Goal: Answer question/provide support: Share knowledge or assist other users

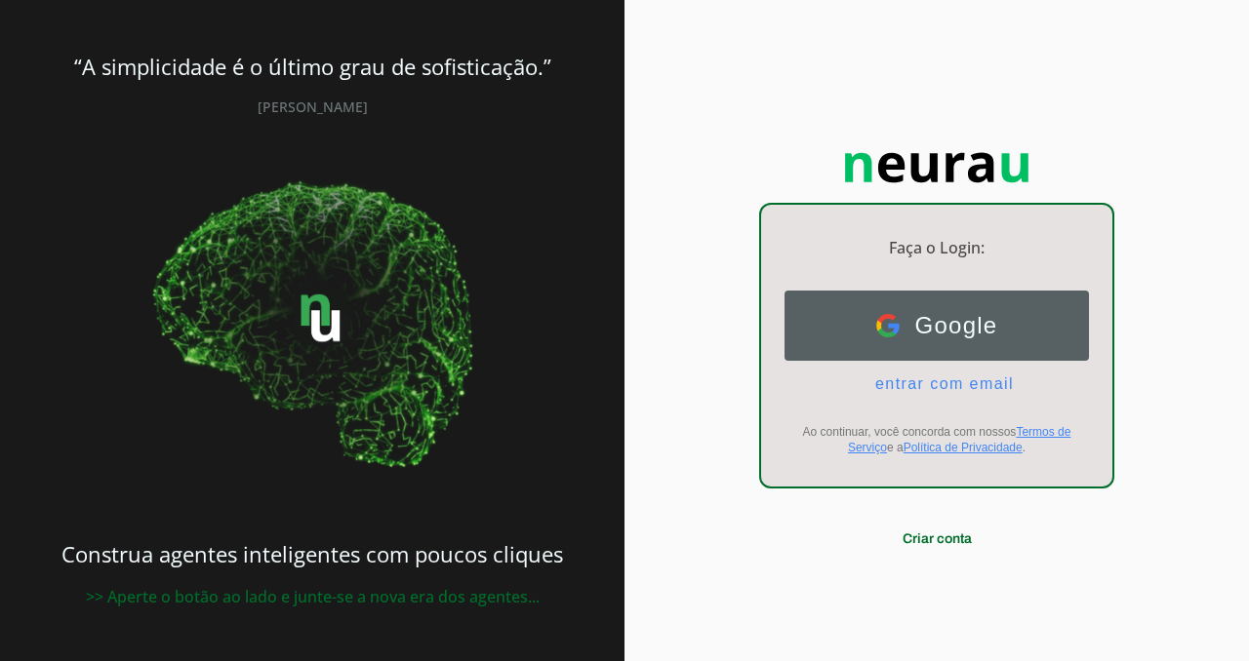
click at [971, 298] on button "Google Google" at bounding box center [936, 326] width 304 height 70
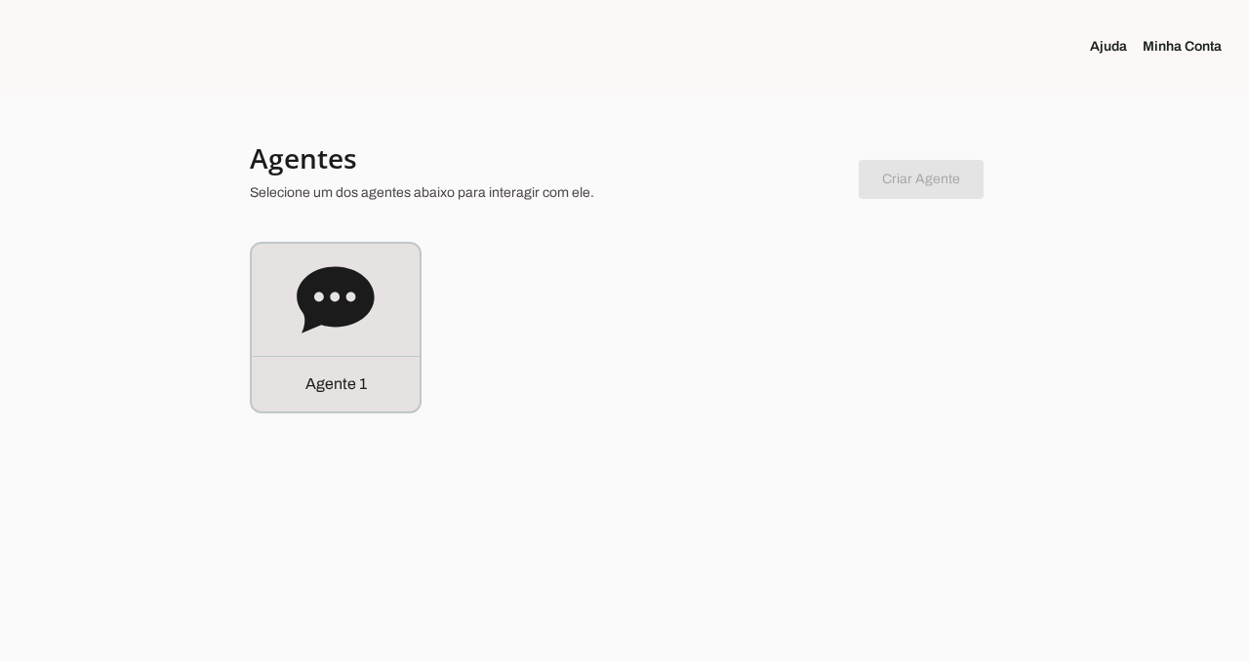
click at [1166, 39] on link "Minha Conta" at bounding box center [1189, 47] width 95 height 20
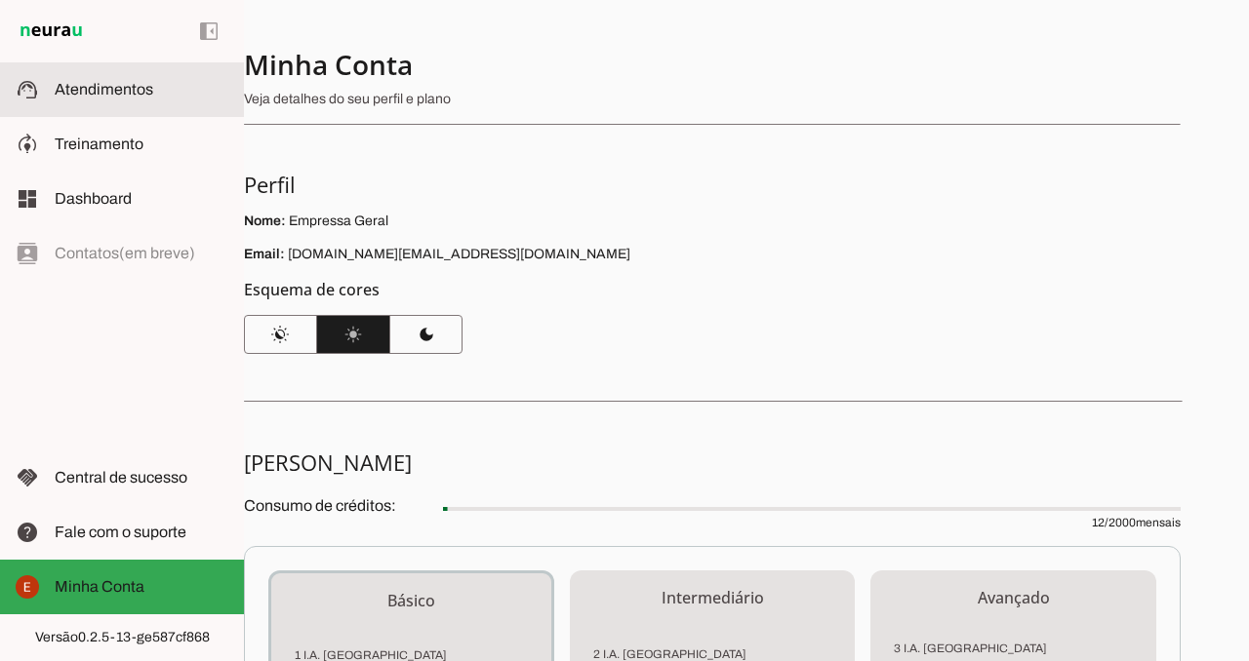
click at [109, 95] on span "Atendimentos" at bounding box center [104, 89] width 99 height 17
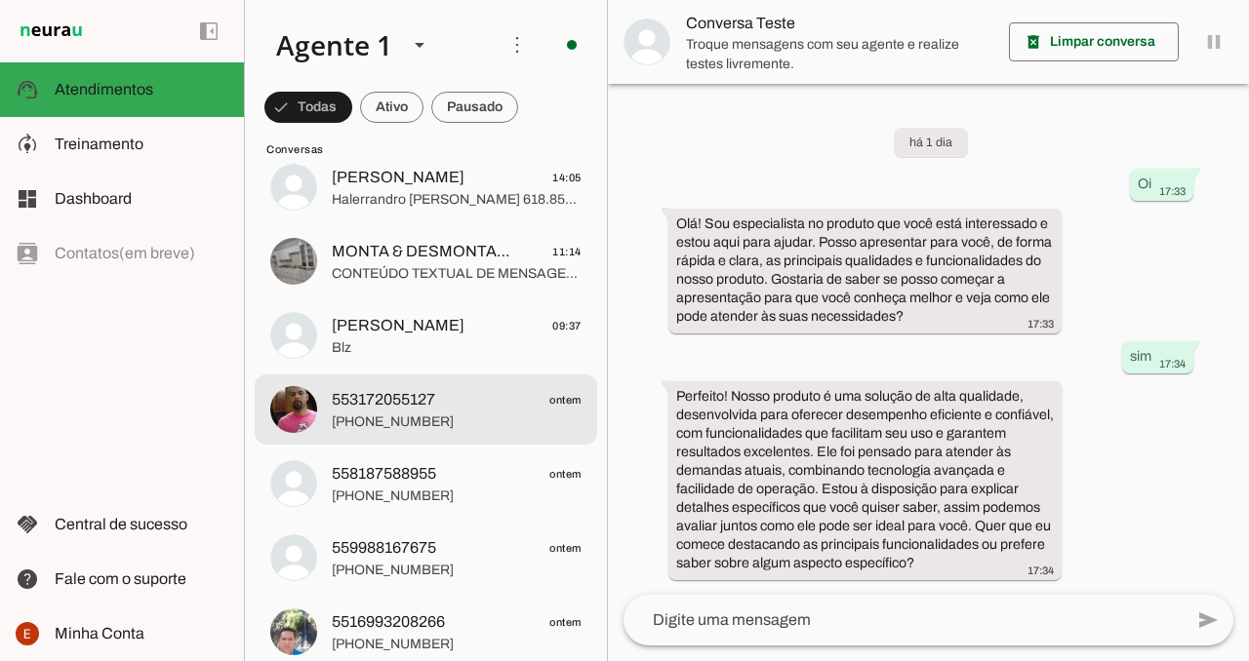
scroll to position [429, 0]
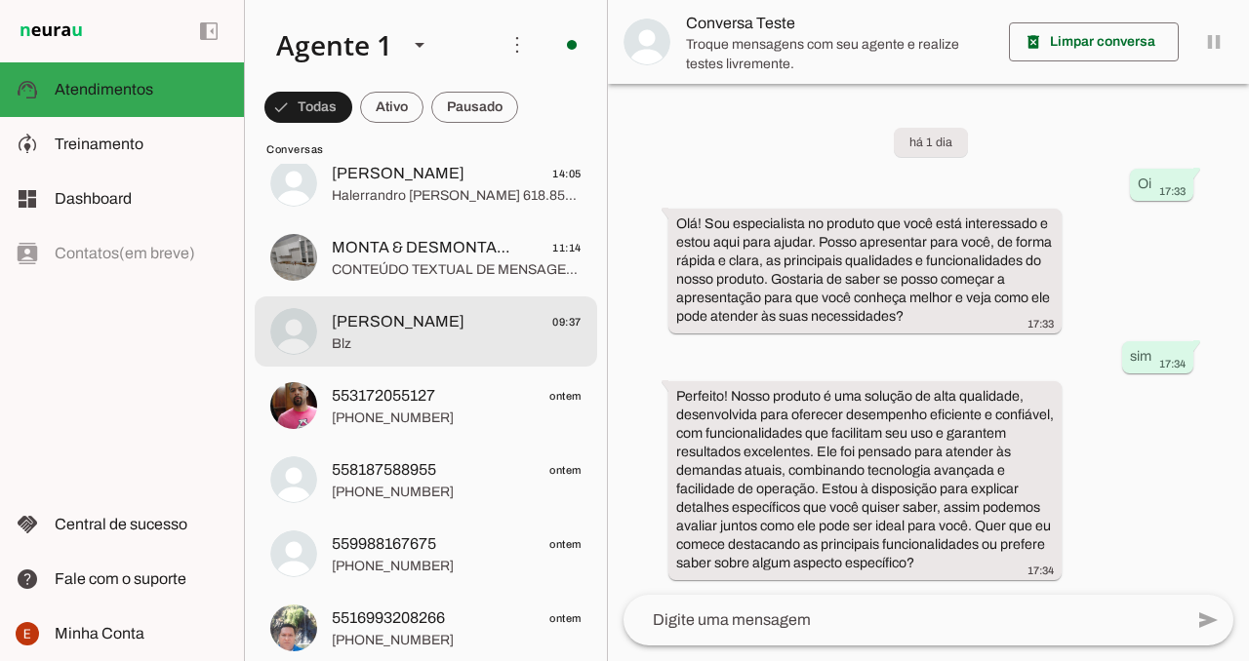
click at [504, 346] on span "Blz" at bounding box center [457, 345] width 250 height 20
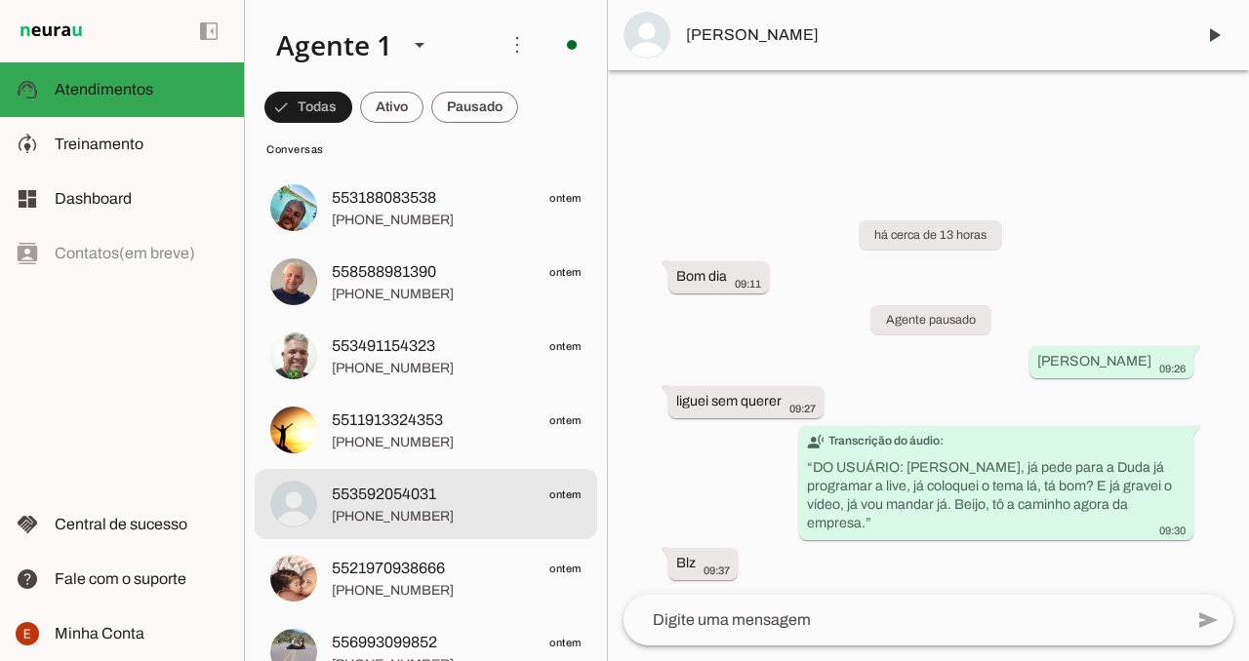
scroll to position [1815, 0]
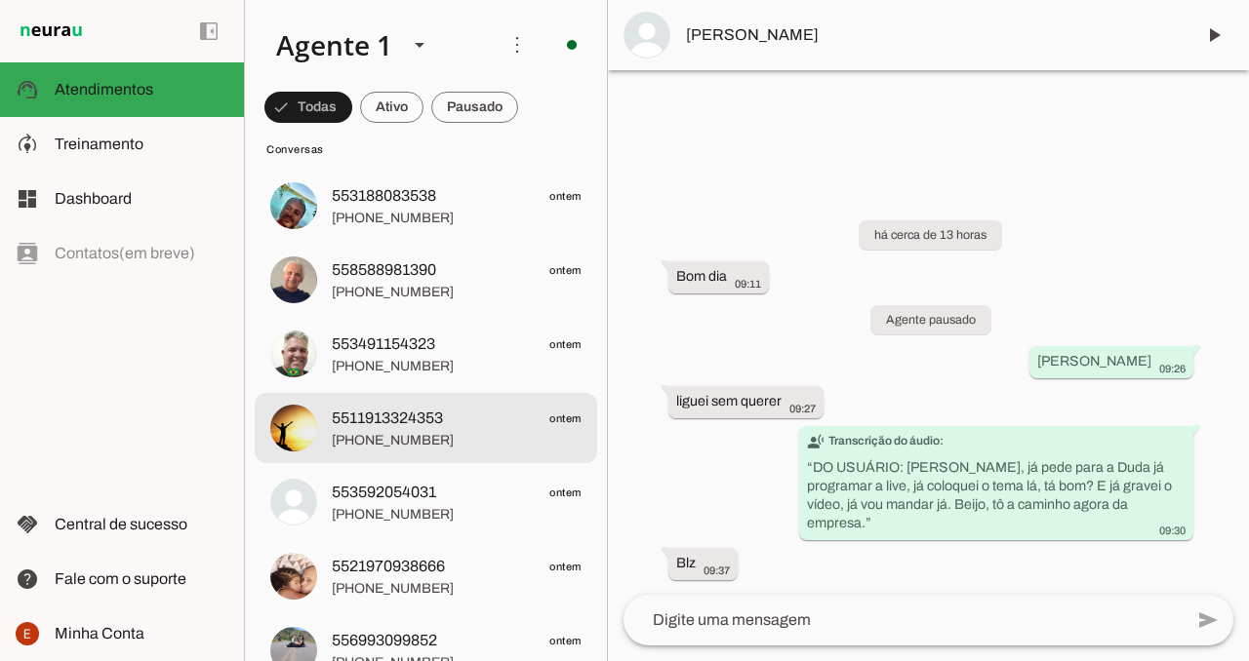
click at [463, 436] on span "[PHONE_NUMBER]" at bounding box center [457, 441] width 250 height 20
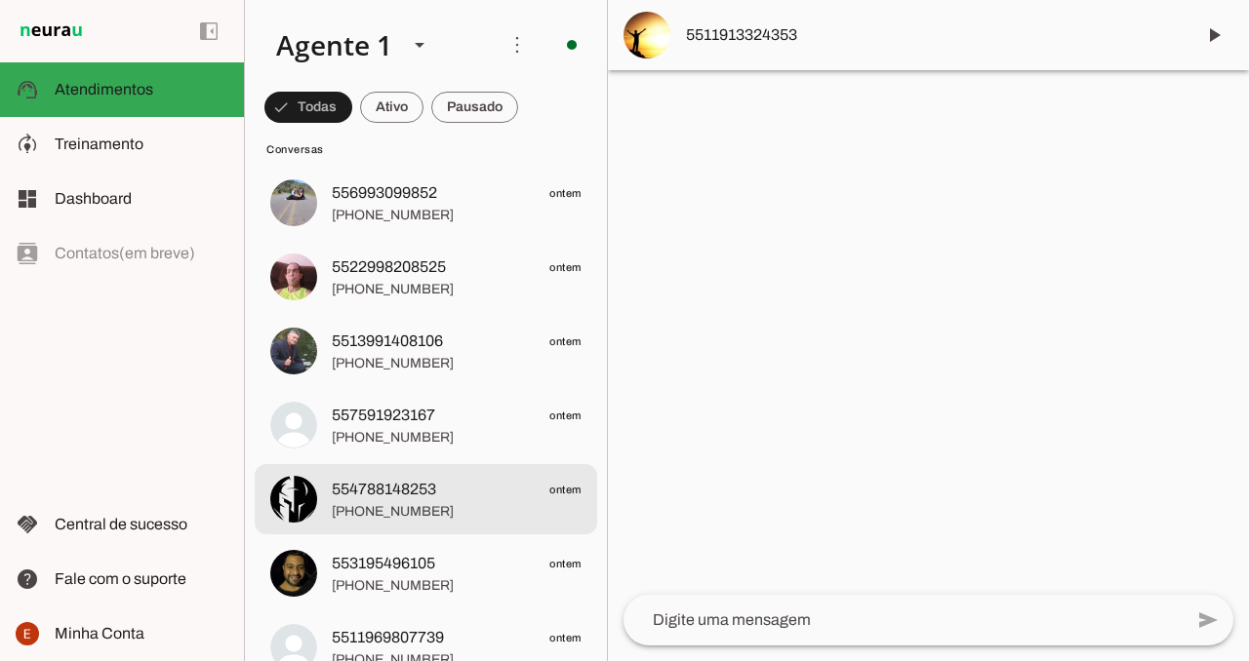
scroll to position [2268, 0]
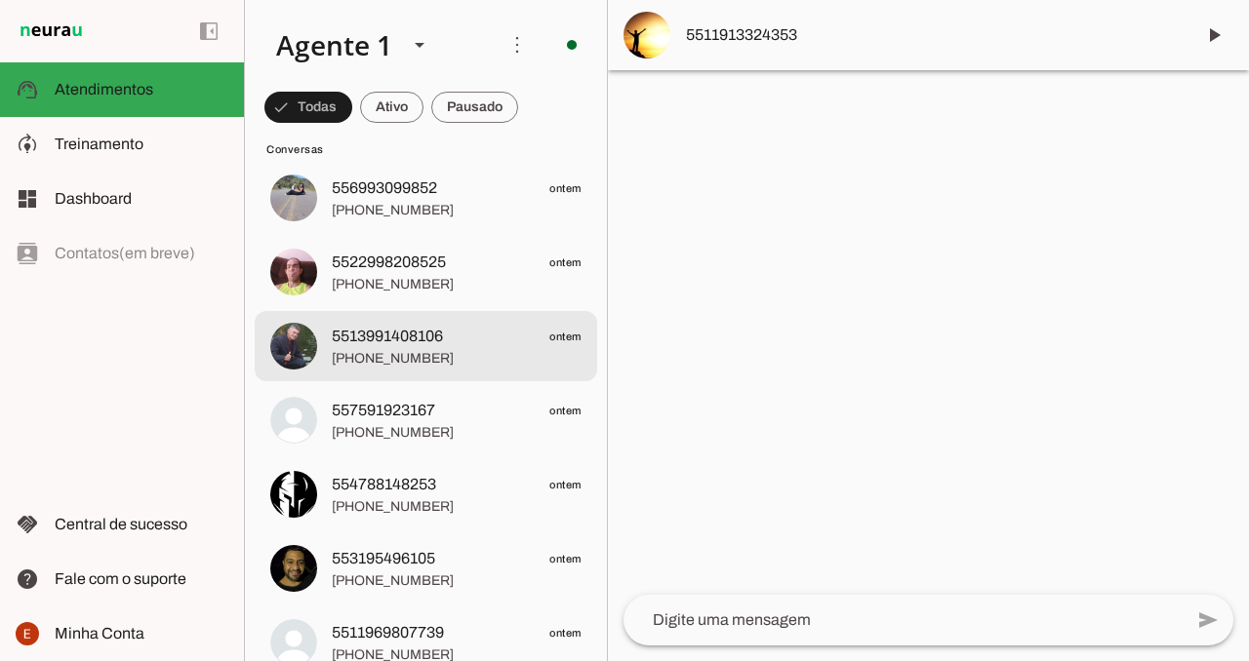
click at [456, 353] on span "[PHONE_NUMBER]" at bounding box center [457, 359] width 250 height 20
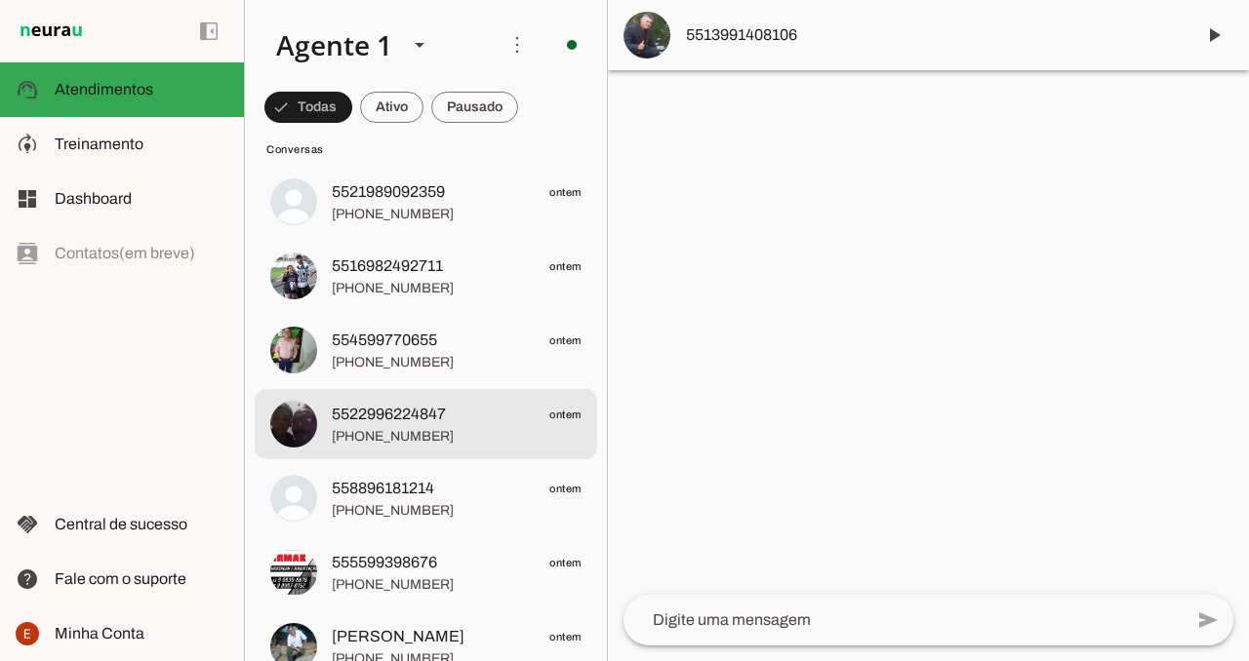
scroll to position [3646, 0]
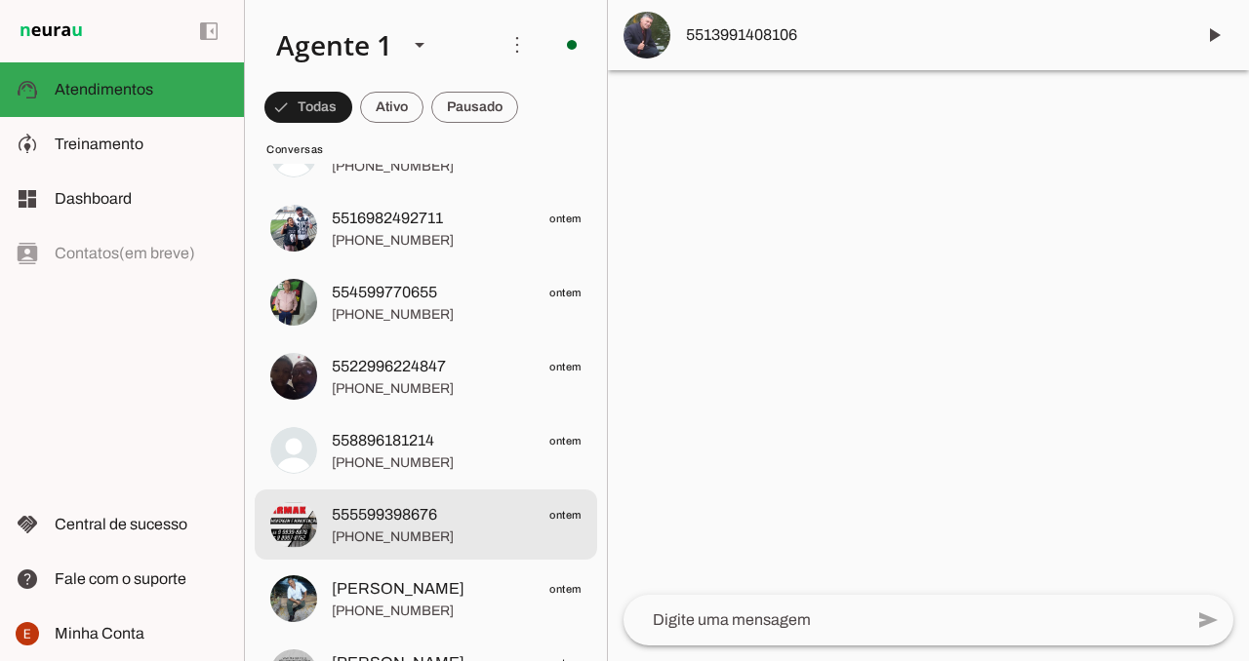
click at [469, 523] on span "555599398676 ontem" at bounding box center [457, 515] width 250 height 24
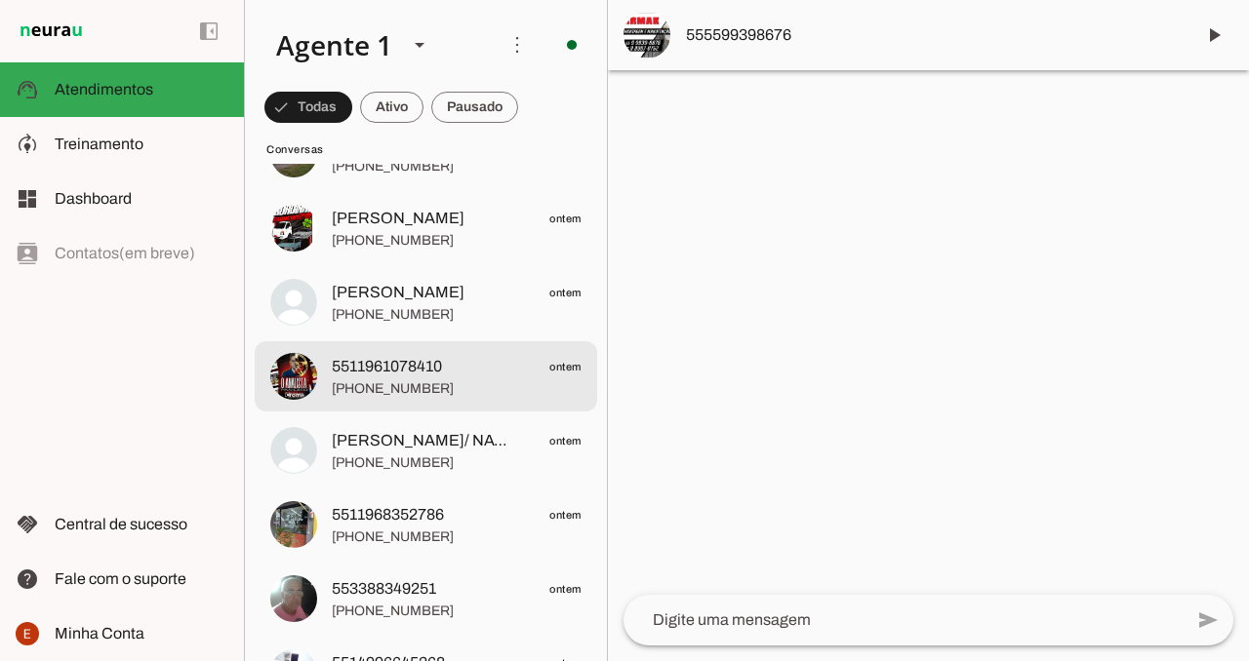
scroll to position [5056, 0]
click at [454, 380] on span "[PHONE_NUMBER]" at bounding box center [457, 387] width 250 height 20
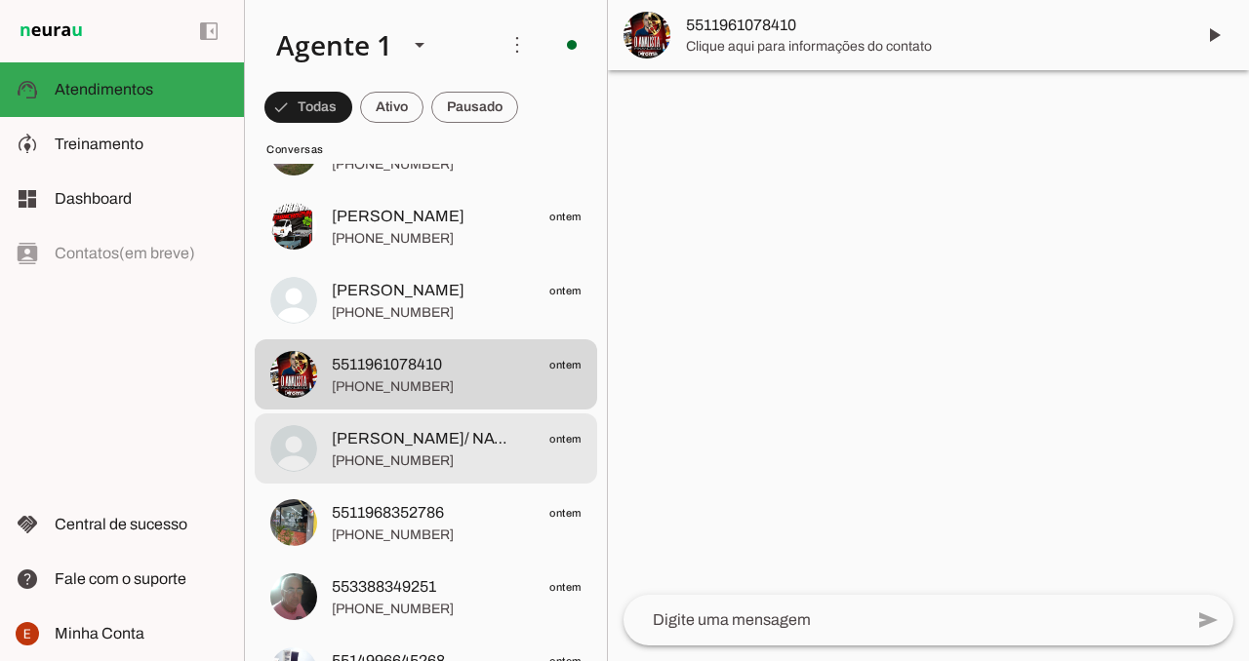
click at [446, 468] on span "[PHONE_NUMBER]" at bounding box center [457, 462] width 250 height 20
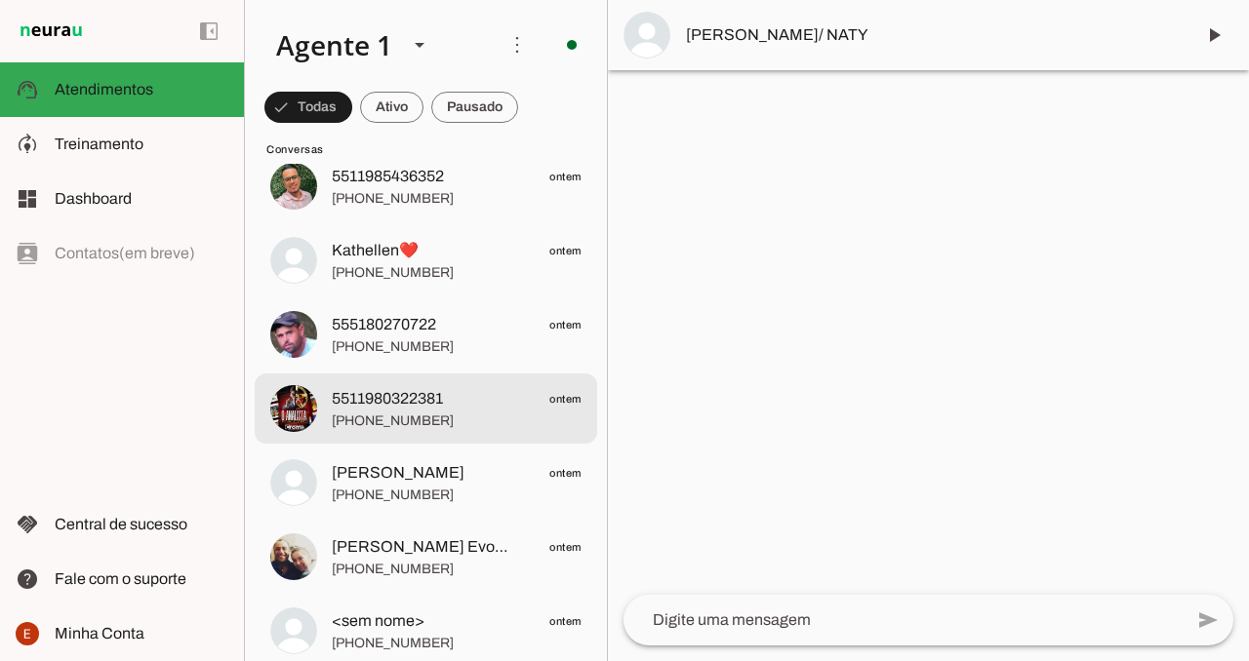
scroll to position [6447, 0]
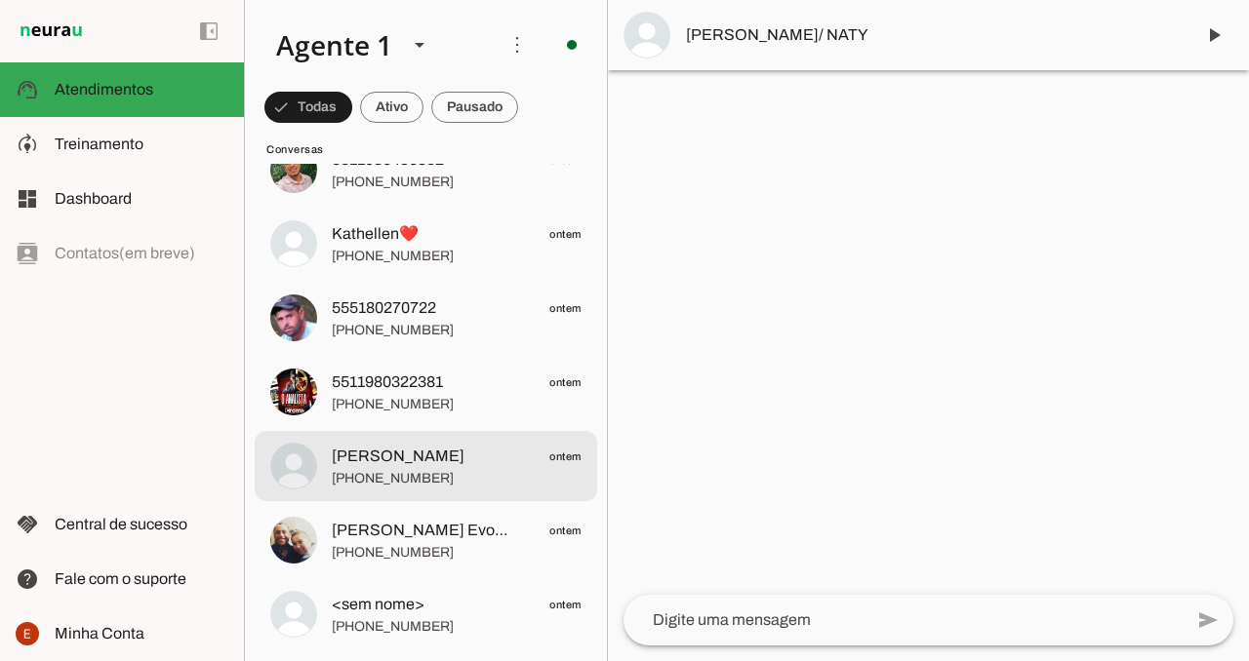
click at [505, 457] on span "[PERSON_NAME] ontem" at bounding box center [457, 457] width 250 height 24
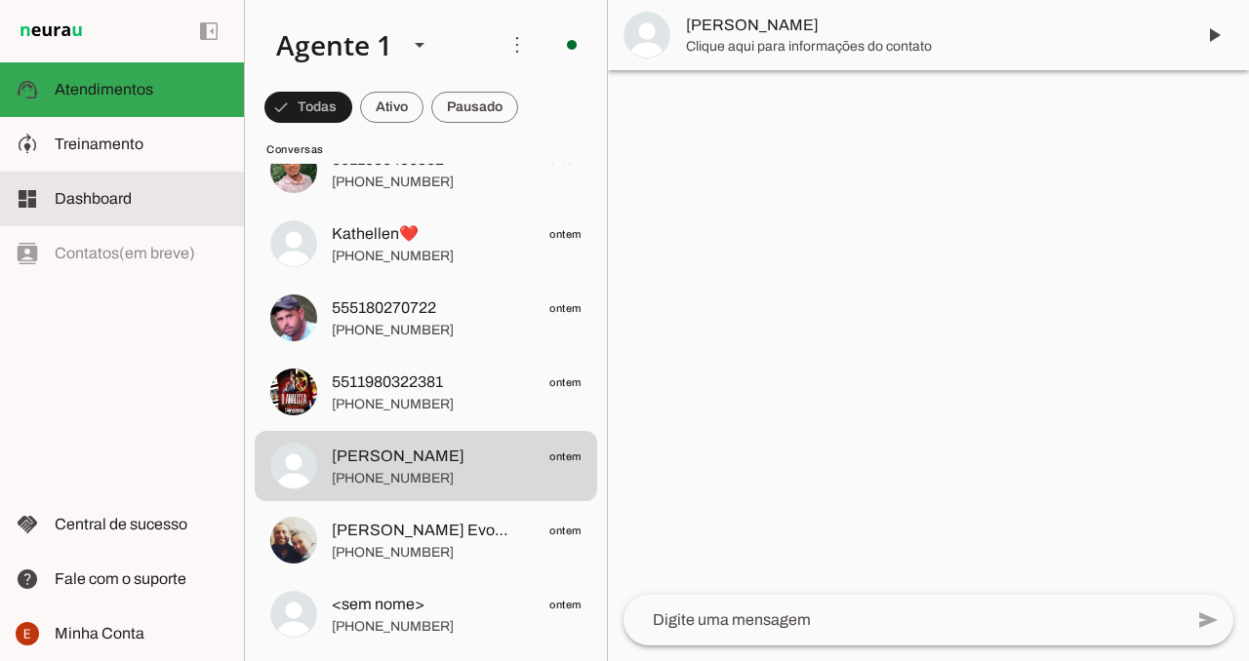
click at [122, 196] on span "Dashboard" at bounding box center [93, 198] width 77 height 17
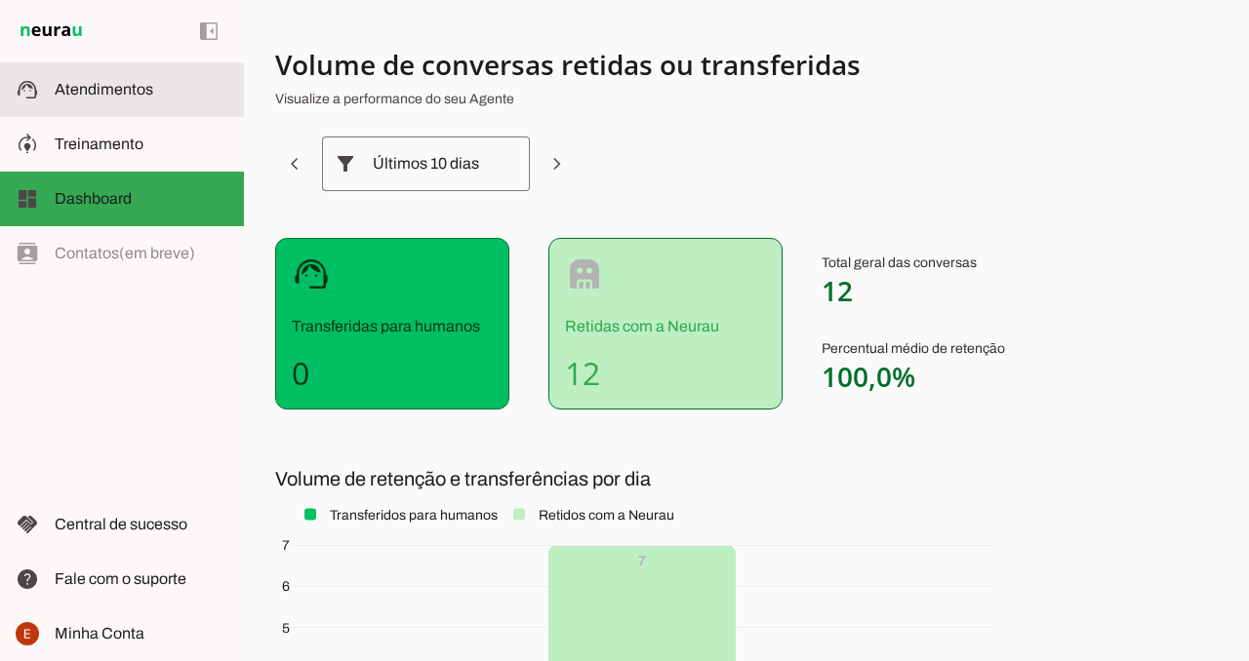
click at [156, 90] on slot at bounding box center [142, 89] width 174 height 23
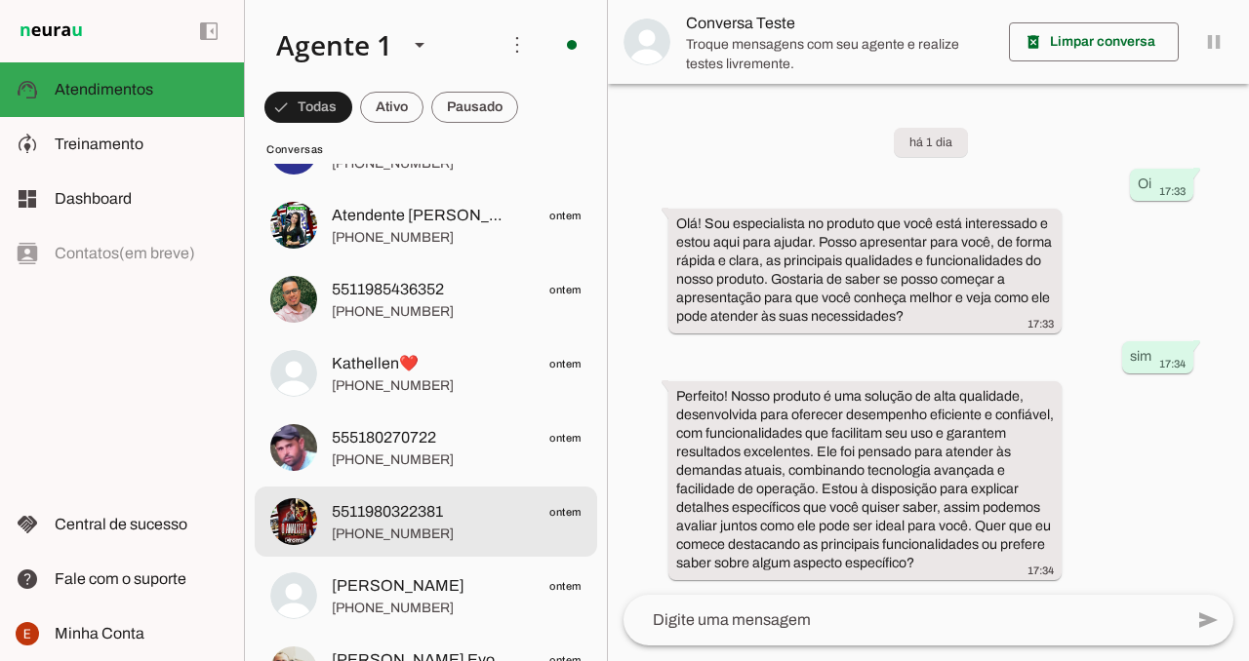
scroll to position [6312, 0]
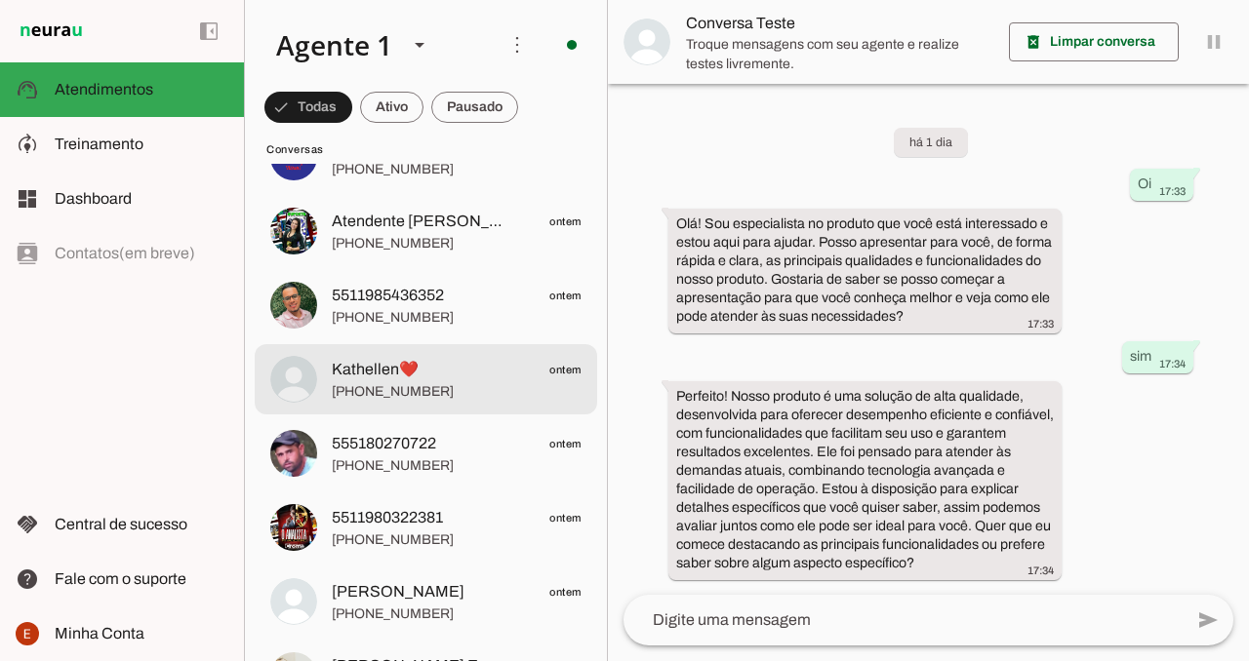
click at [503, 389] on span "[PHONE_NUMBER]" at bounding box center [457, 392] width 250 height 20
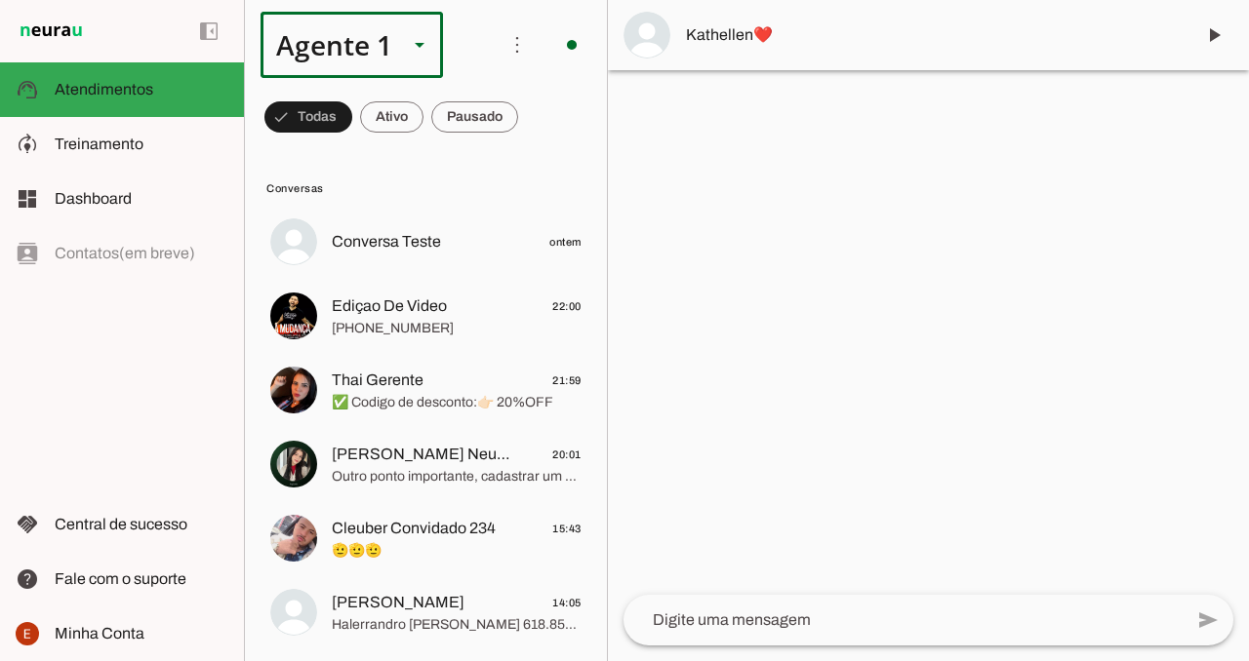
click at [416, 43] on polygon at bounding box center [420, 45] width 10 height 5
click at [466, 62] on slot at bounding box center [370, 45] width 221 height 66
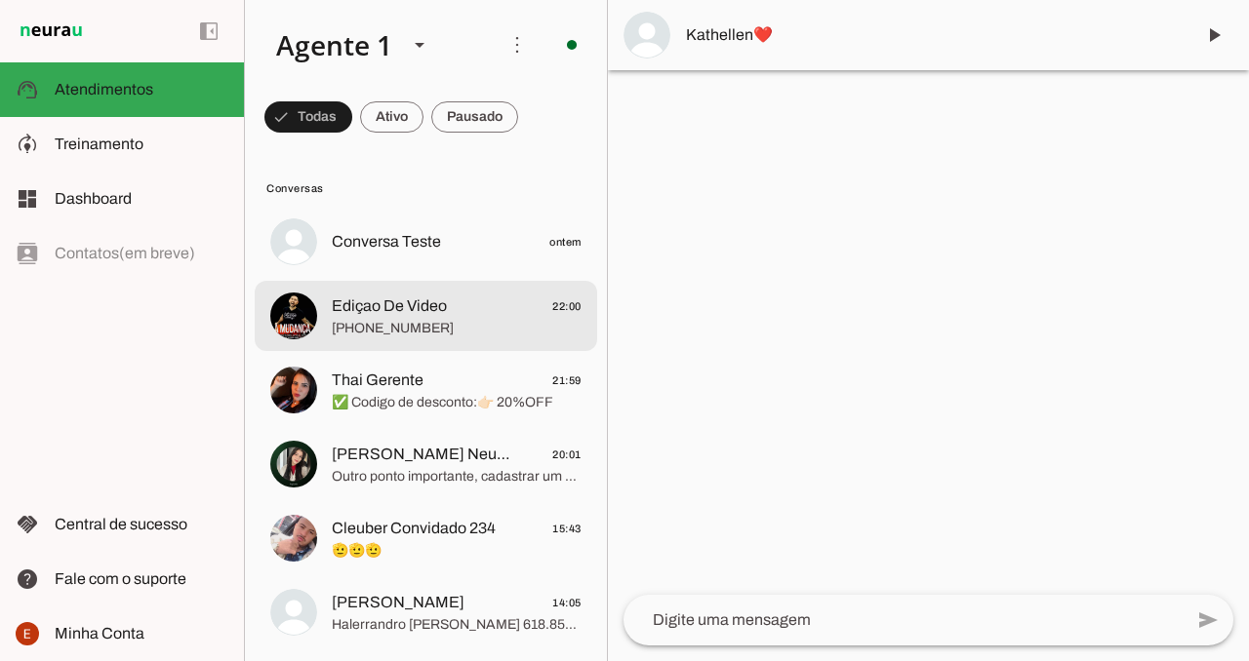
click at [407, 257] on div at bounding box center [457, 242] width 250 height 28
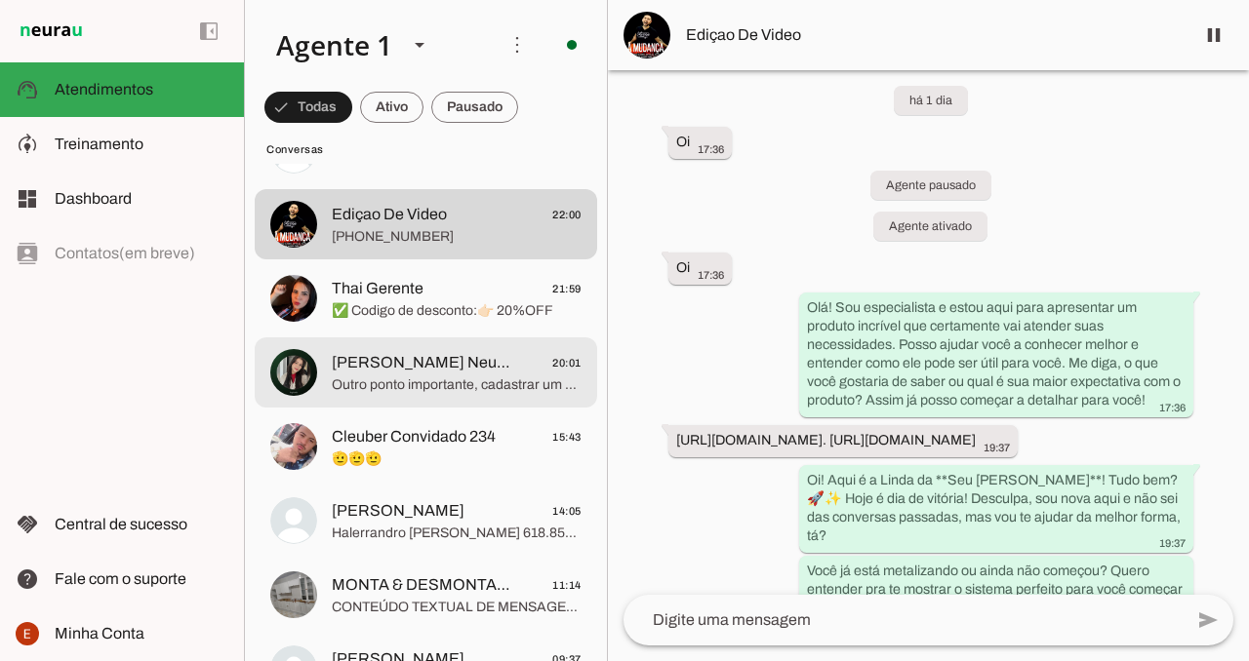
scroll to position [97, 0]
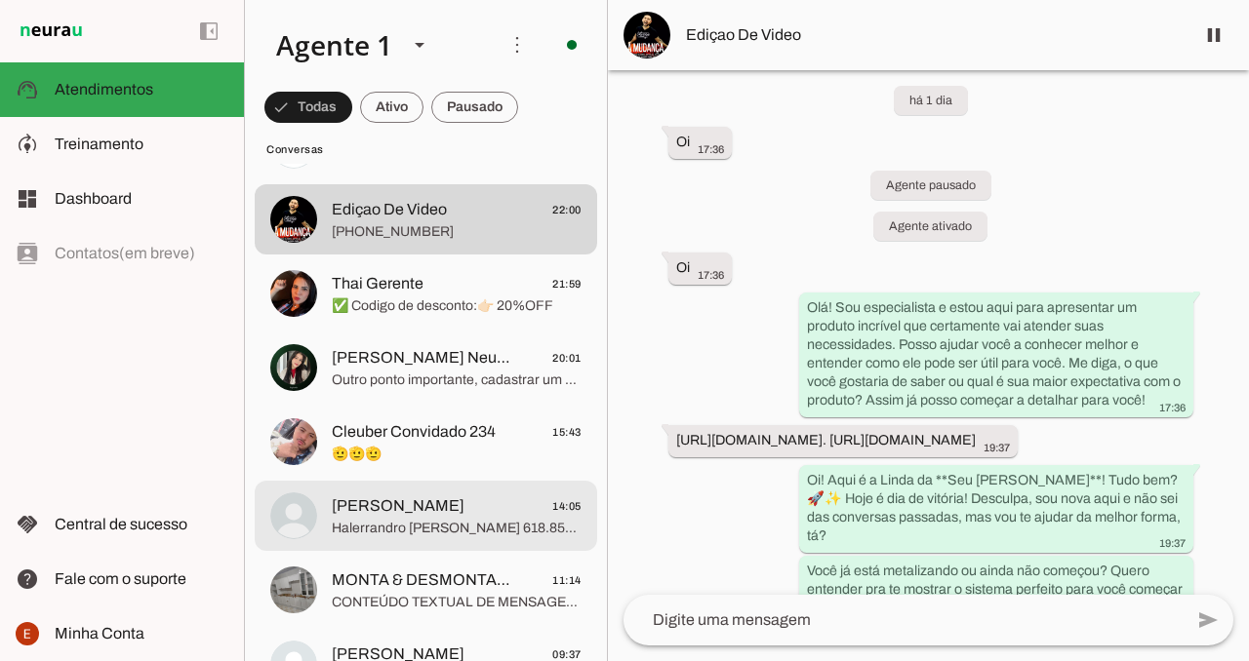
click at [418, 180] on md-item "[PERSON_NAME] 14:05 Halerrandro [PERSON_NAME] 618.850.953-09" at bounding box center [426, 145] width 342 height 70
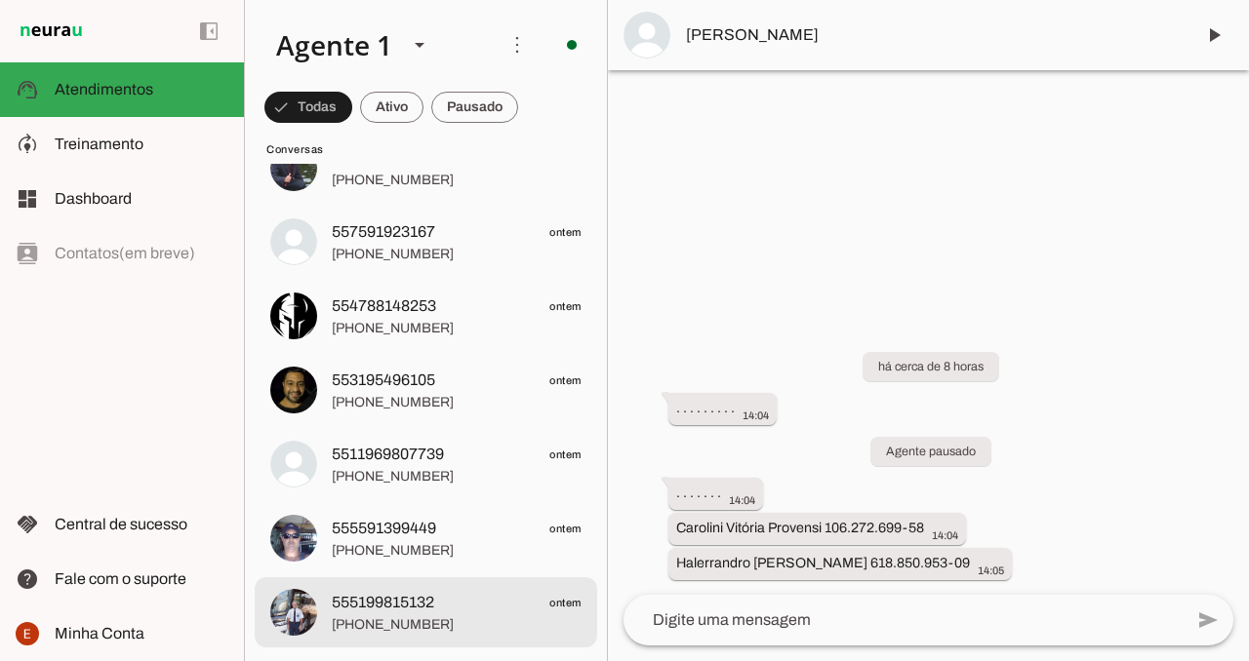
scroll to position [2475, 0]
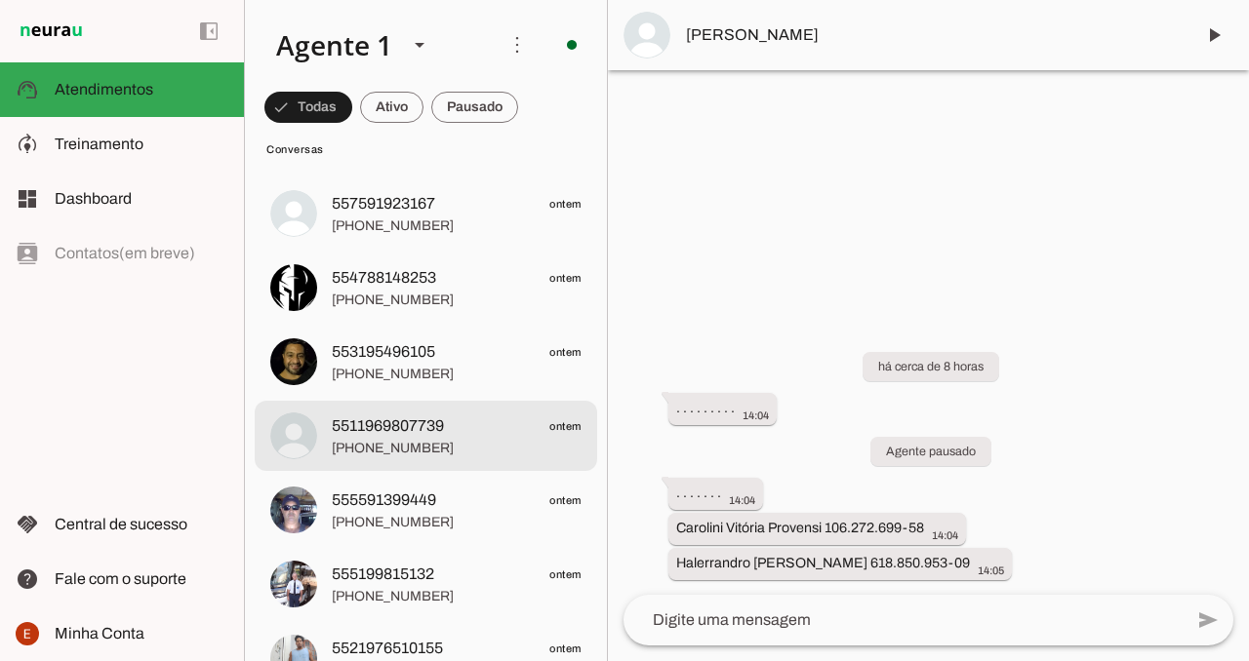
click at [434, 456] on span "[PHONE_NUMBER]" at bounding box center [457, 449] width 250 height 20
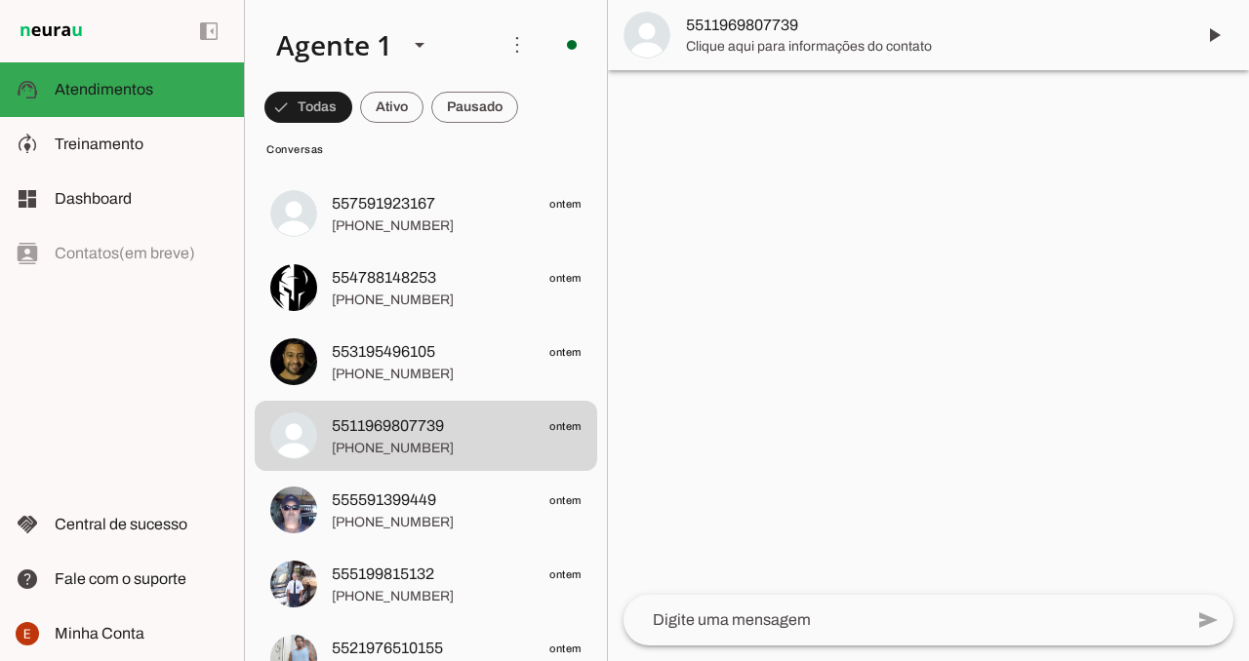
click at [762, 52] on span "Clique aqui para informações do contato" at bounding box center [932, 47] width 493 height 20
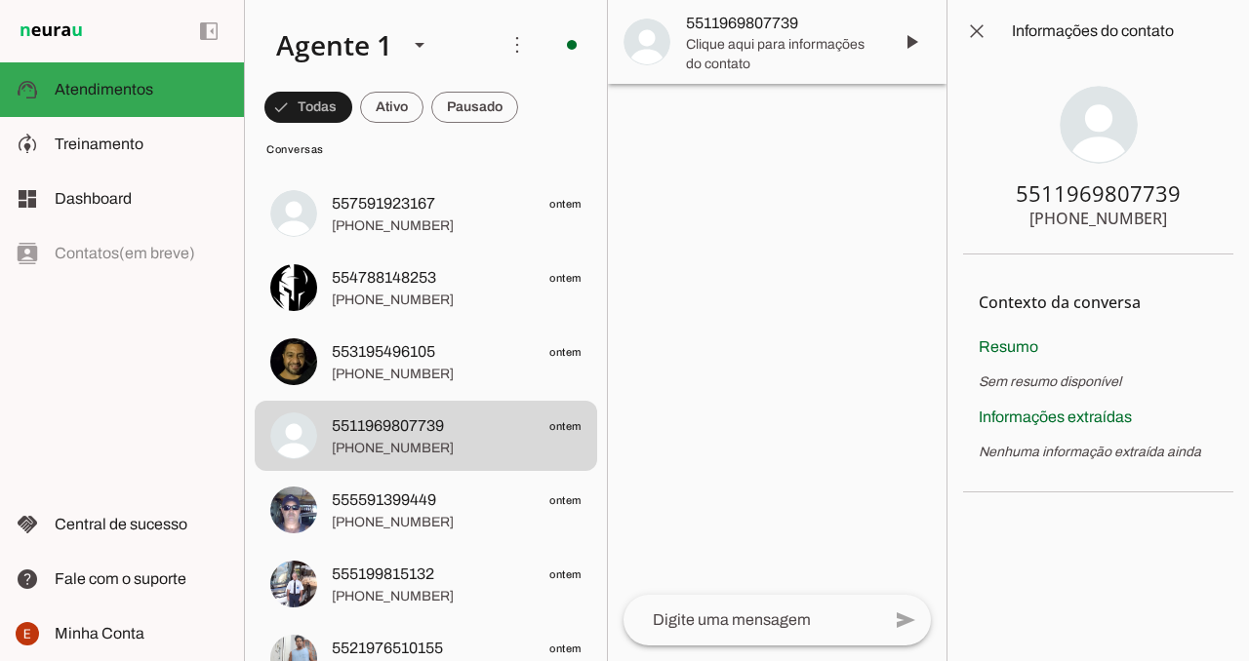
click at [822, 418] on div at bounding box center [777, 330] width 338 height 661
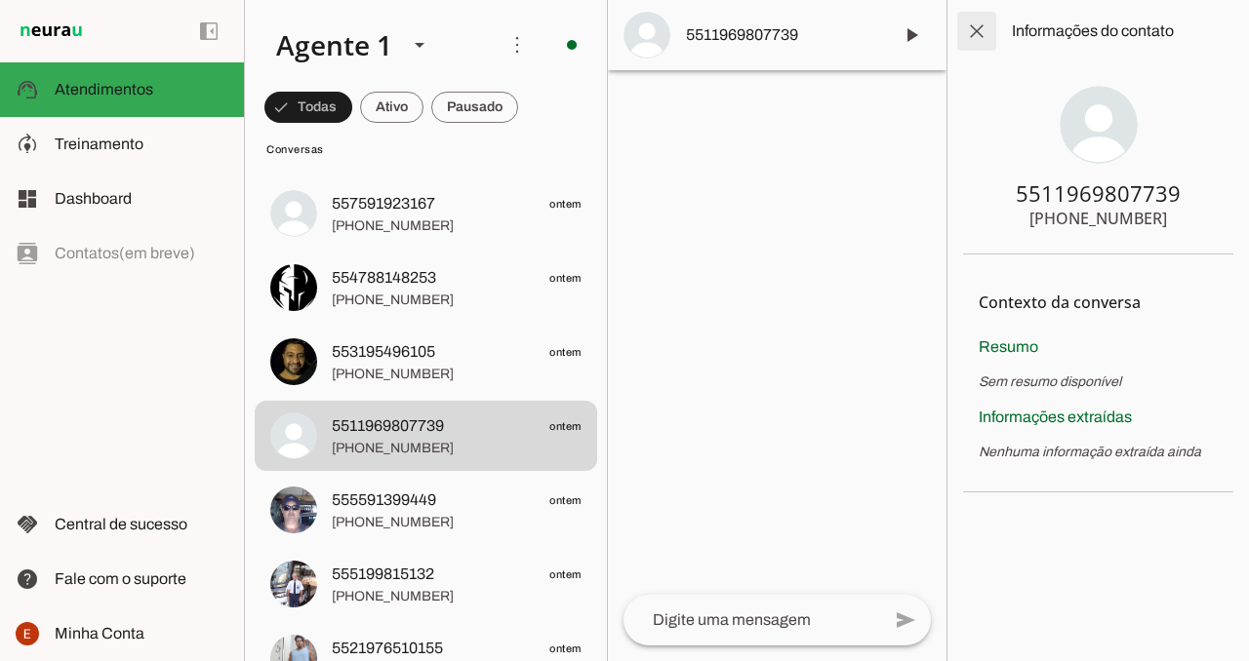
click at [972, 33] on span at bounding box center [976, 31] width 47 height 47
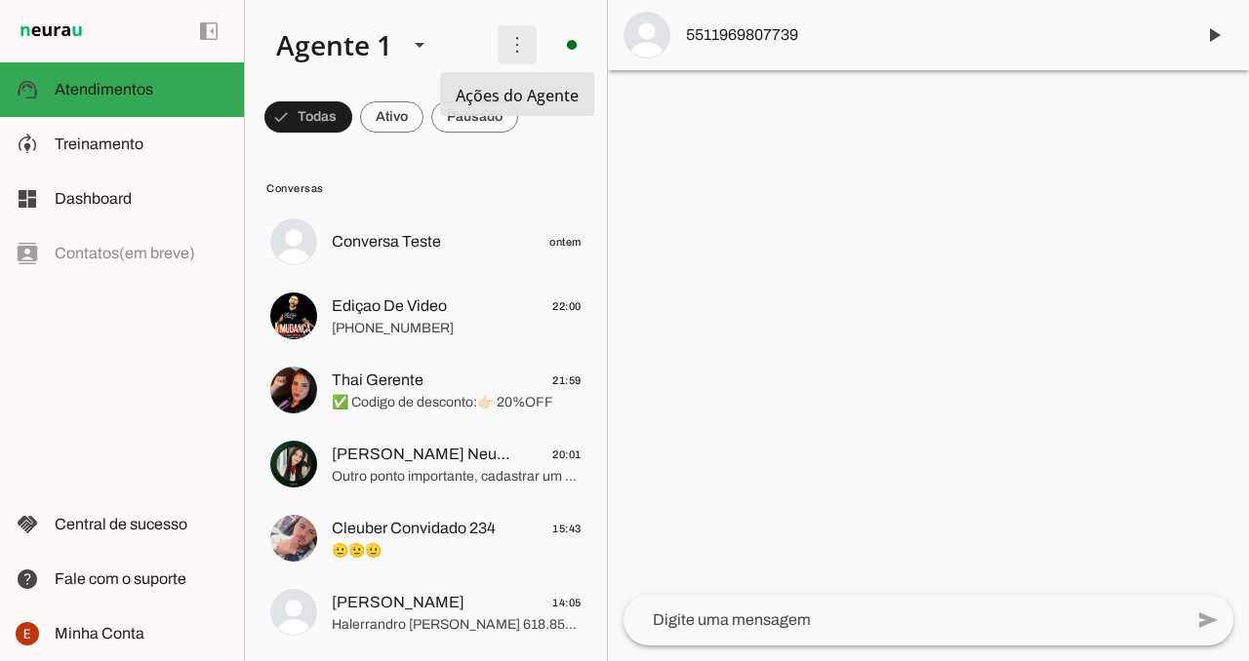
click at [517, 36] on span at bounding box center [517, 44] width 47 height 47
click at [462, 16] on slot at bounding box center [370, 45] width 221 height 66
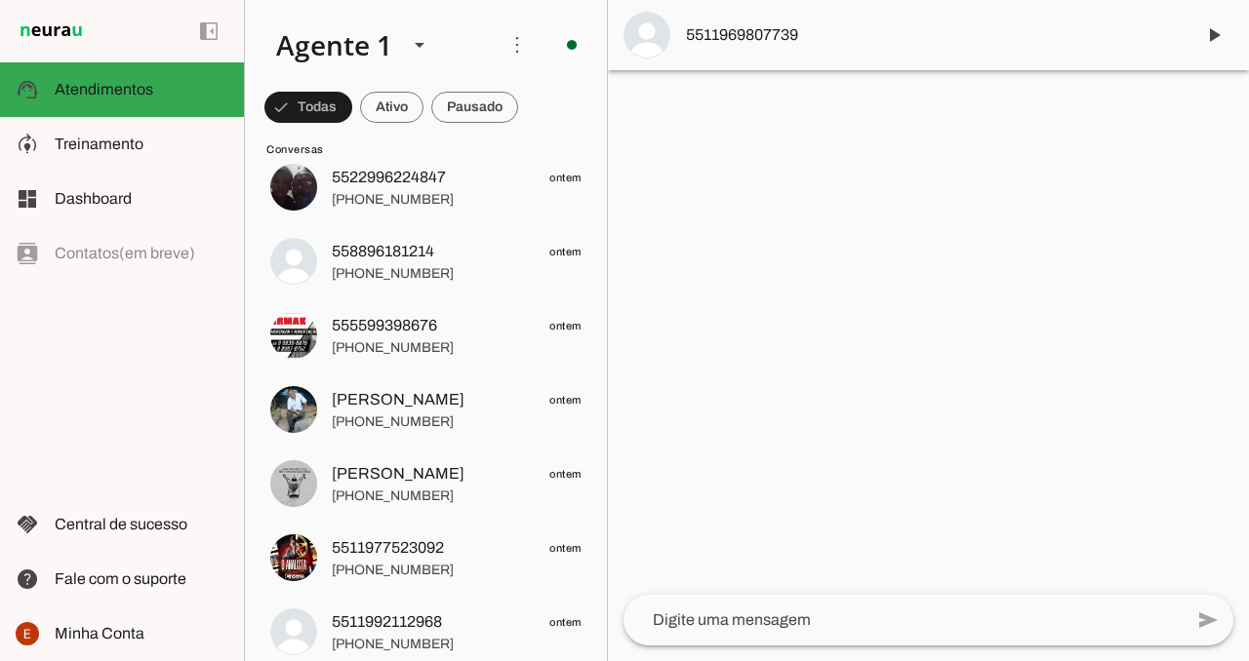
scroll to position [6447, 0]
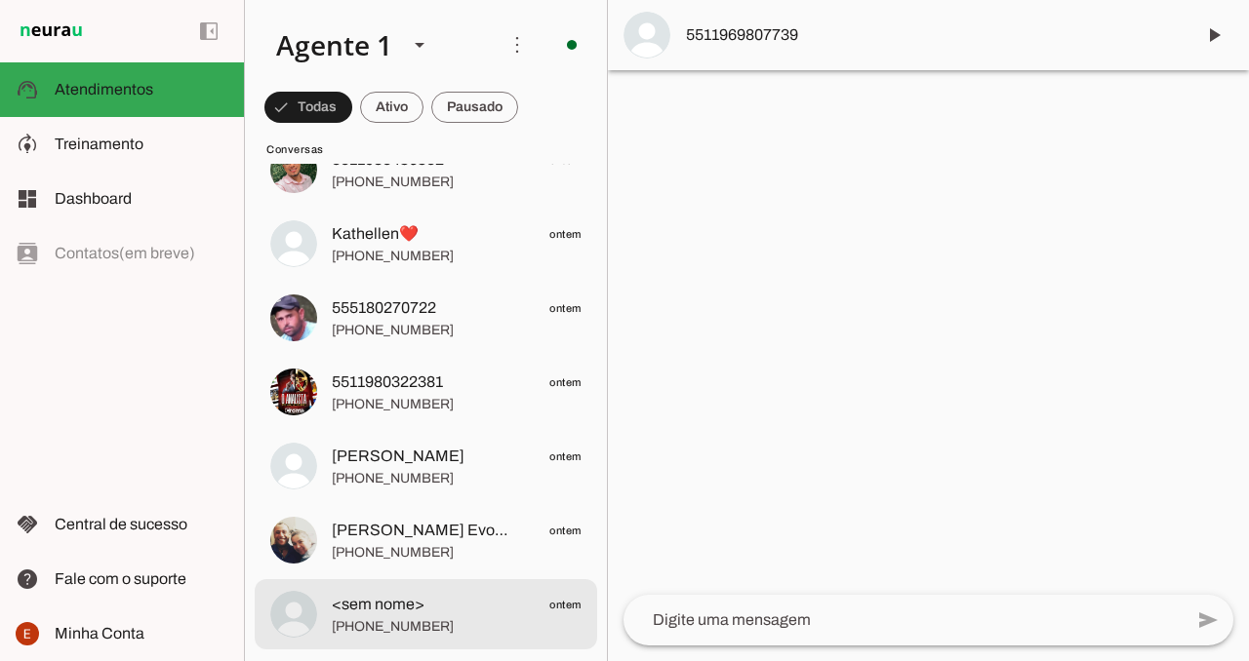
click at [479, 594] on span "<sem nome> ontem" at bounding box center [457, 605] width 250 height 24
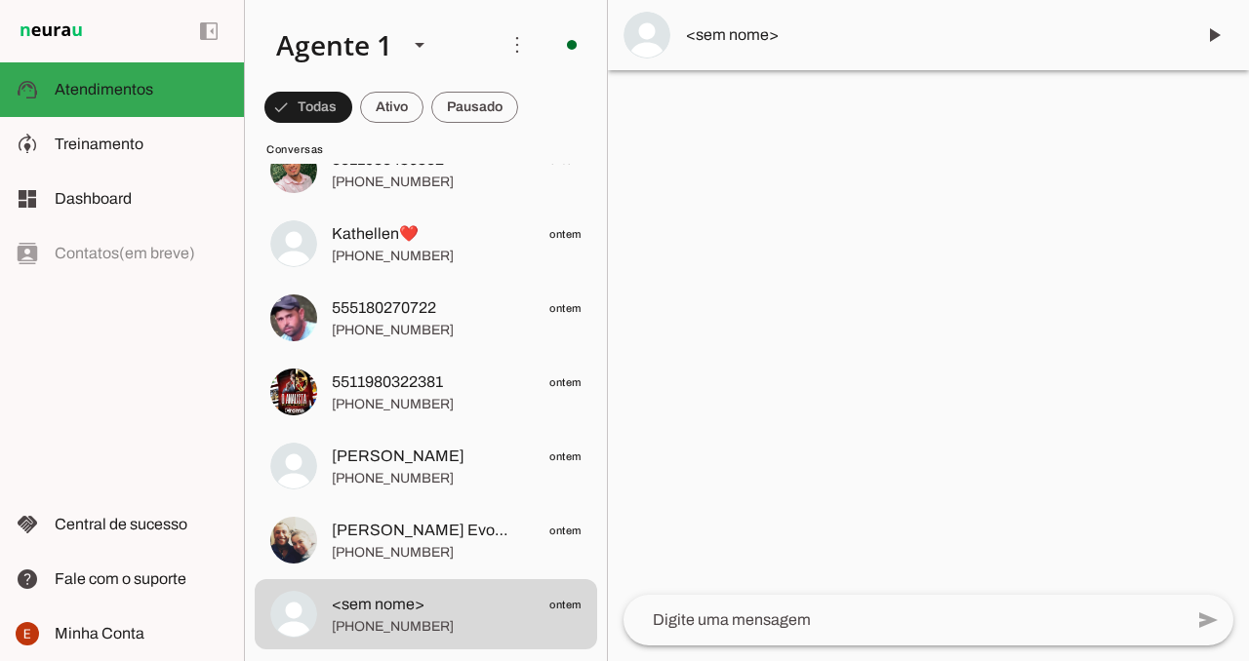
click at [773, 23] on span "<sem nome>" at bounding box center [932, 34] width 493 height 23
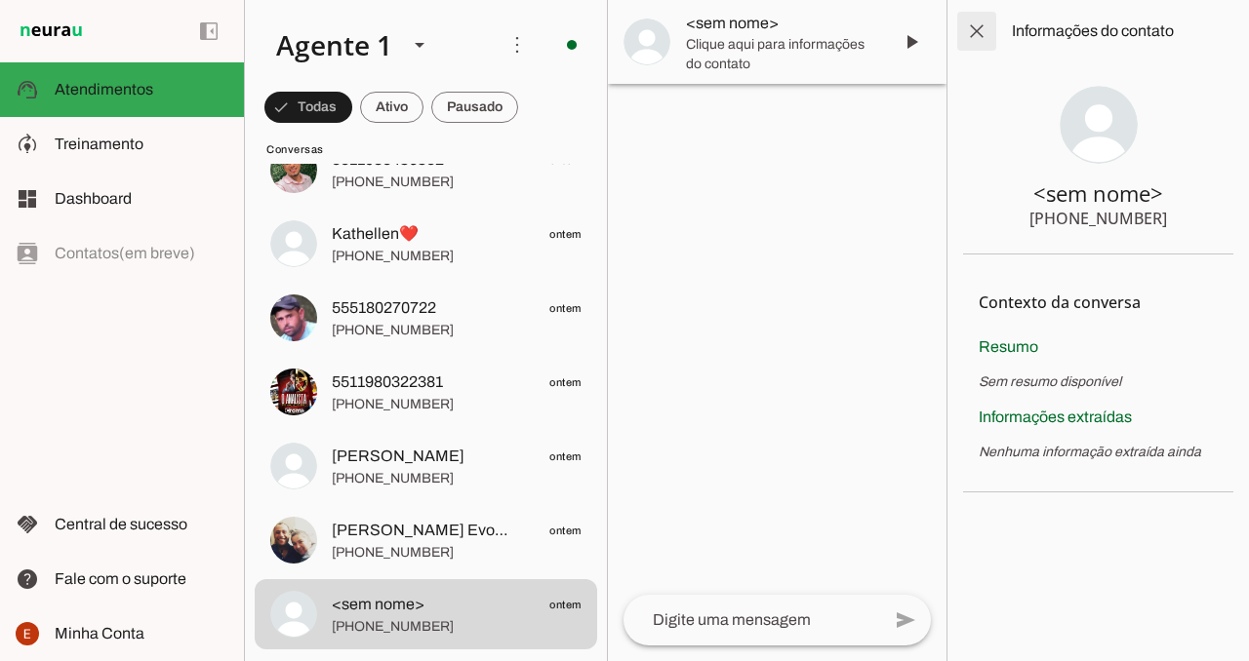
click at [972, 35] on span at bounding box center [976, 31] width 47 height 47
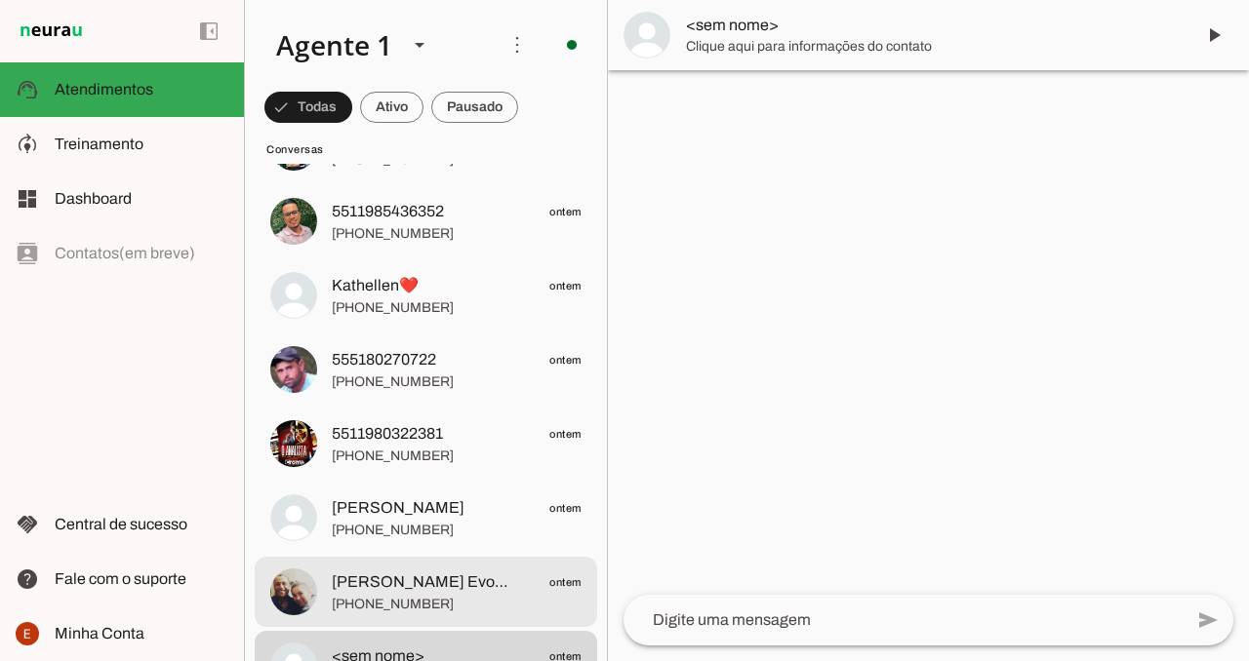
scroll to position [6388, 0]
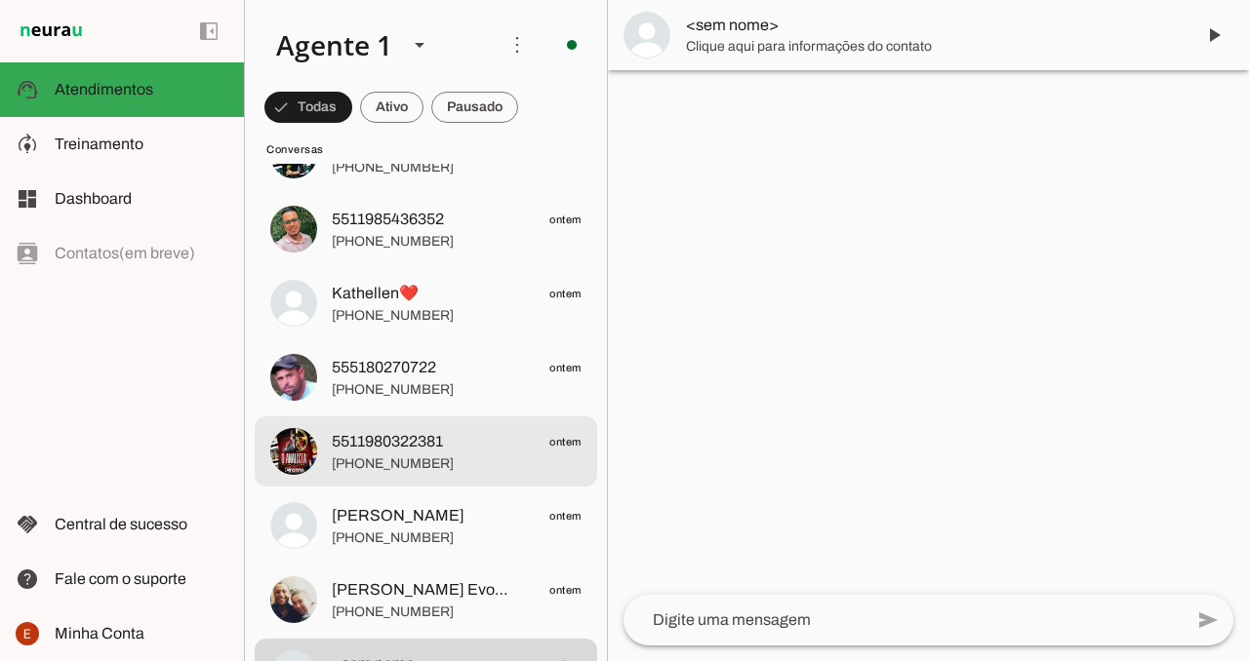
click at [400, 462] on span "[PHONE_NUMBER]" at bounding box center [457, 465] width 250 height 20
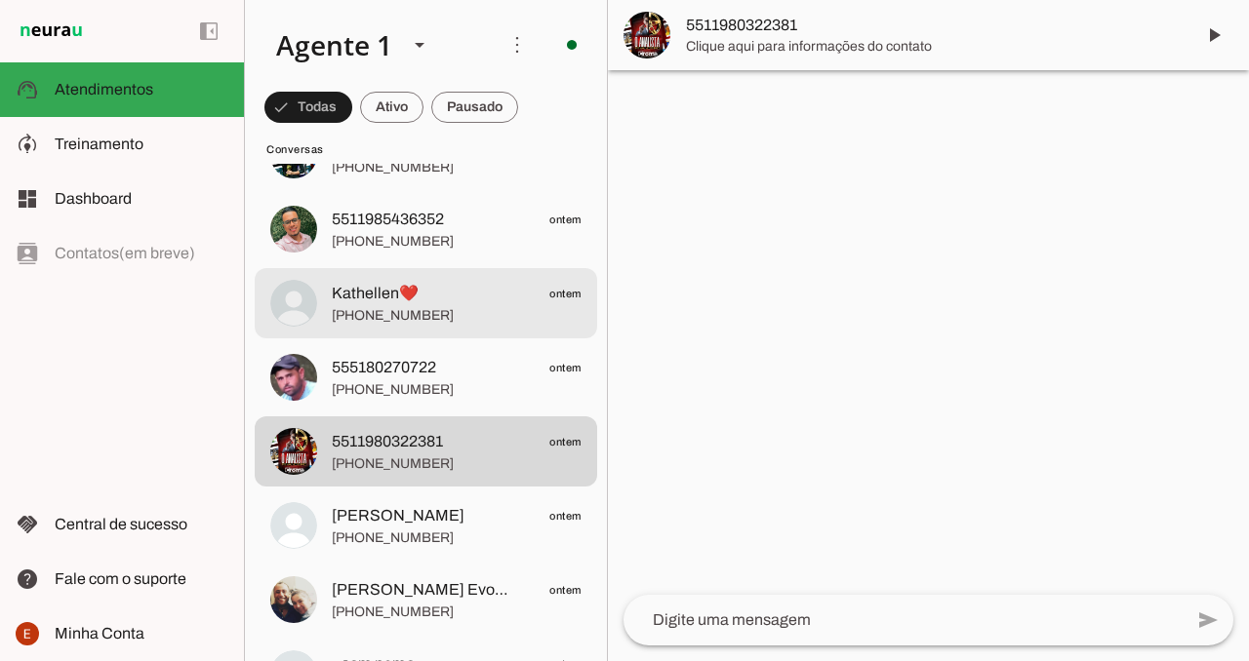
click at [433, 307] on span "[PHONE_NUMBER]" at bounding box center [457, 316] width 250 height 20
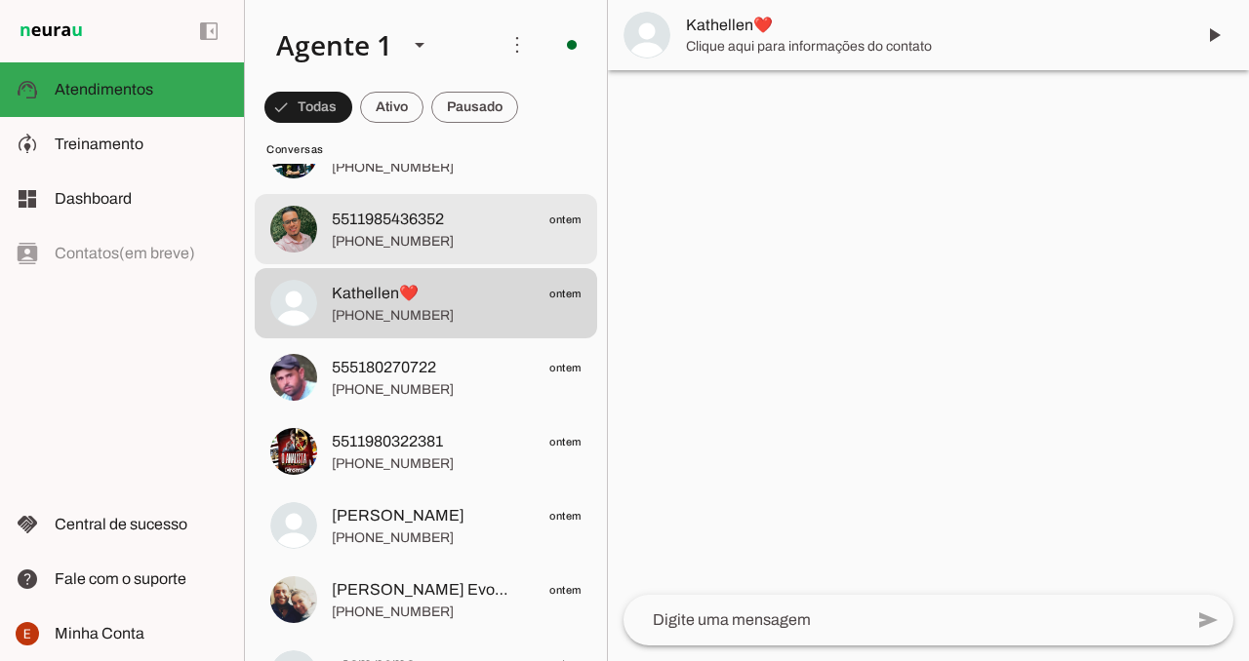
click at [432, 232] on span "[PHONE_NUMBER]" at bounding box center [457, 242] width 250 height 20
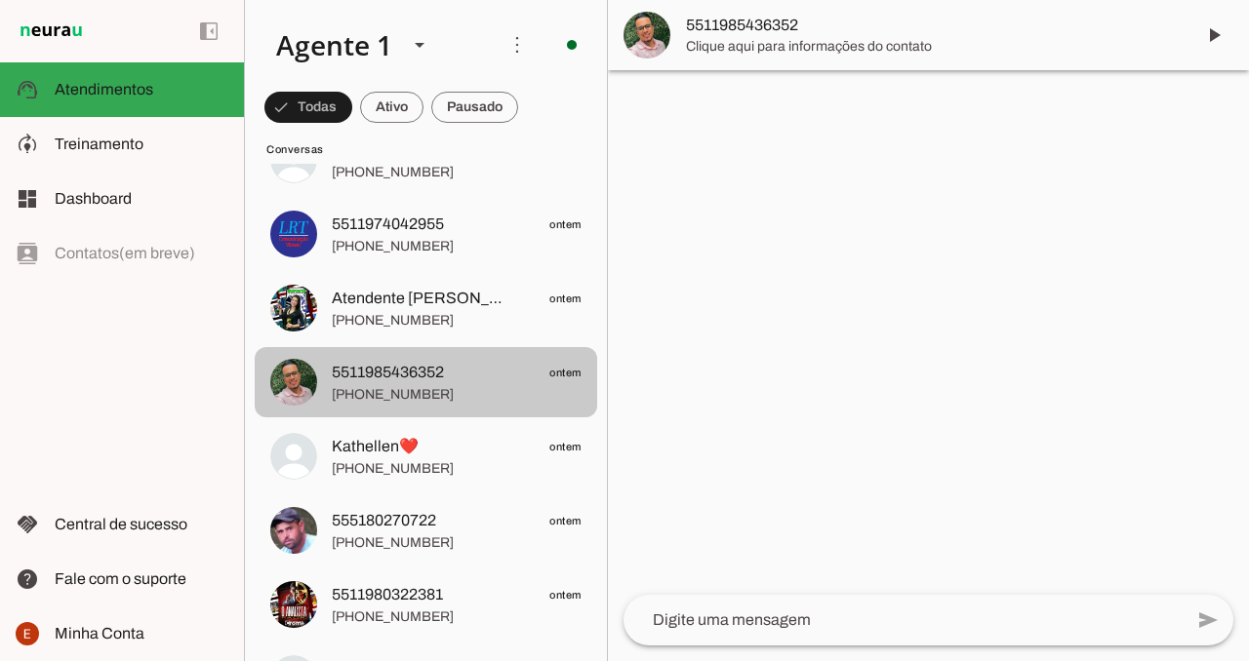
scroll to position [6211, 0]
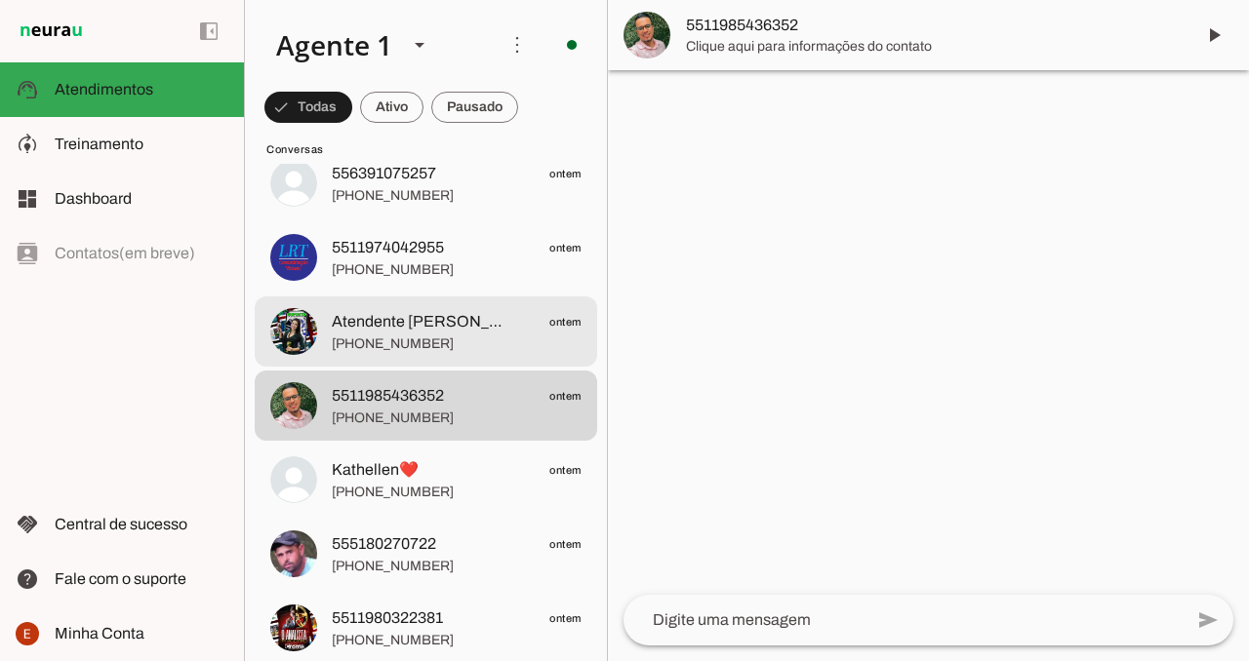
click at [422, 327] on span "Atendente [PERSON_NAME]" at bounding box center [421, 321] width 179 height 23
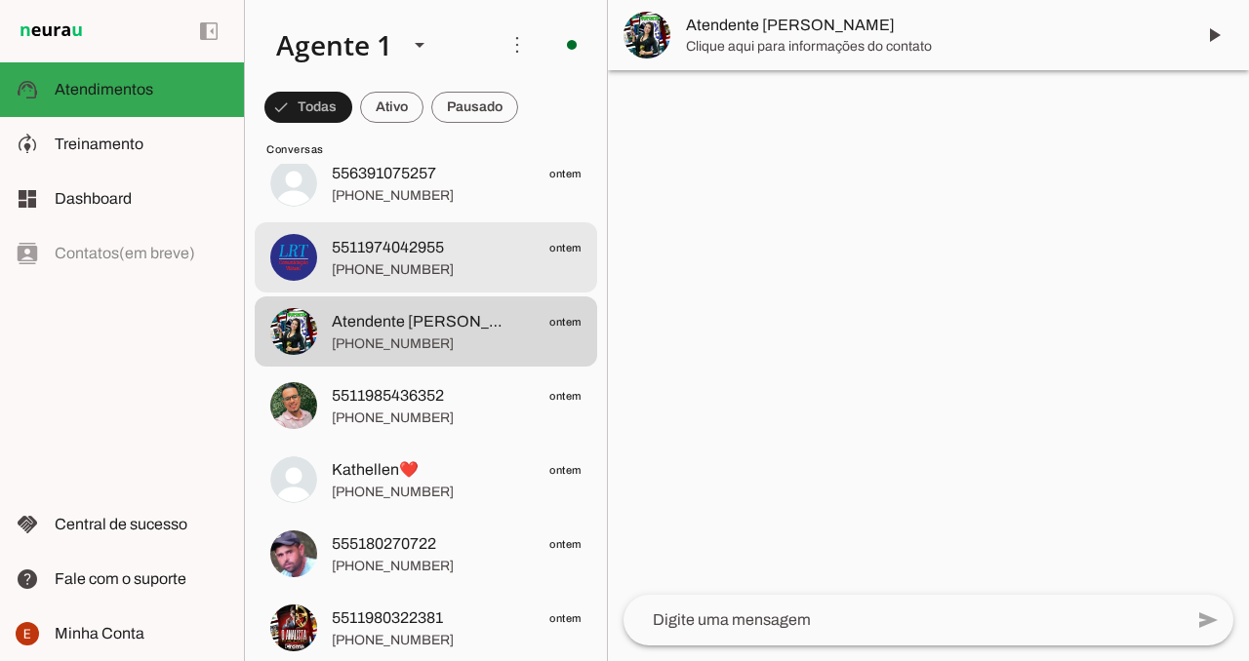
click at [508, 249] on span "5511974042955 ontem" at bounding box center [457, 248] width 250 height 24
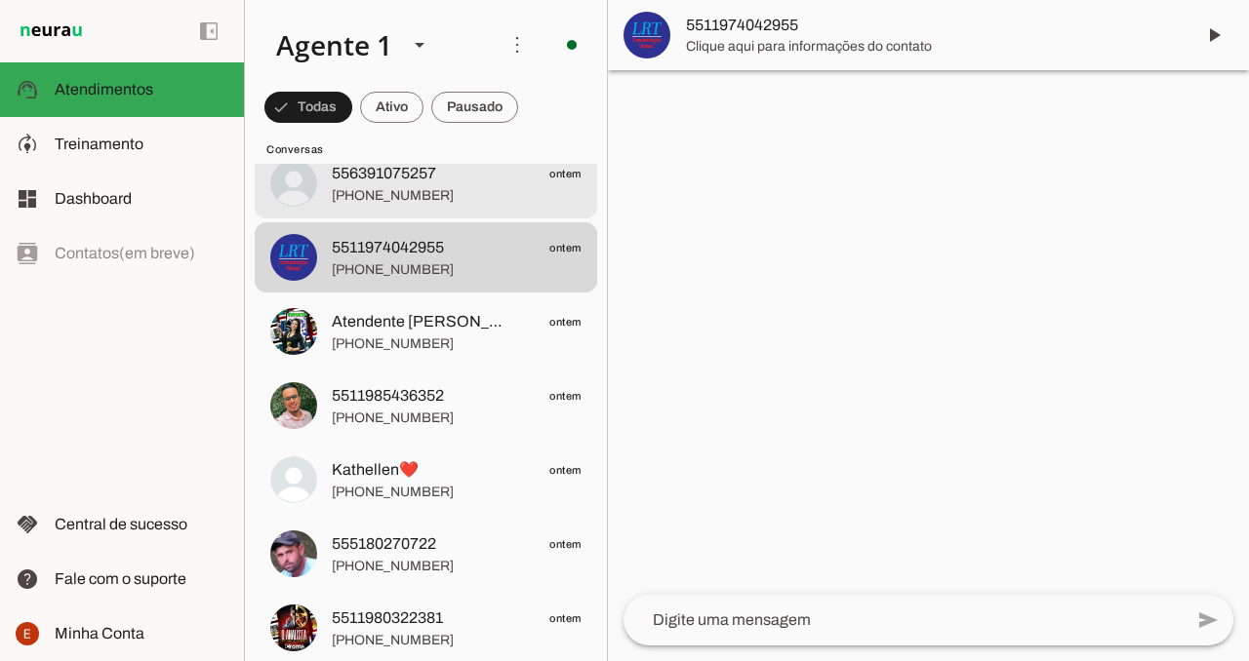
click at [452, 191] on span "[PHONE_NUMBER]" at bounding box center [457, 196] width 250 height 20
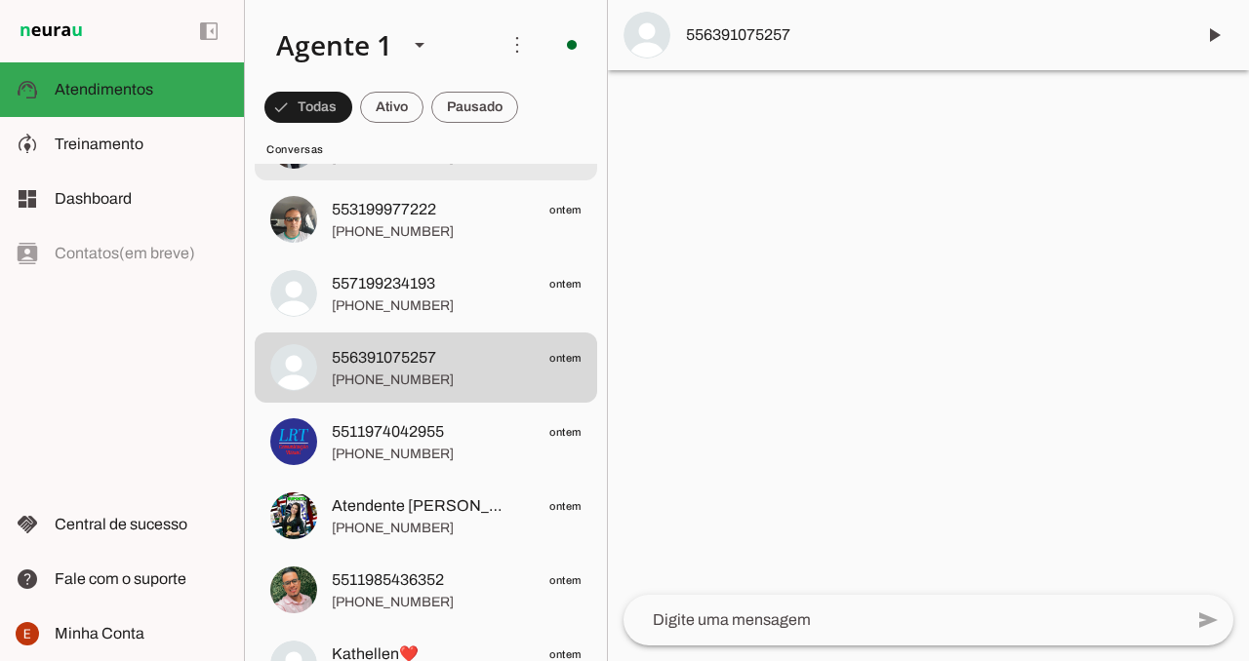
scroll to position [6032, 0]
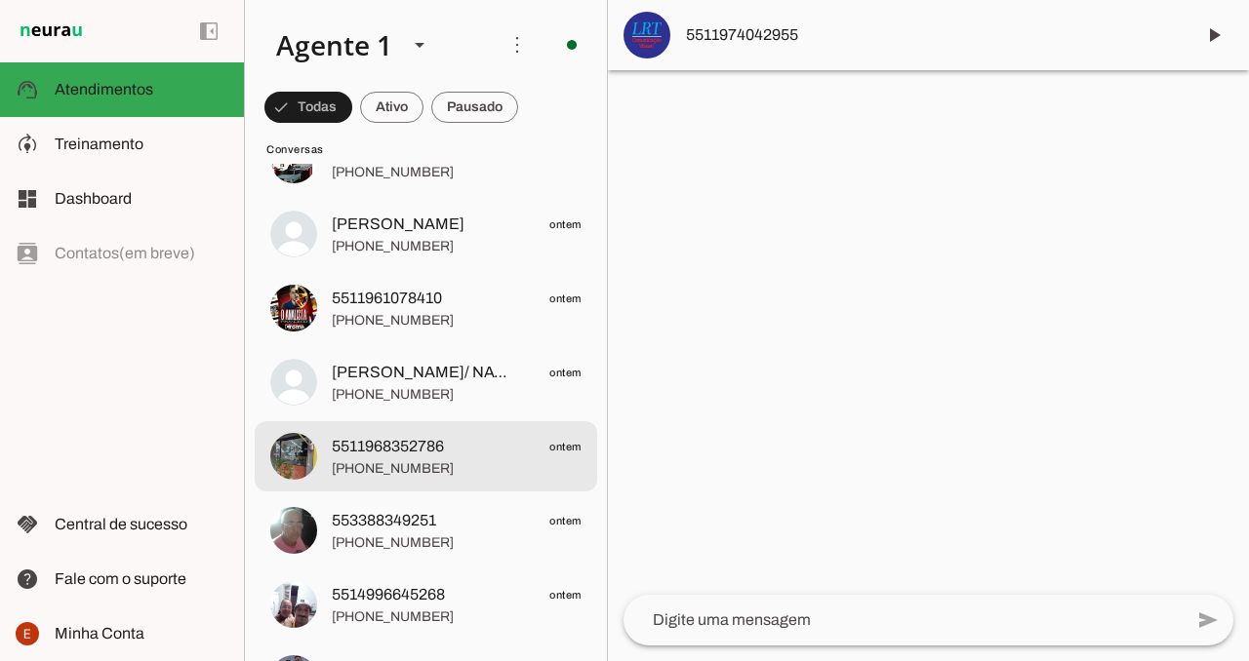
scroll to position [5117, 0]
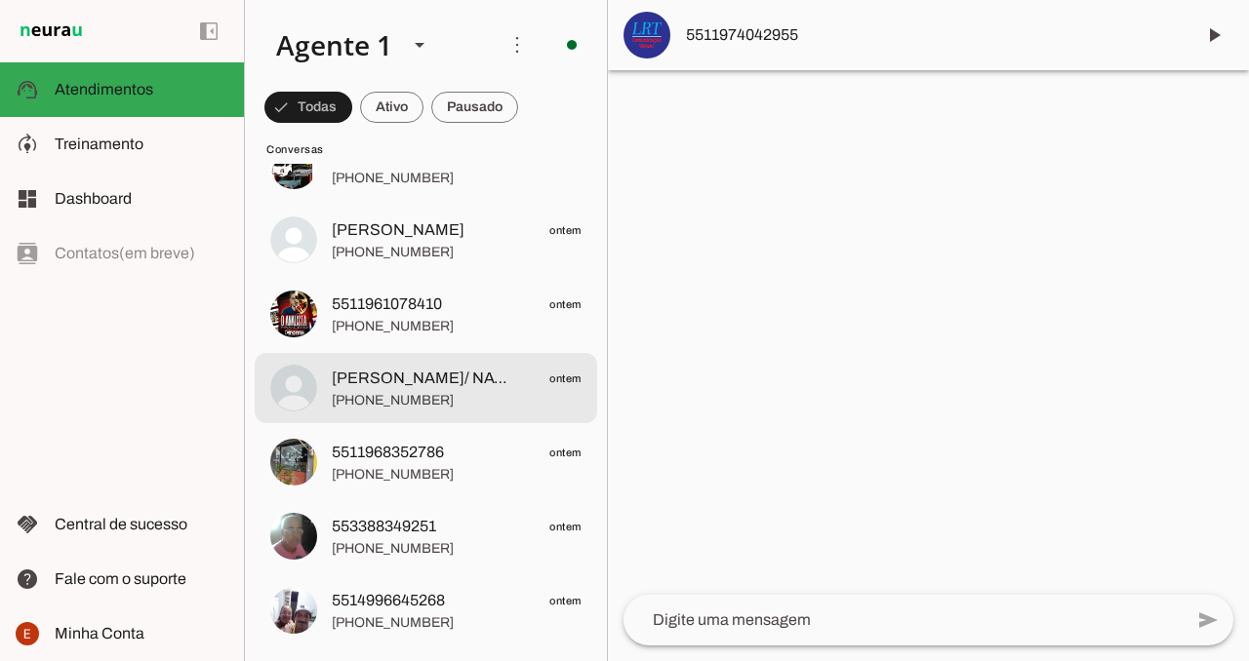
click at [492, 394] on span "[PHONE_NUMBER]" at bounding box center [457, 401] width 250 height 20
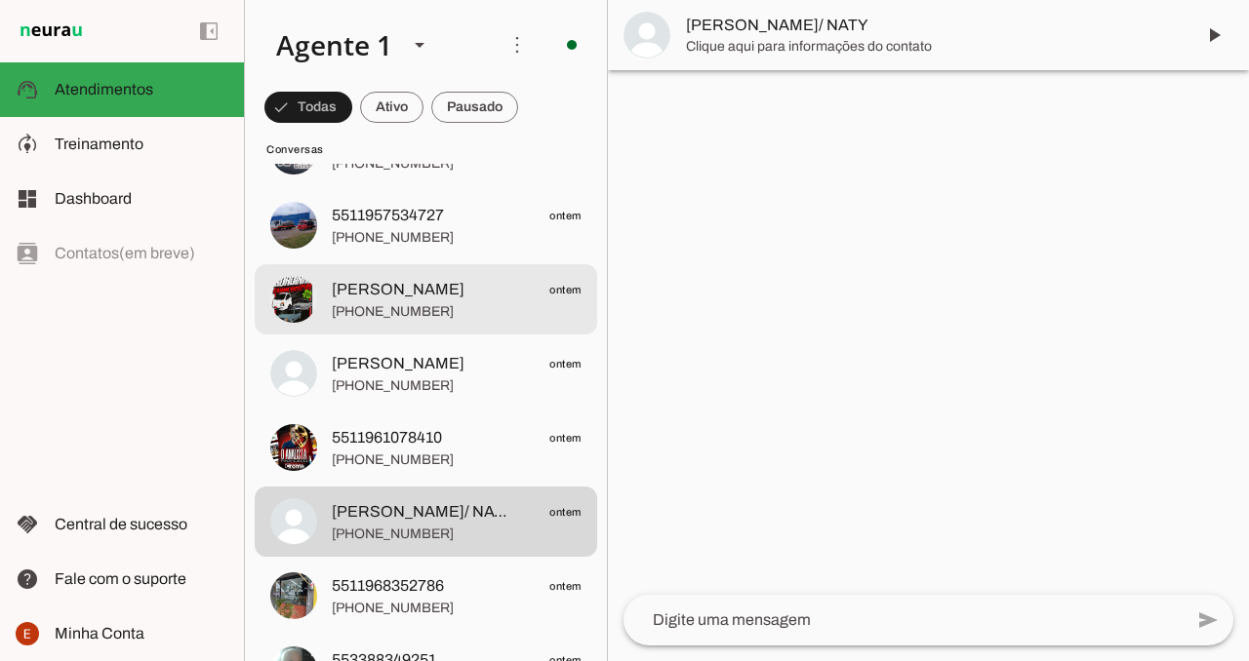
scroll to position [4985, 0]
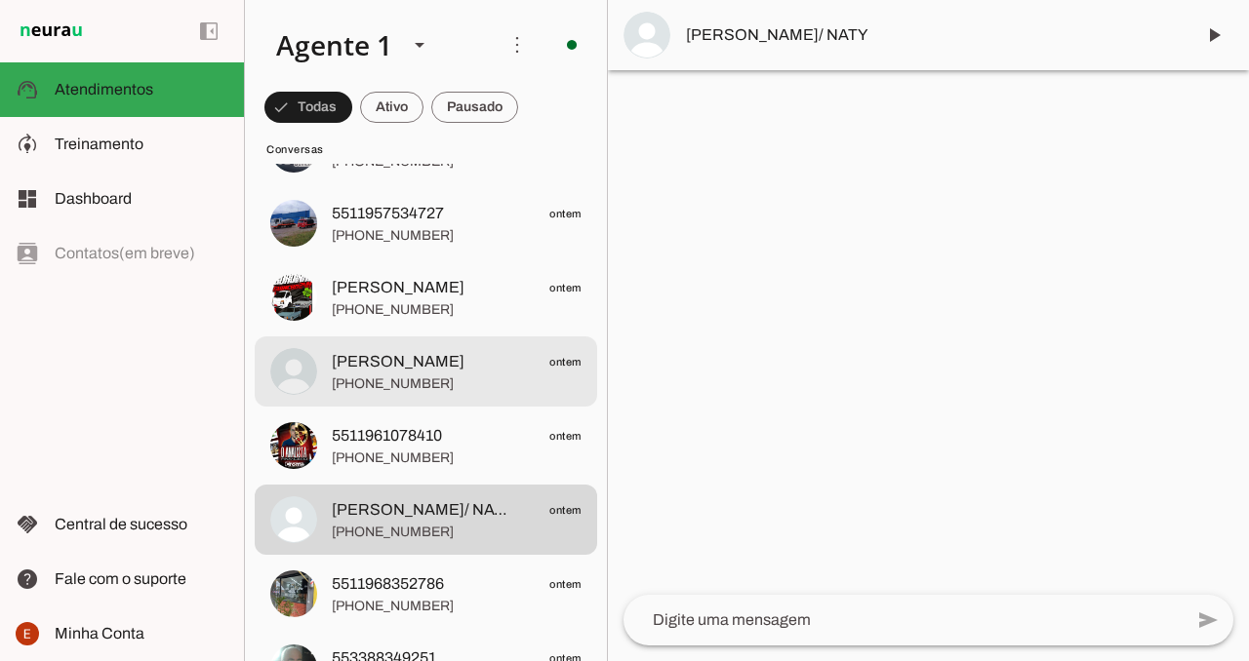
click at [493, 358] on span "[PERSON_NAME] ontem" at bounding box center [457, 362] width 250 height 24
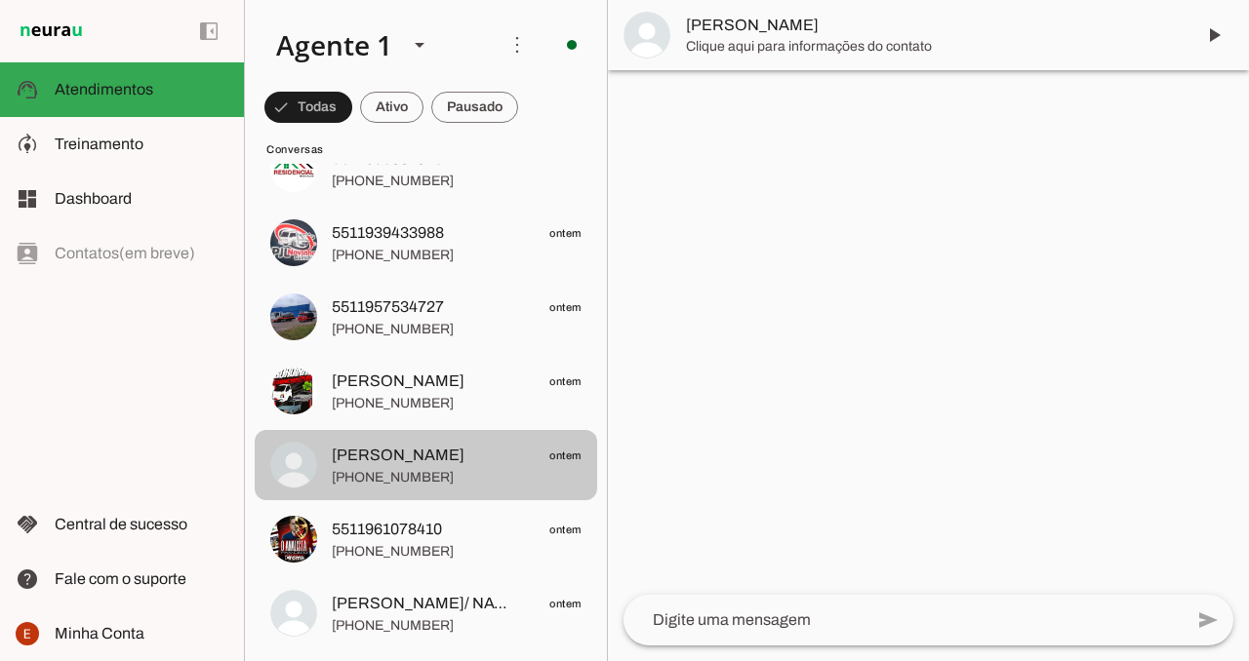
scroll to position [4885, 0]
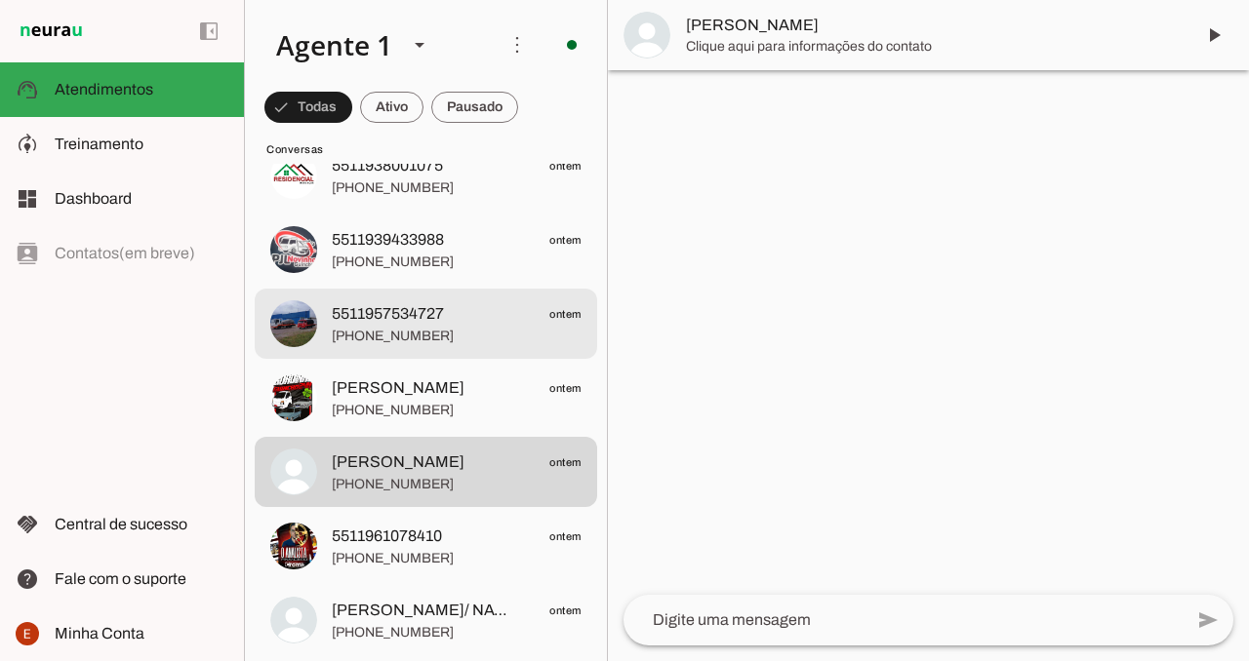
click at [495, 341] on span "[PHONE_NUMBER]" at bounding box center [457, 337] width 250 height 20
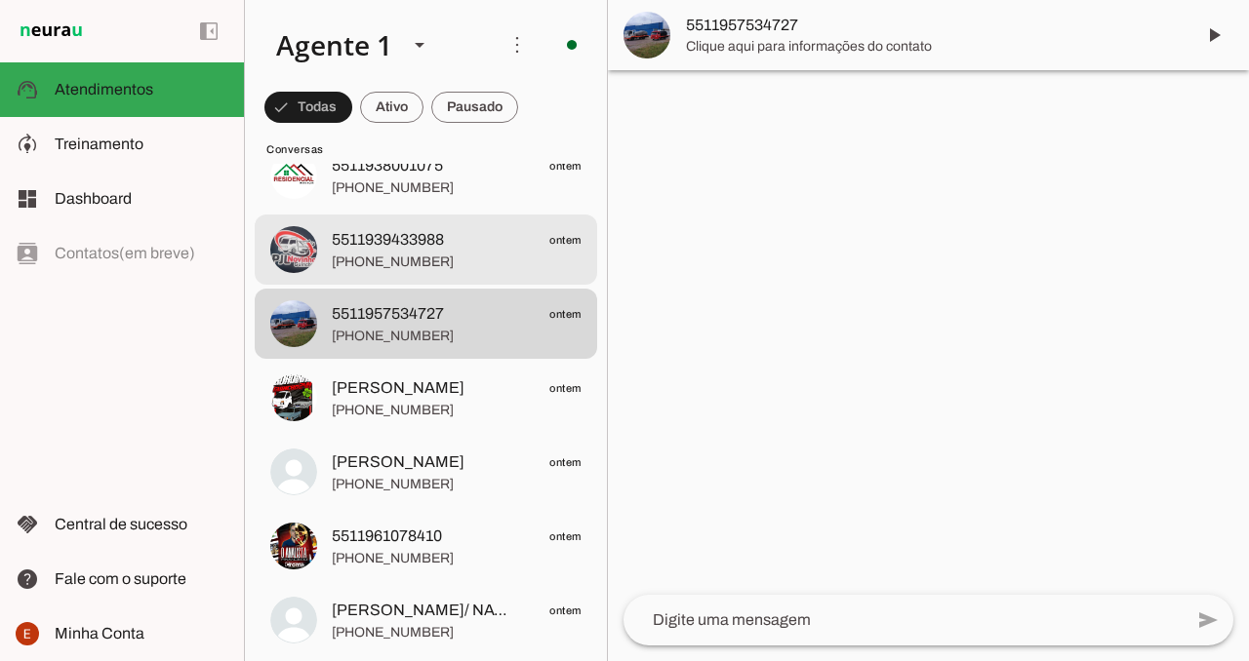
click at [438, 258] on span "[PHONE_NUMBER]" at bounding box center [457, 263] width 250 height 20
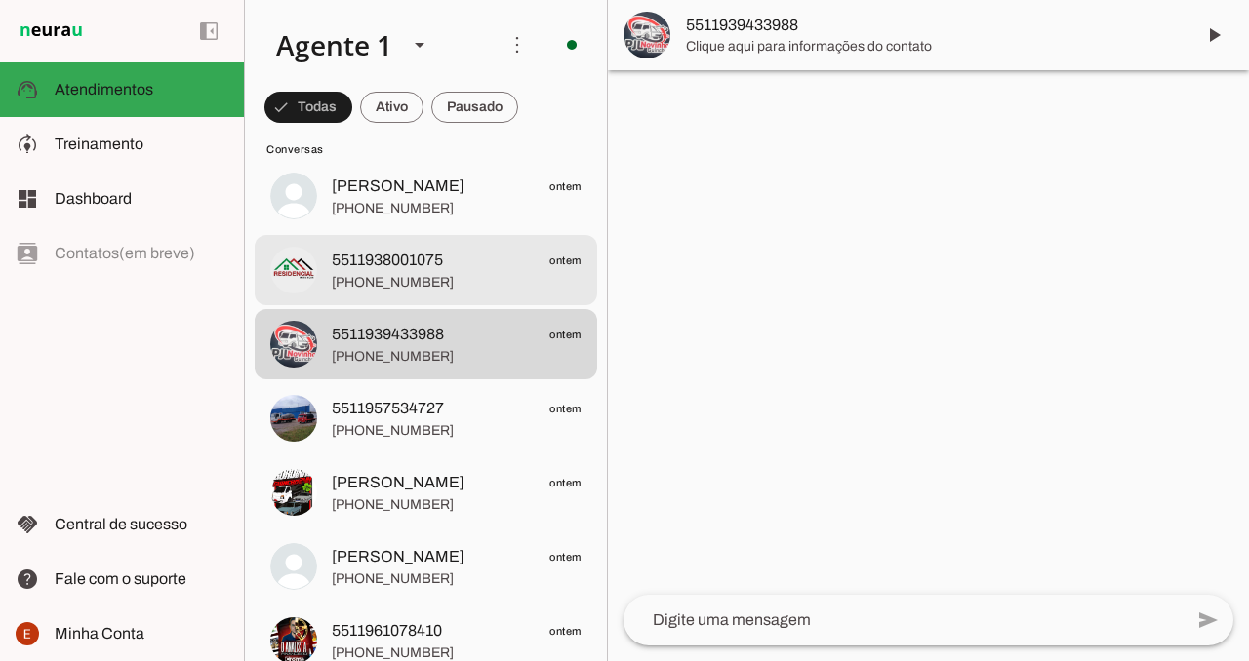
scroll to position [4789, 0]
click at [437, 272] on span "5511938001075" at bounding box center [387, 261] width 111 height 23
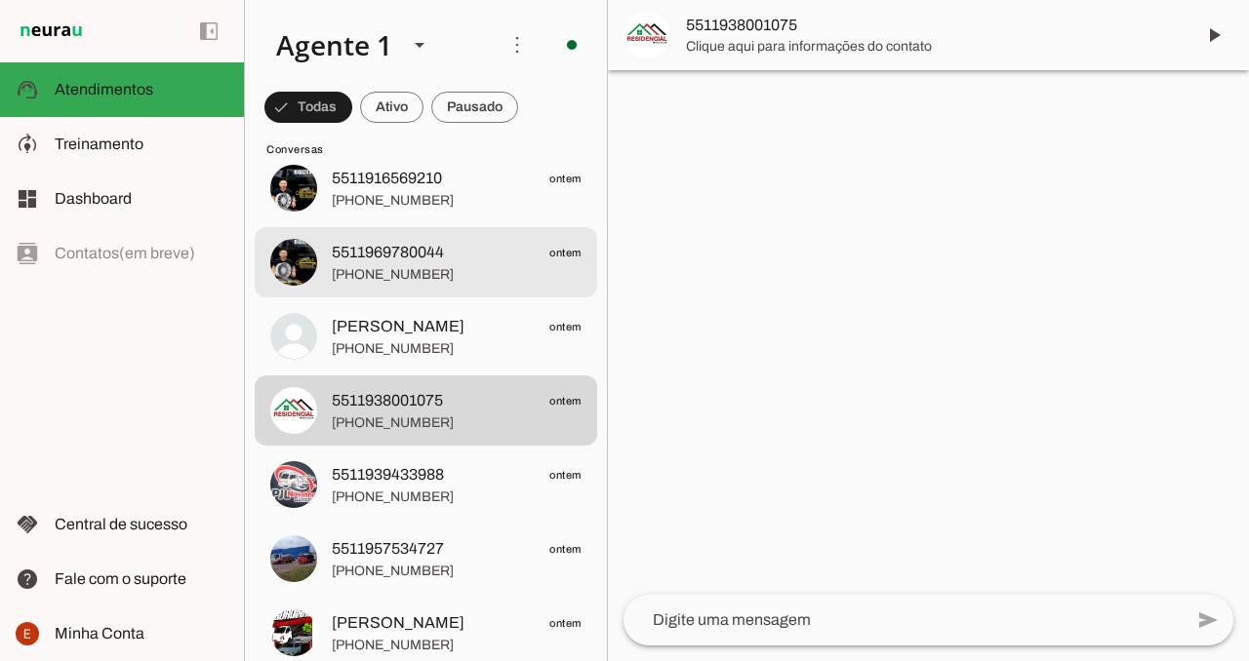
scroll to position [4643, 0]
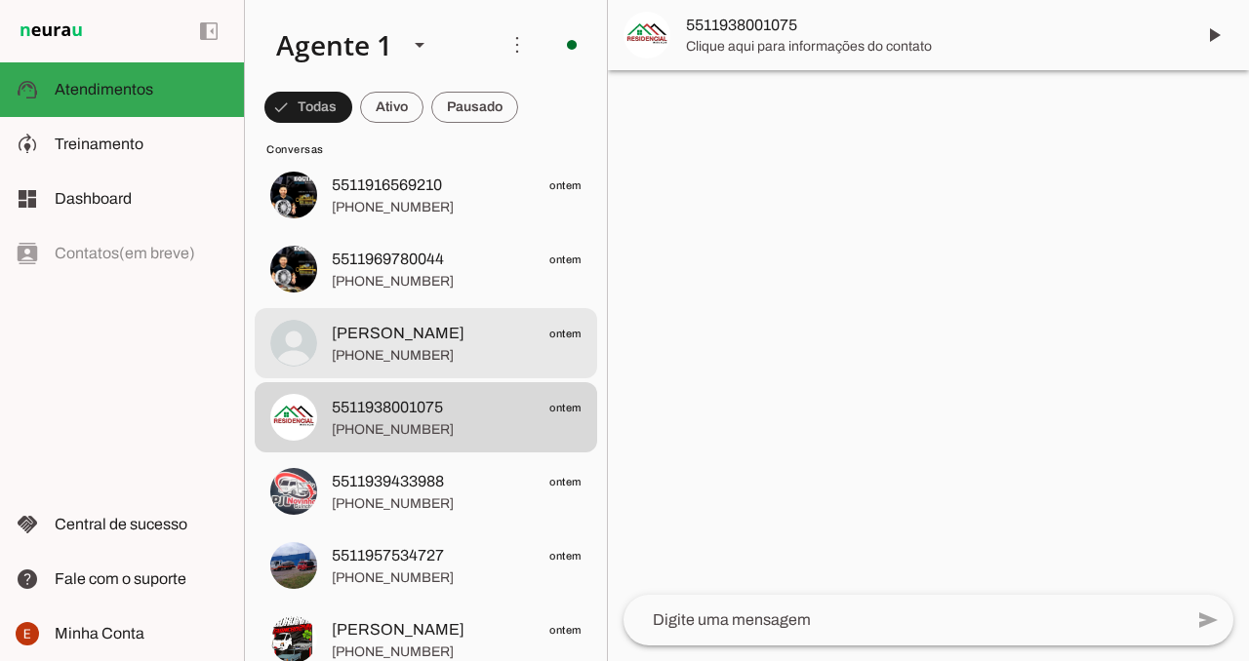
click at [411, 326] on span "[PERSON_NAME]" at bounding box center [398, 333] width 133 height 23
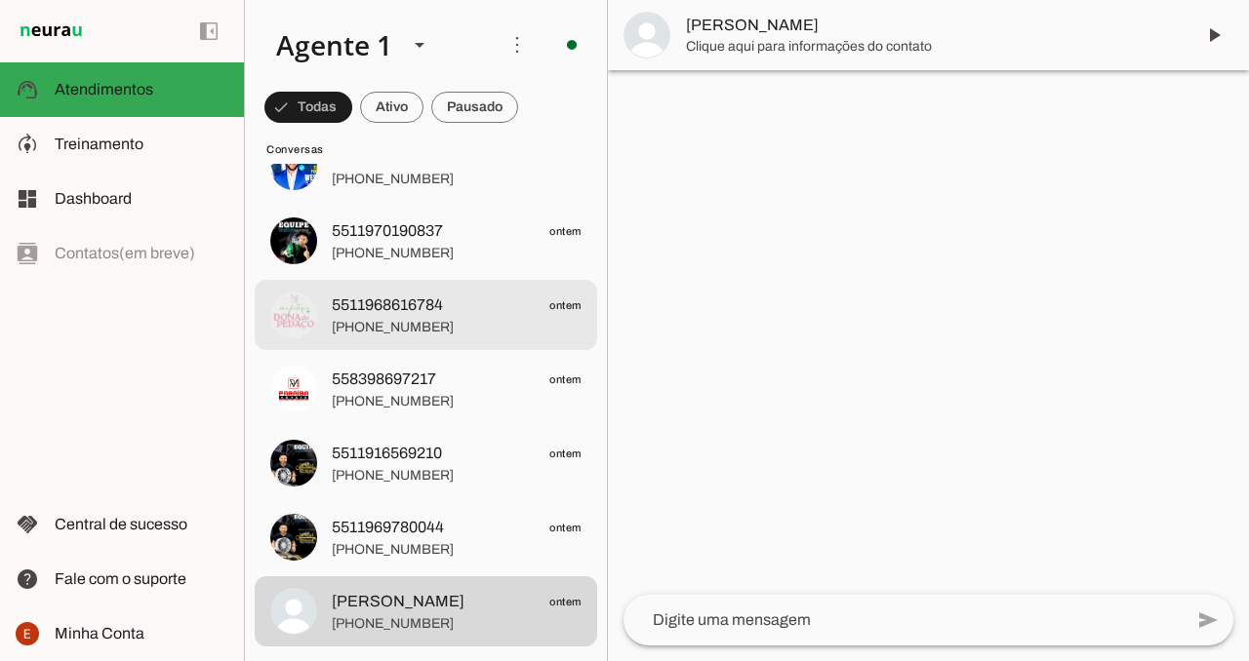
scroll to position [4355, 0]
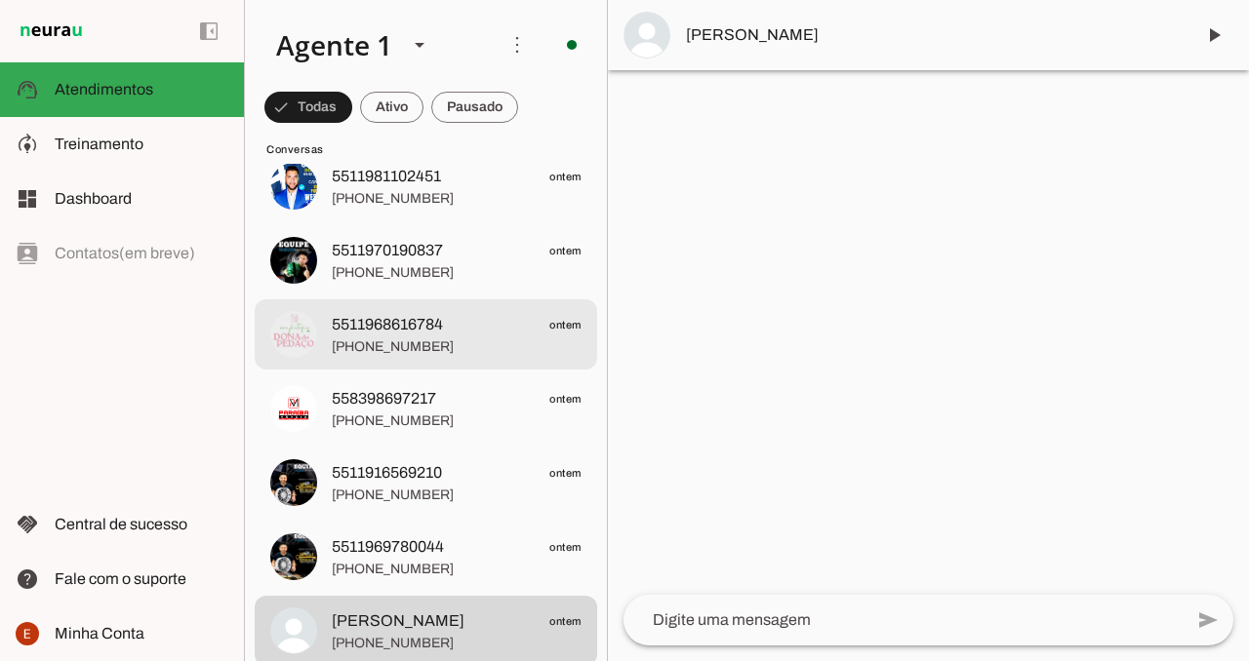
click at [447, 313] on span "5511968616784 ontem" at bounding box center [457, 325] width 250 height 24
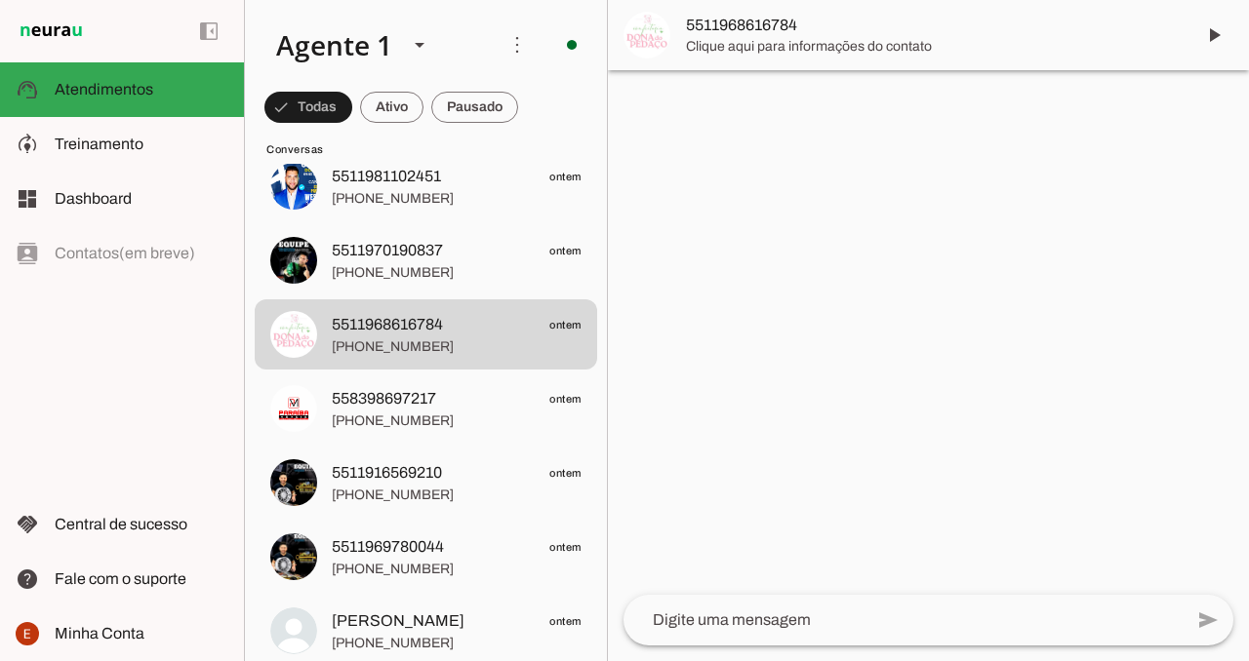
click at [700, 29] on span "5511968616784" at bounding box center [932, 25] width 493 height 23
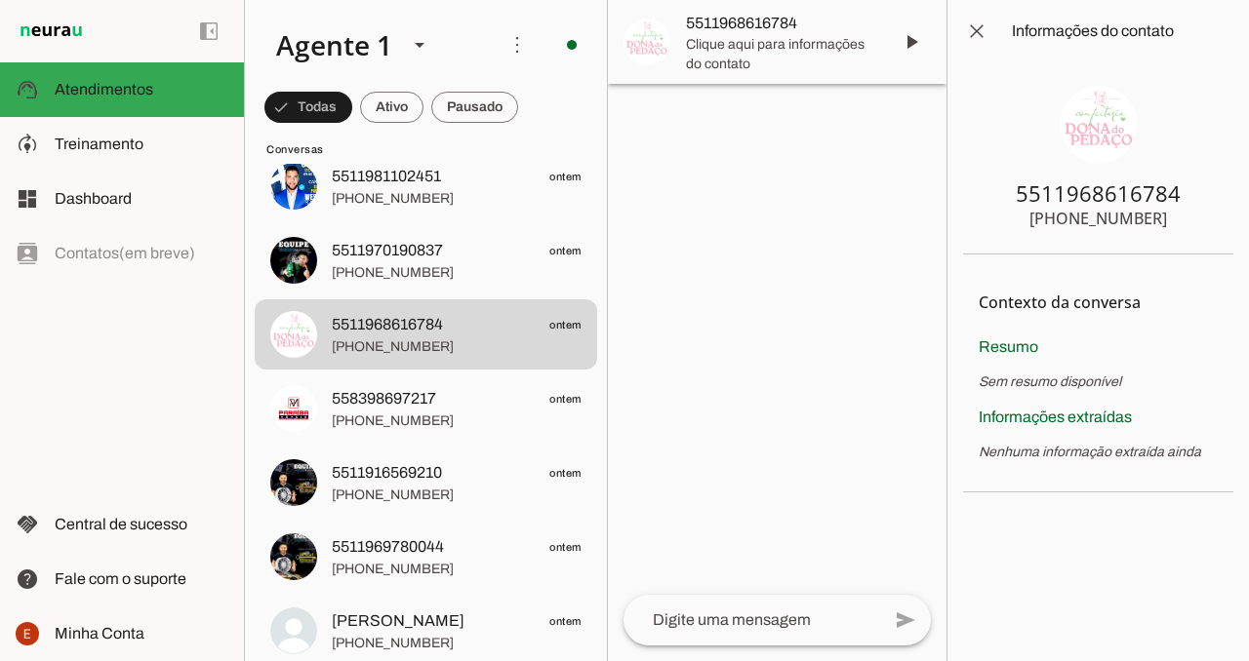
click at [1098, 118] on img at bounding box center [1098, 125] width 78 height 78
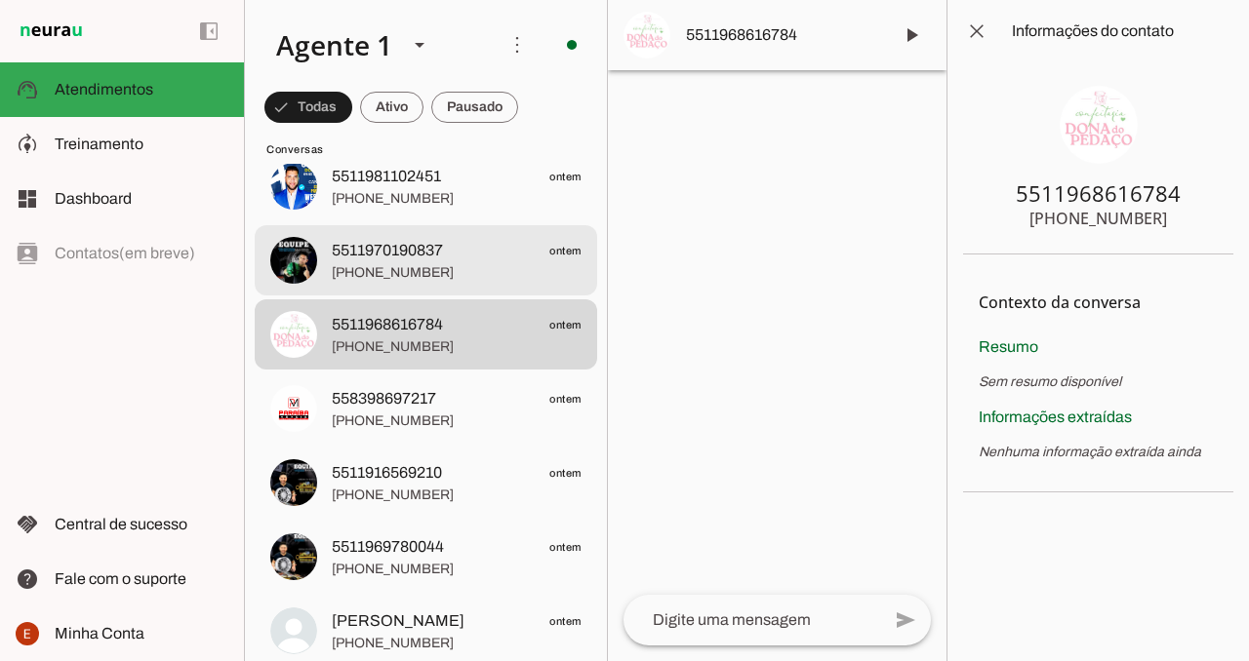
click at [458, 254] on span "5511970190837 ontem" at bounding box center [457, 251] width 250 height 24
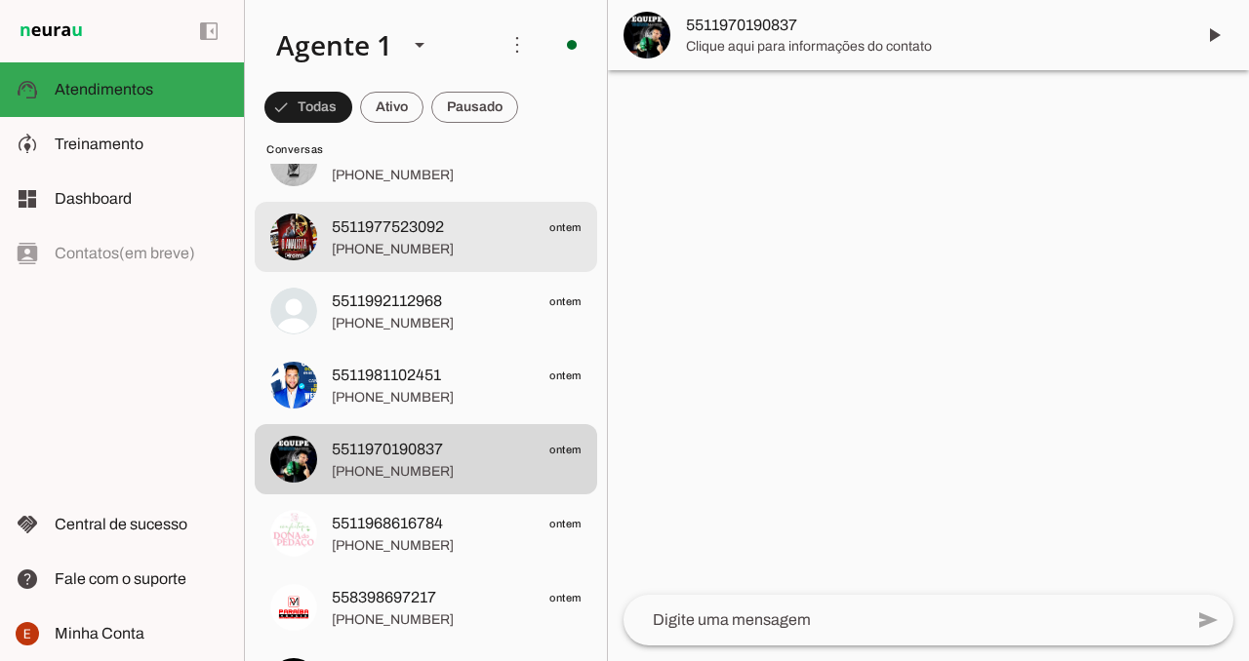
scroll to position [4148, 0]
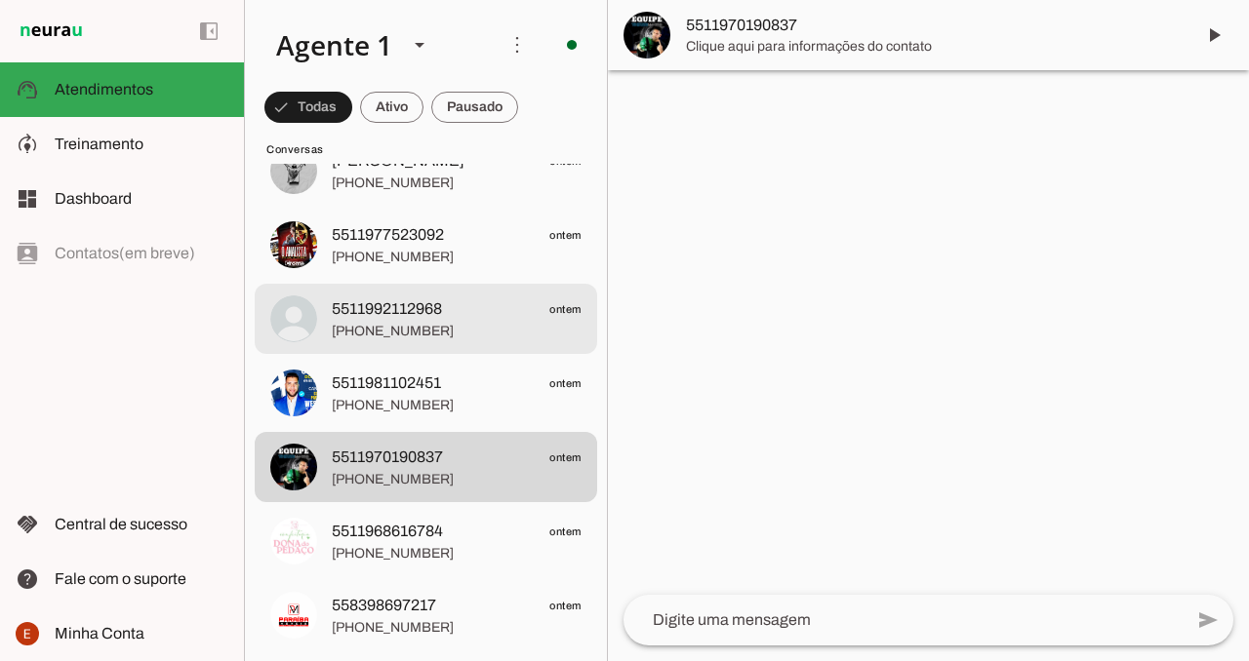
click at [422, 328] on span "[PHONE_NUMBER]" at bounding box center [457, 332] width 250 height 20
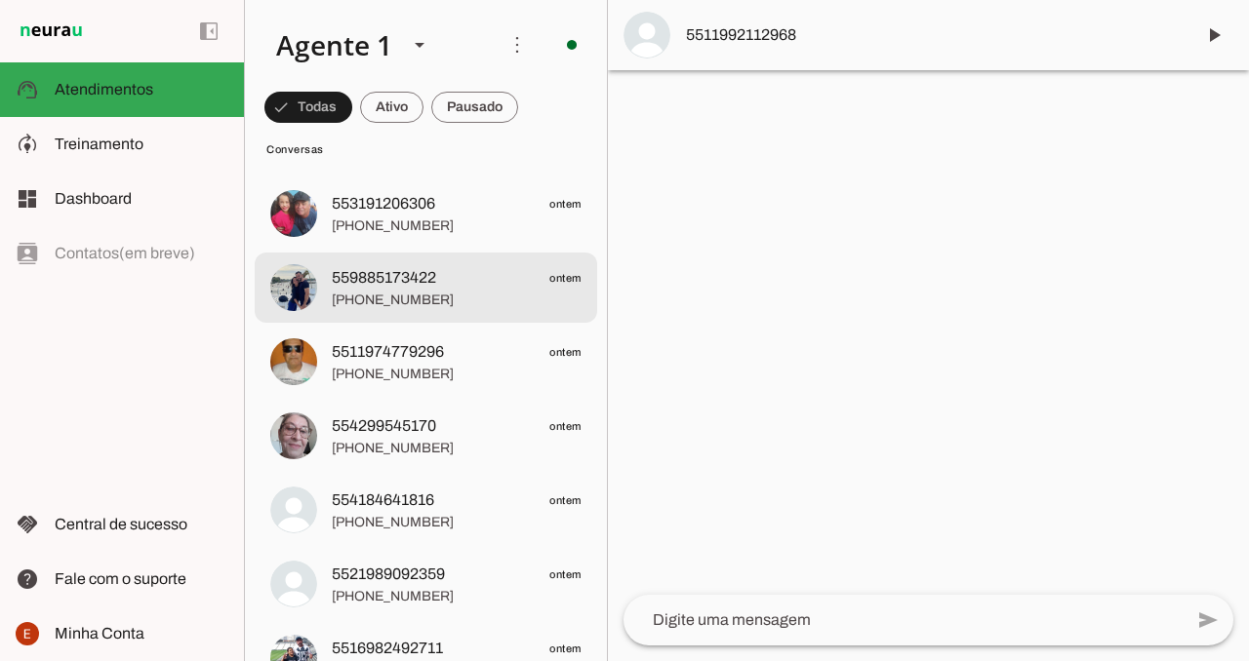
scroll to position [3211, 0]
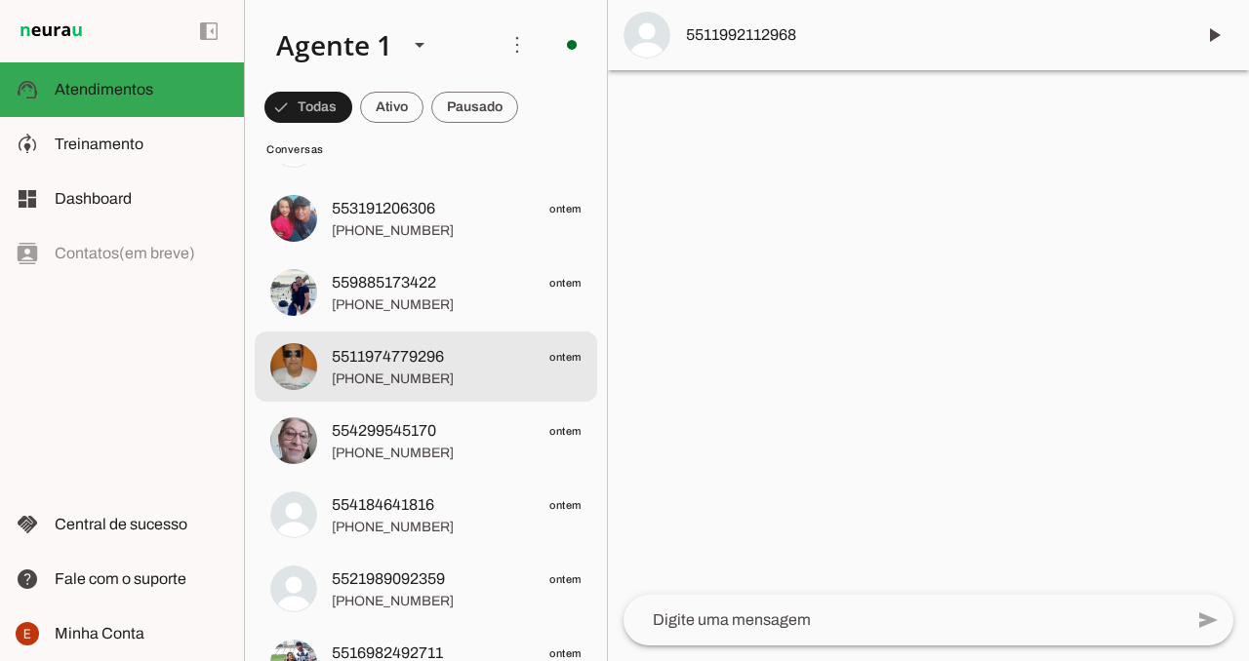
click at [438, 374] on span "[PHONE_NUMBER]" at bounding box center [457, 380] width 250 height 20
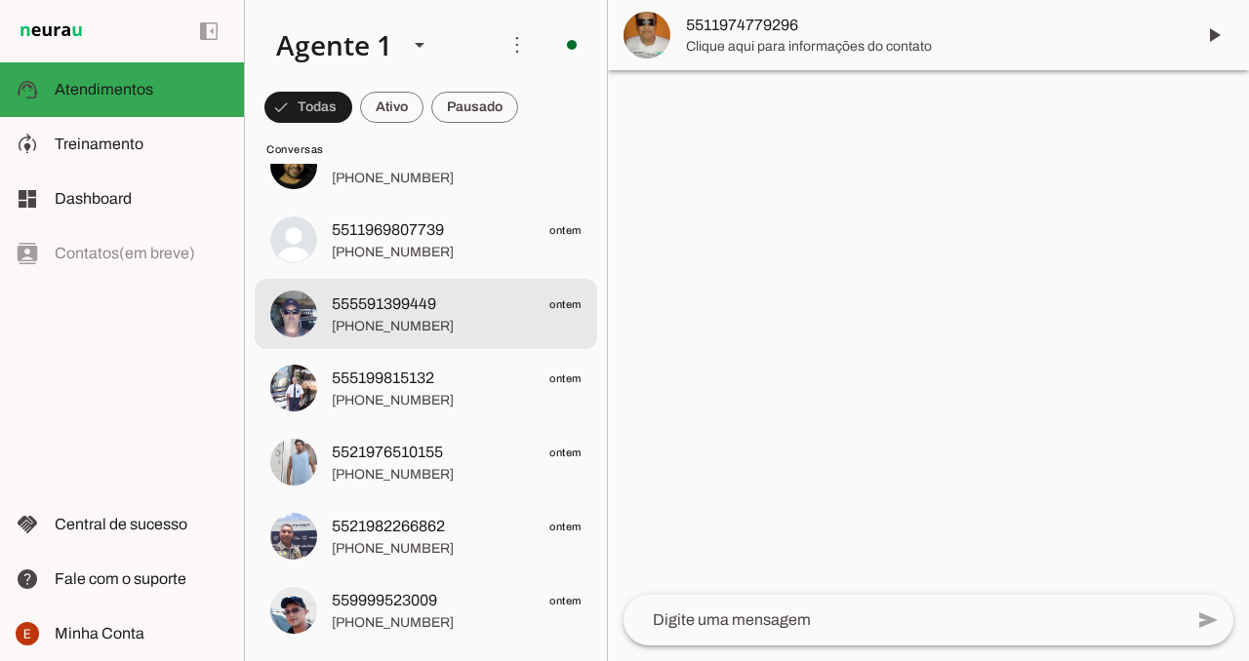
scroll to position [2662, 0]
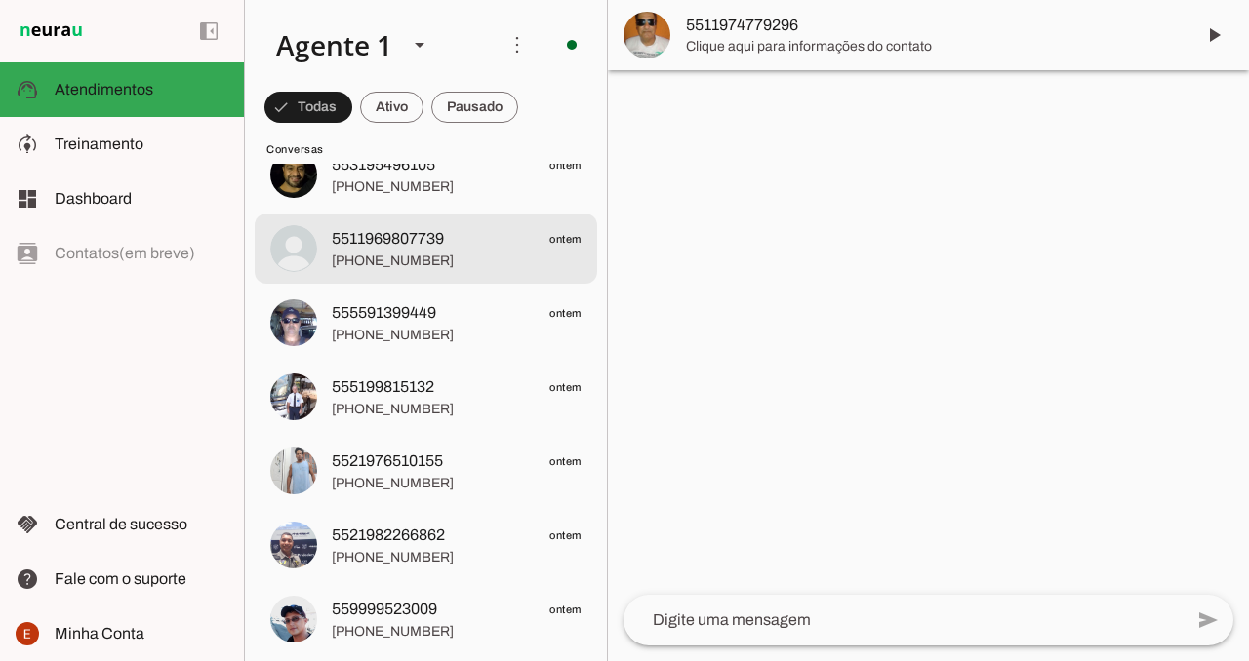
click at [449, 267] on span "[PHONE_NUMBER]" at bounding box center [457, 262] width 250 height 20
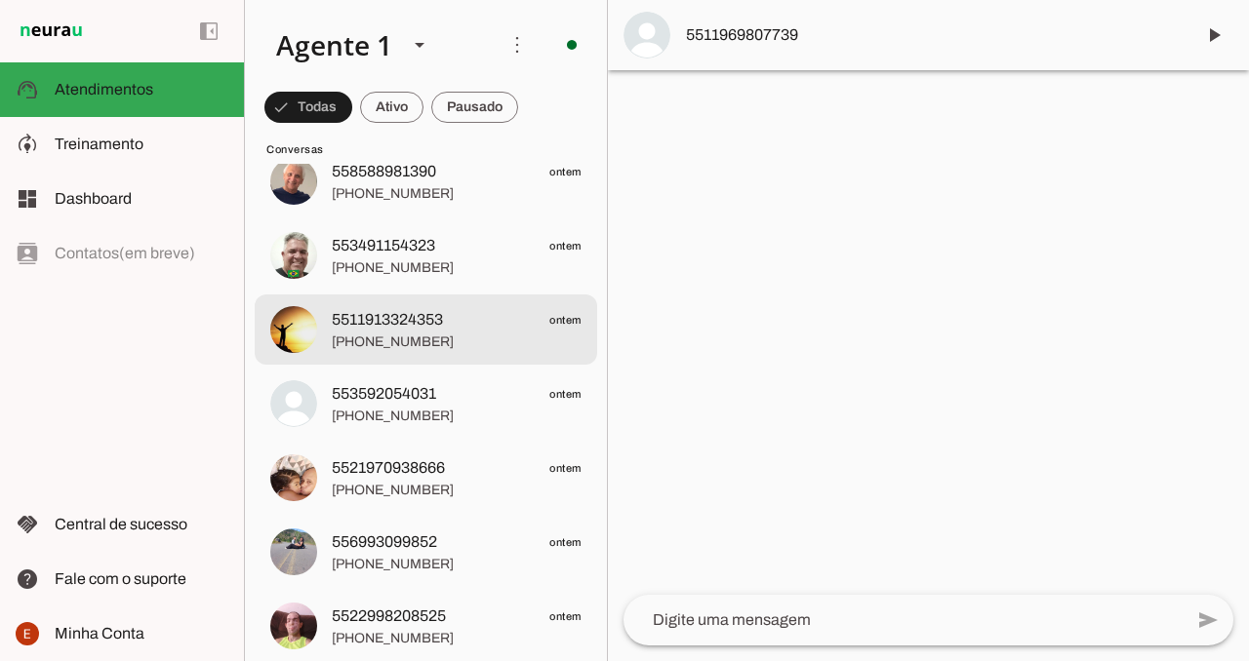
scroll to position [1910, 0]
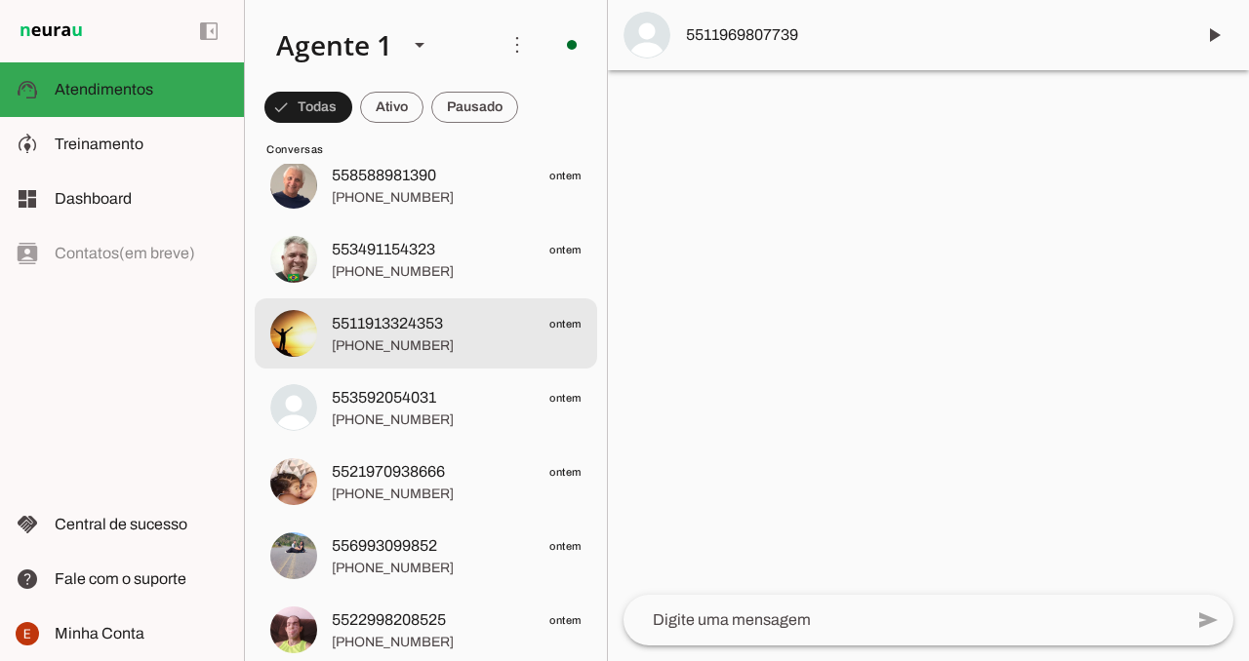
click at [460, 326] on span "5511913324353 ontem" at bounding box center [457, 324] width 250 height 24
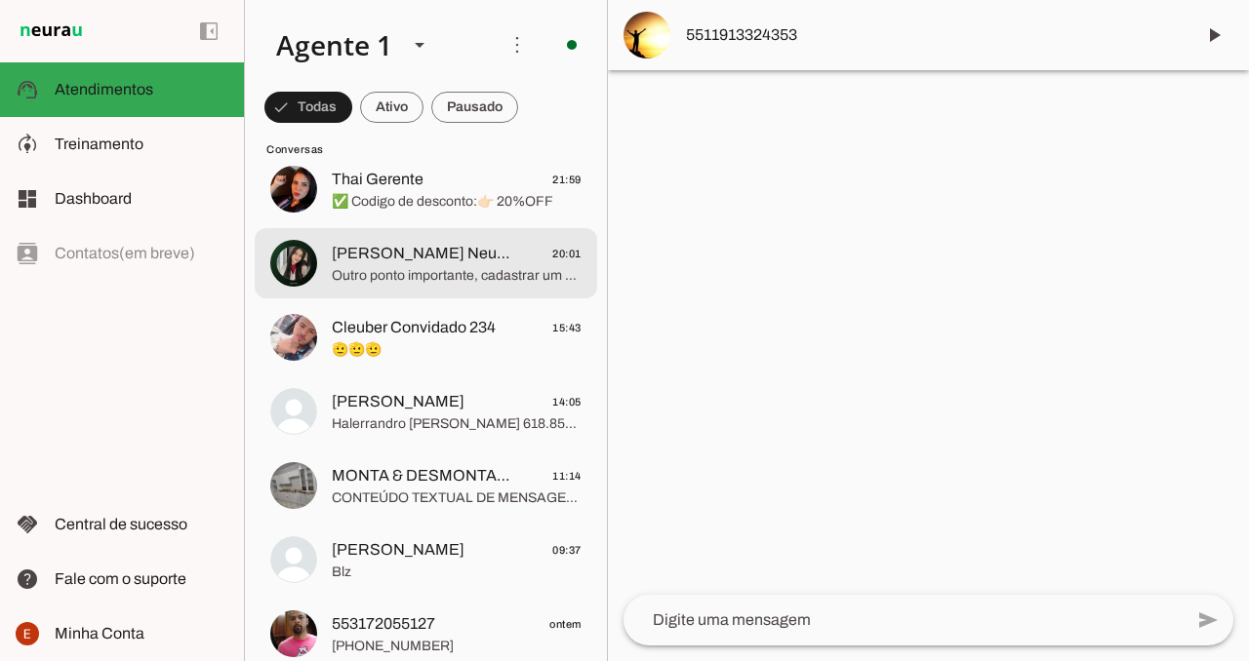
scroll to position [215, 0]
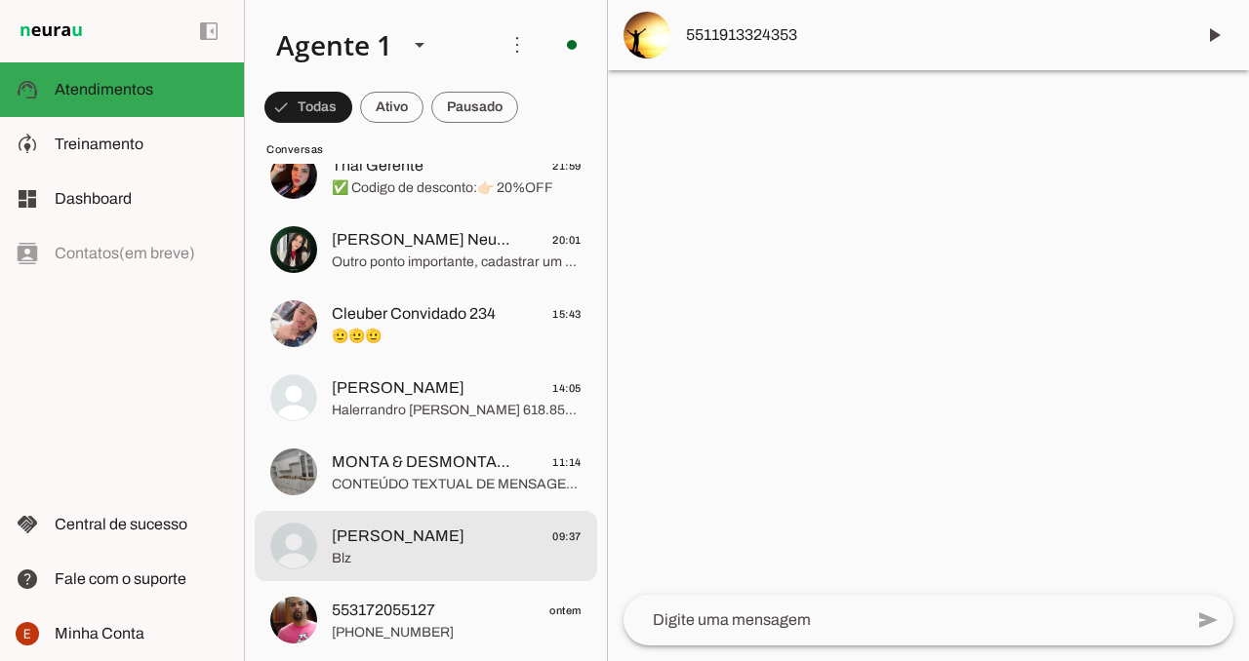
click at [398, 551] on span "Blz" at bounding box center [457, 559] width 250 height 20
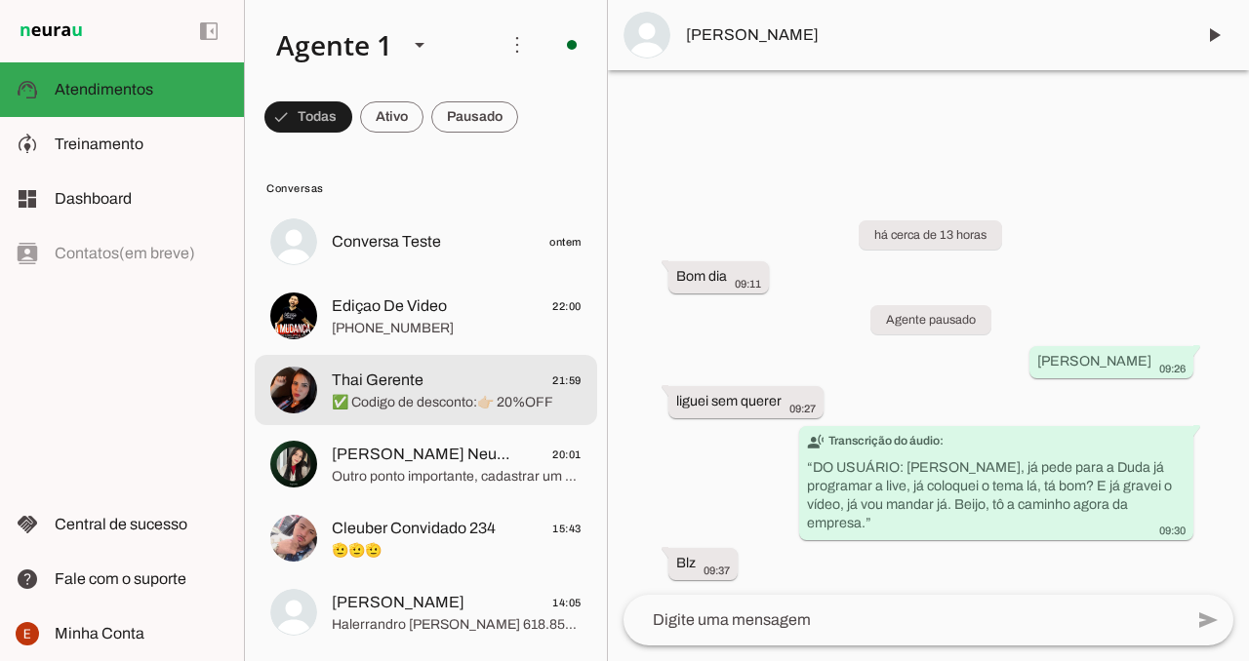
click at [493, 277] on md-item "Thai Gerente 21:59 ✅ Codigo de desconto:👉🏻 20%OFF" at bounding box center [426, 242] width 342 height 70
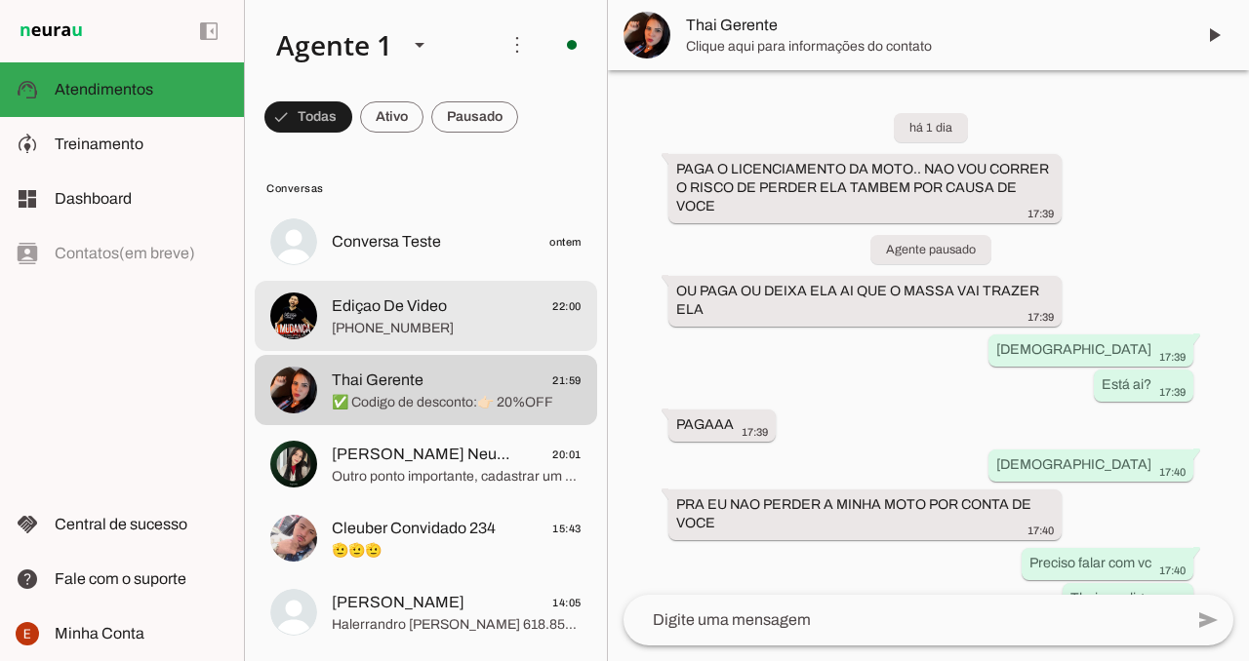
scroll to position [14471, 0]
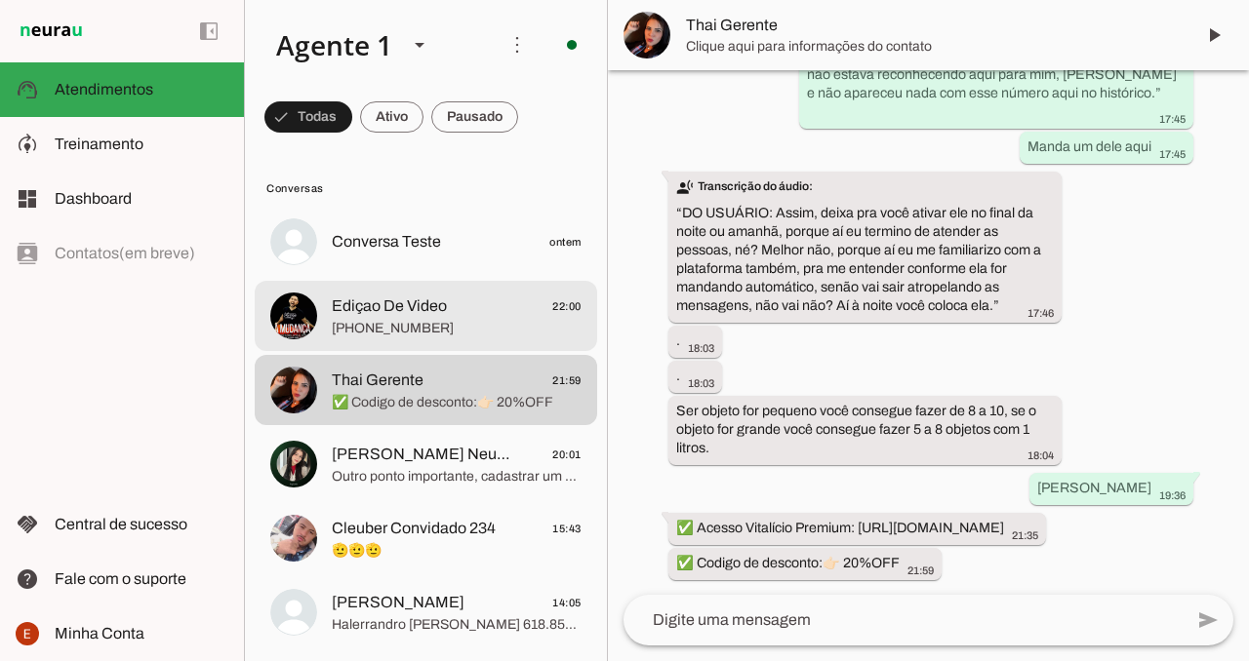
click at [467, 323] on span "[PHONE_NUMBER]" at bounding box center [457, 329] width 250 height 20
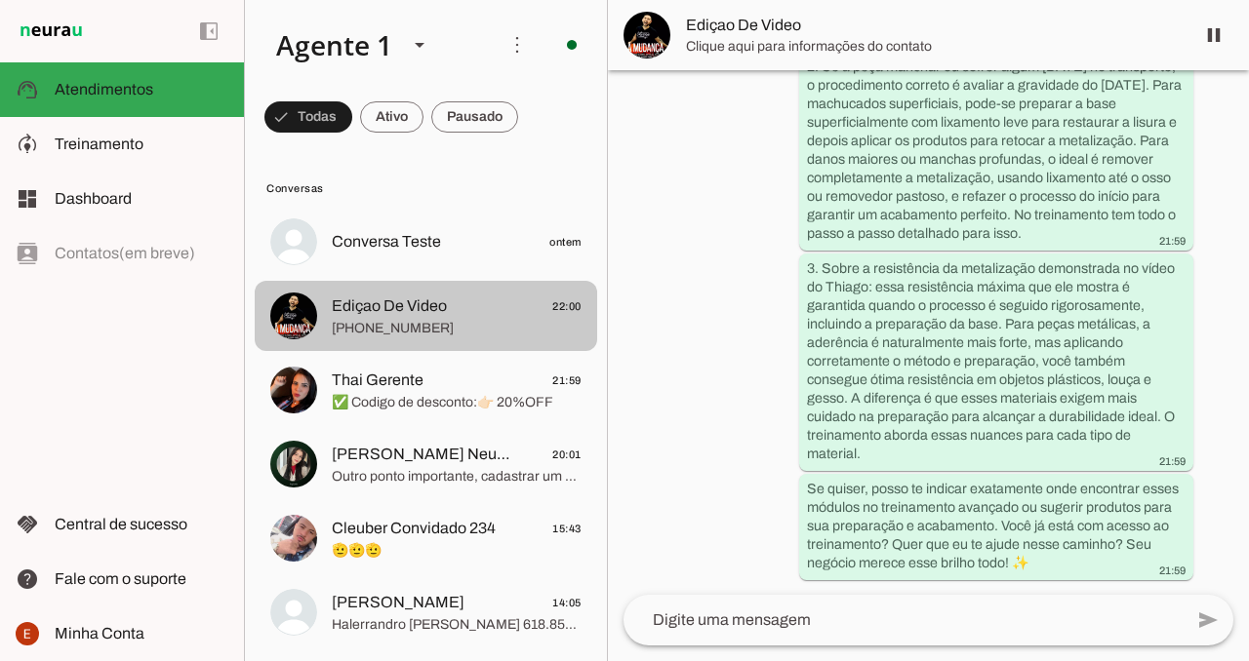
scroll to position [7915, 0]
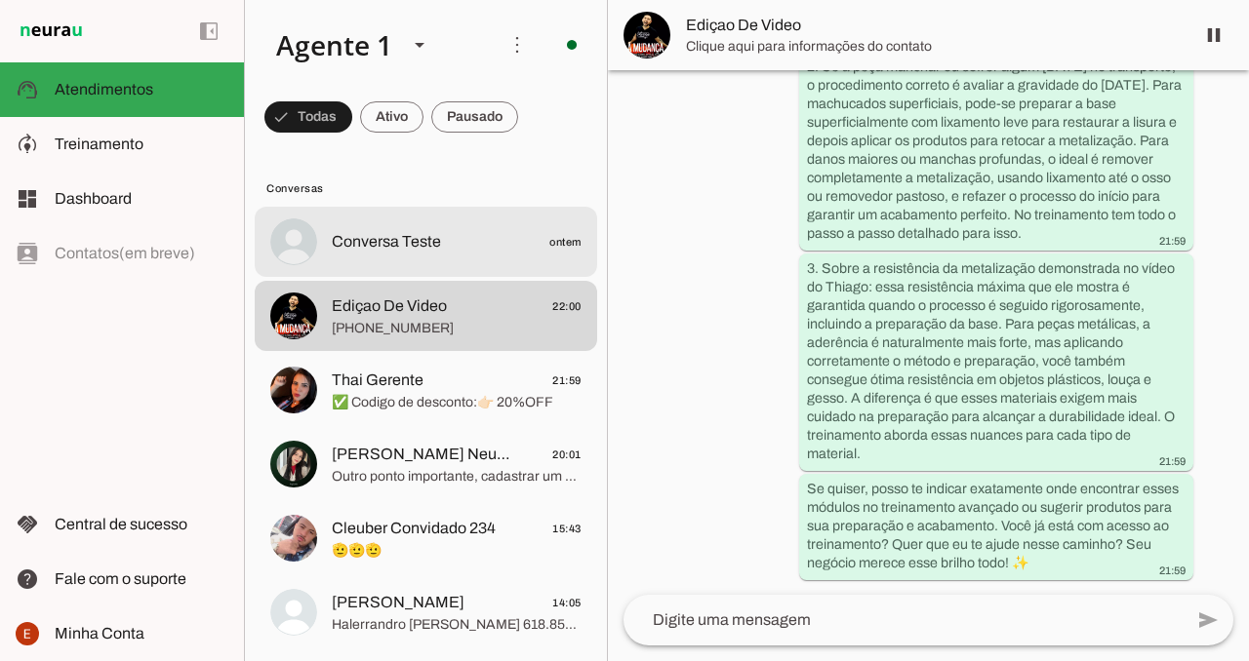
click at [432, 239] on span "Conversa Teste" at bounding box center [386, 241] width 109 height 23
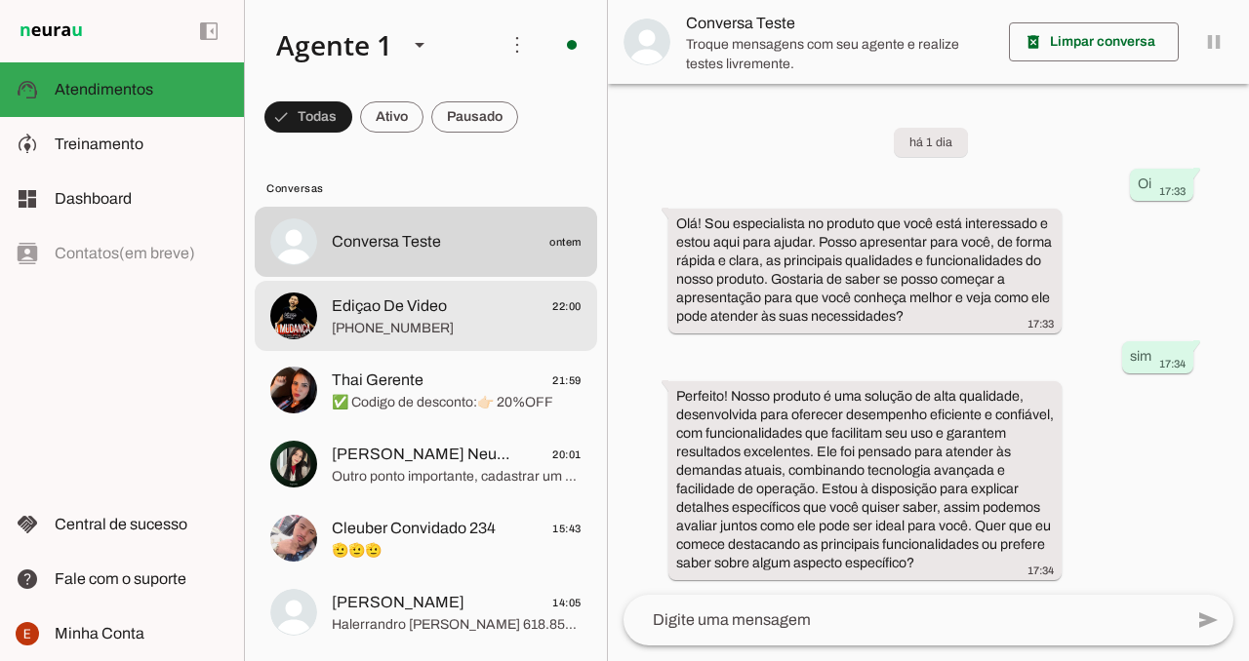
click at [525, 310] on span "Ediçao De Video 22:00" at bounding box center [457, 307] width 250 height 24
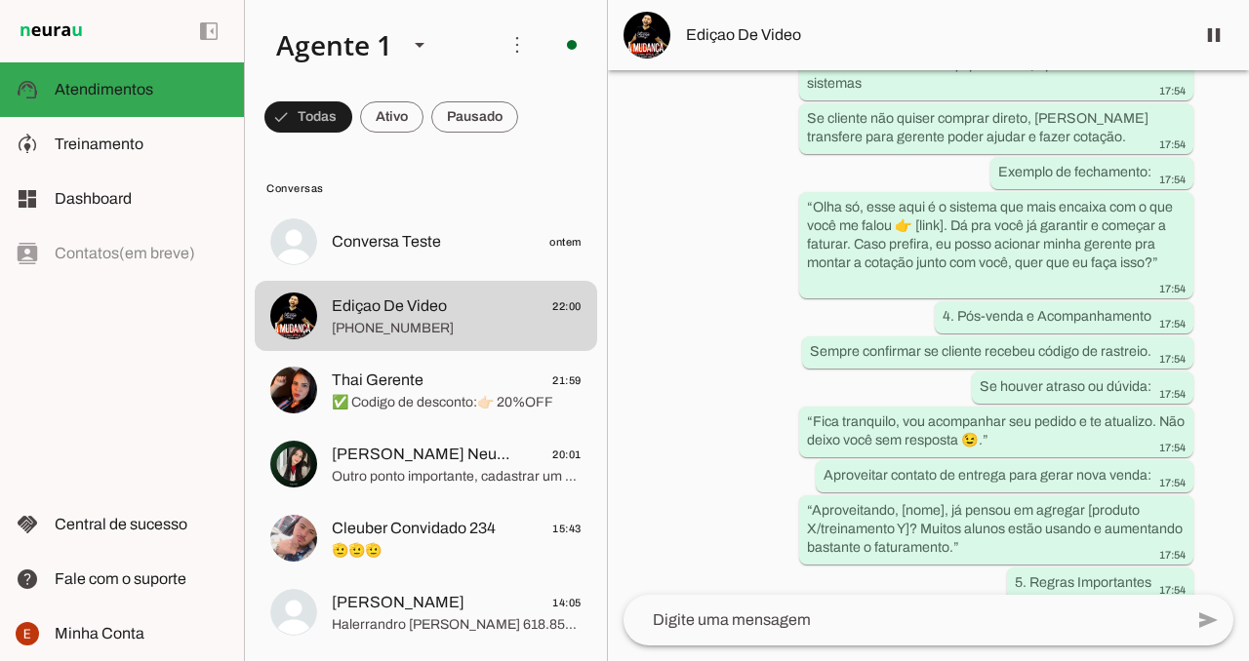
scroll to position [4162, 0]
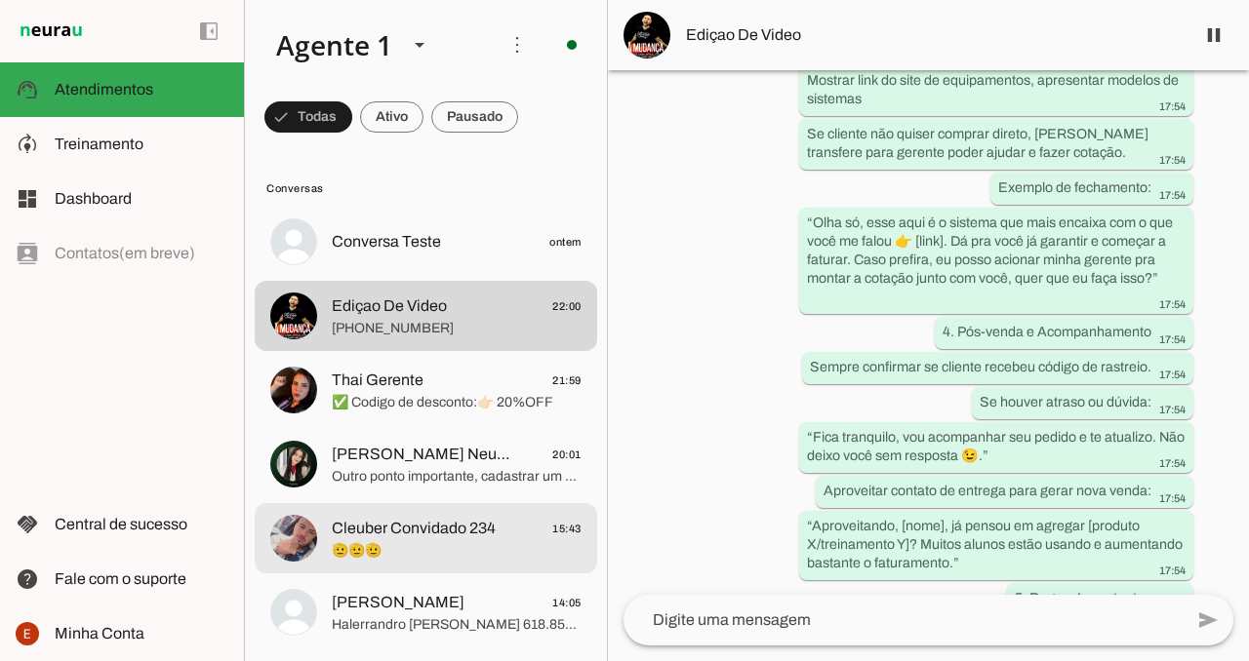
click at [466, 528] on span "Cleuber Convidado 234" at bounding box center [414, 528] width 164 height 23
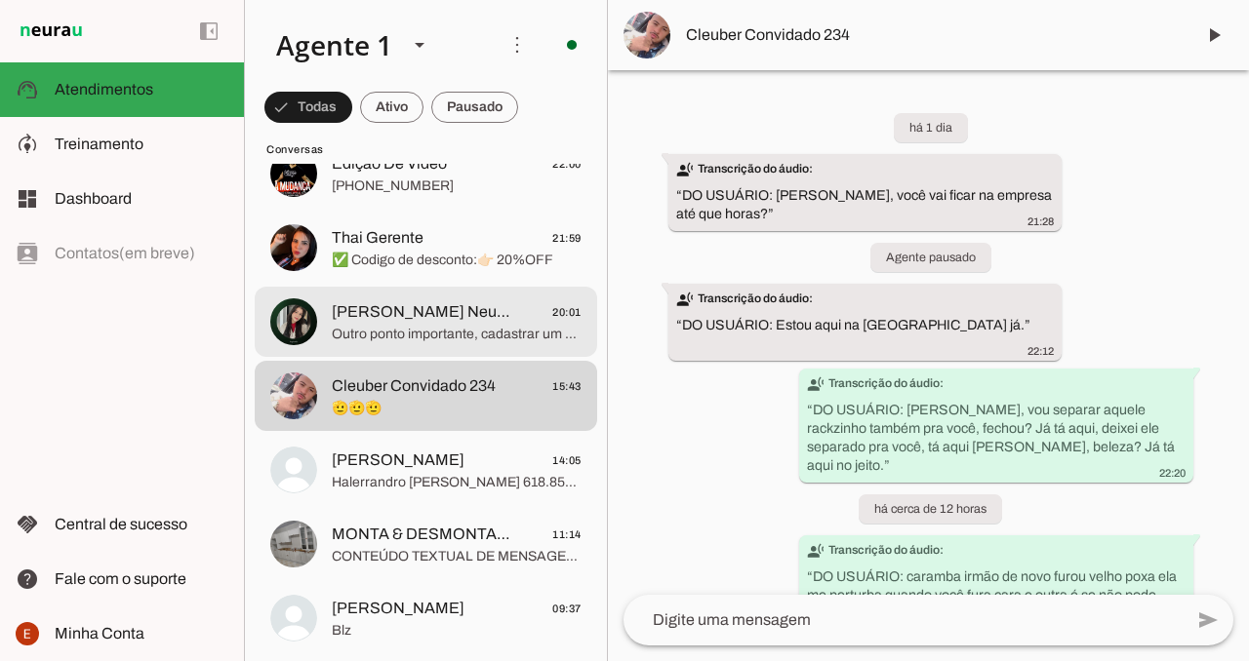
scroll to position [145, 0]
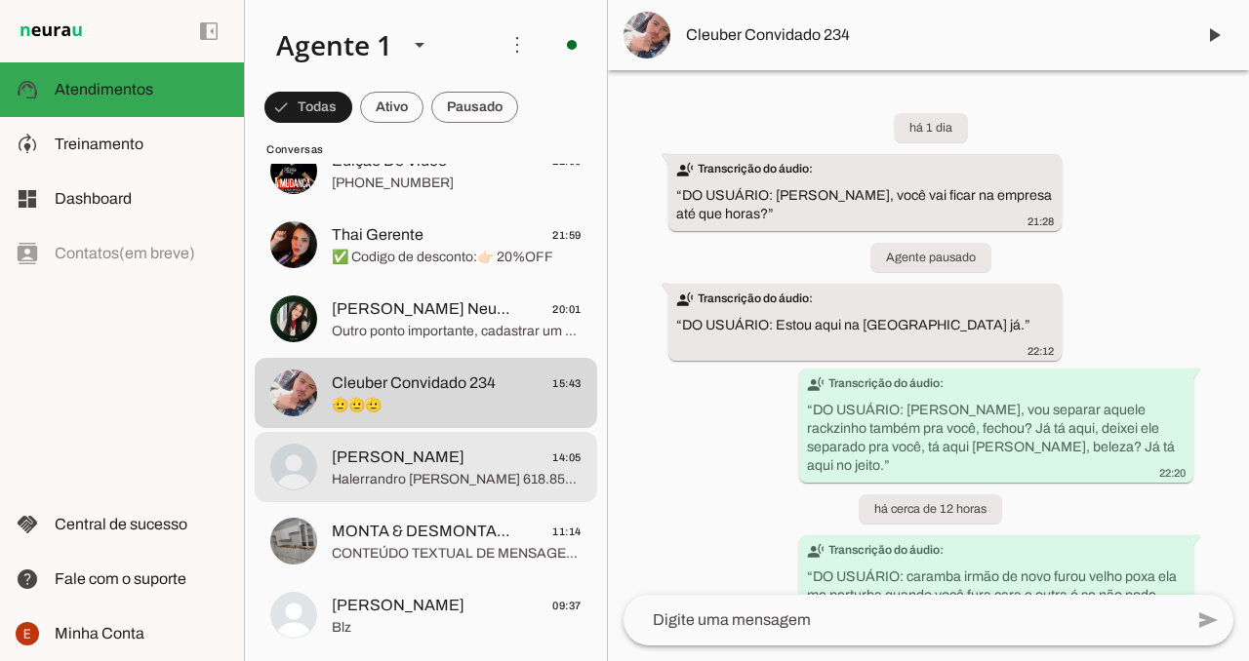
click at [455, 464] on span "[PERSON_NAME] 14:05" at bounding box center [457, 458] width 250 height 24
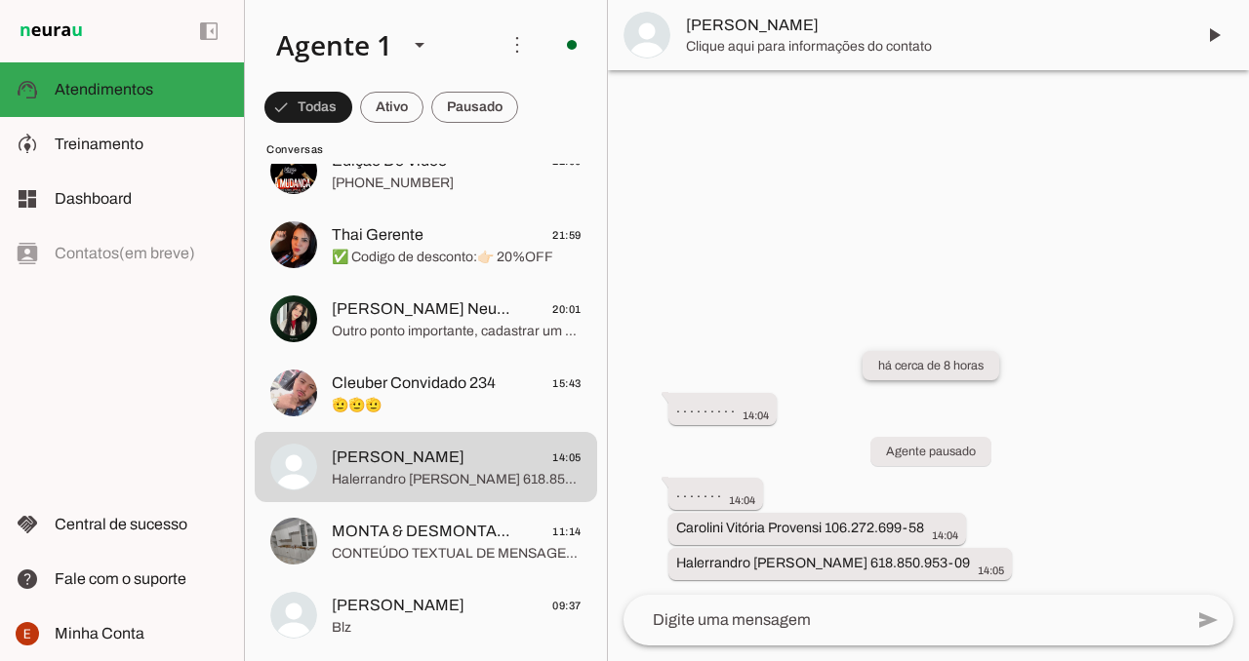
click at [0, 0] on slot "há cerca de 8 horas" at bounding box center [0, 0] width 0 height 0
click at [989, 260] on div at bounding box center [928, 330] width 641 height 661
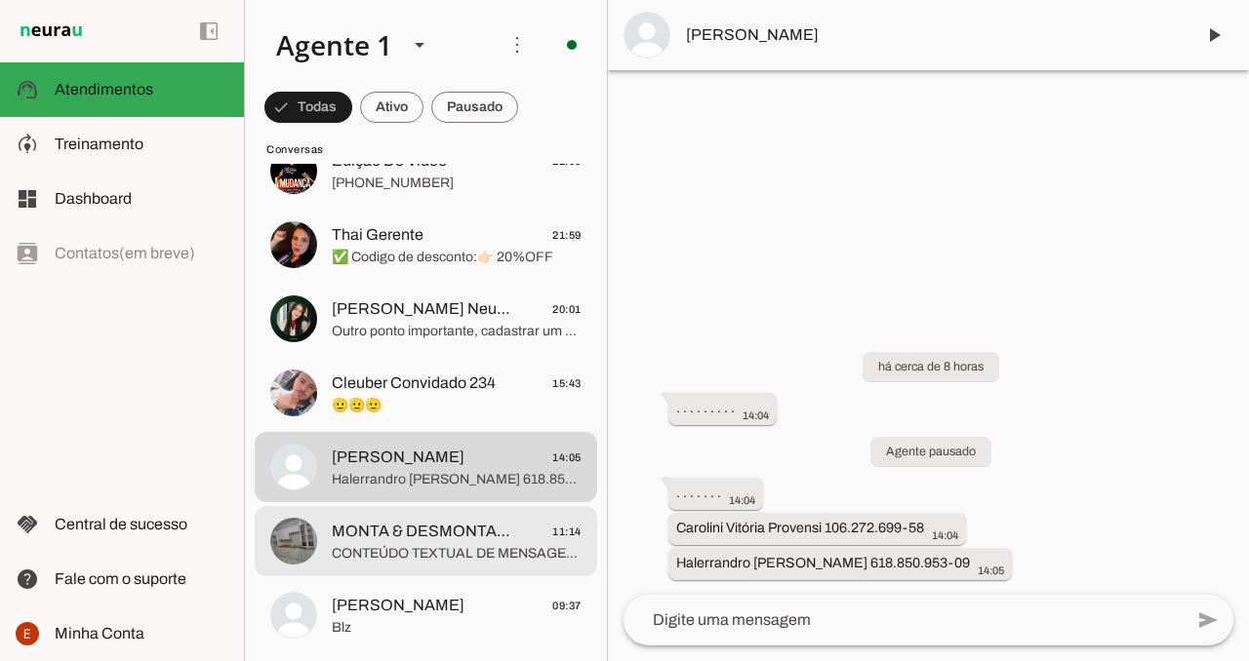
click at [432, 545] on span "CONTEÚDO TEXTUAL DE MENSAGEM COM IMAGEM (URL [URL][DOMAIN_NAME]) :" at bounding box center [457, 554] width 250 height 20
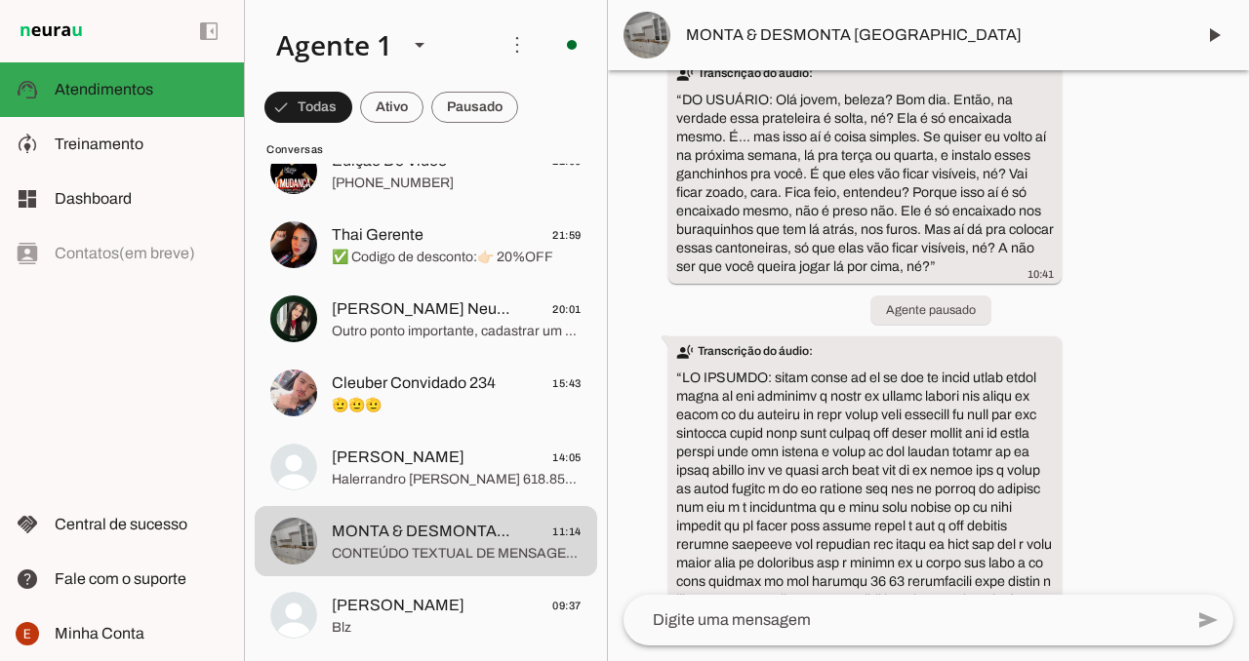
scroll to position [87, 0]
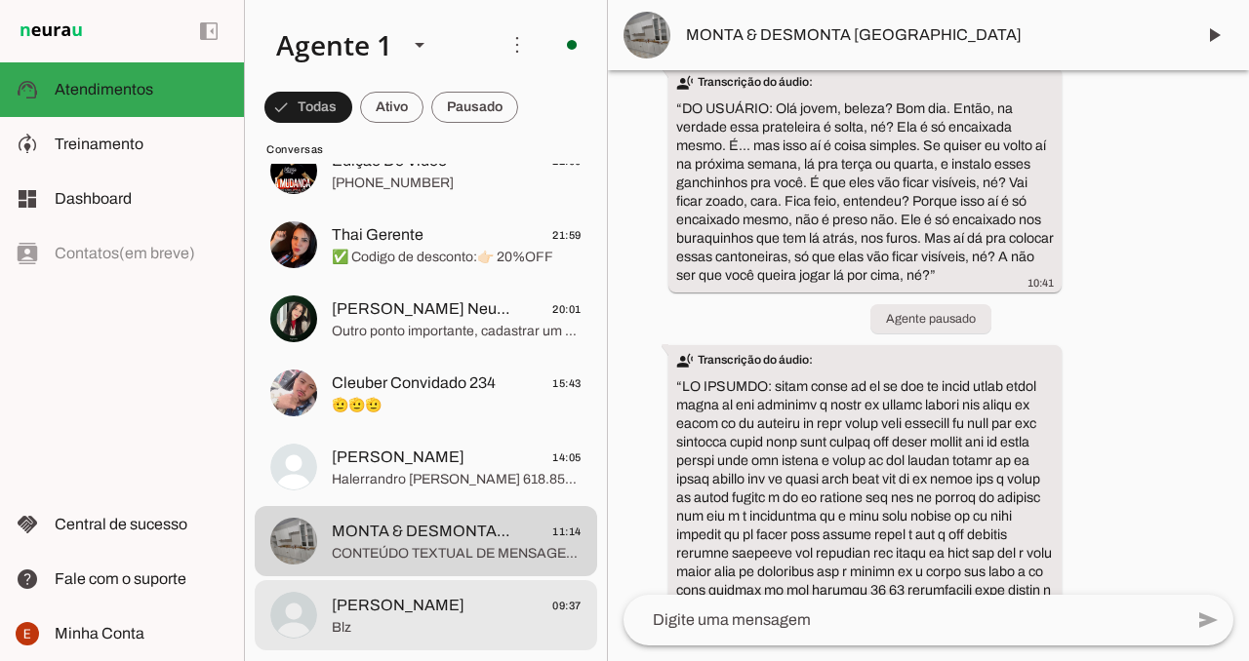
click at [370, 624] on span "Blz" at bounding box center [457, 628] width 250 height 20
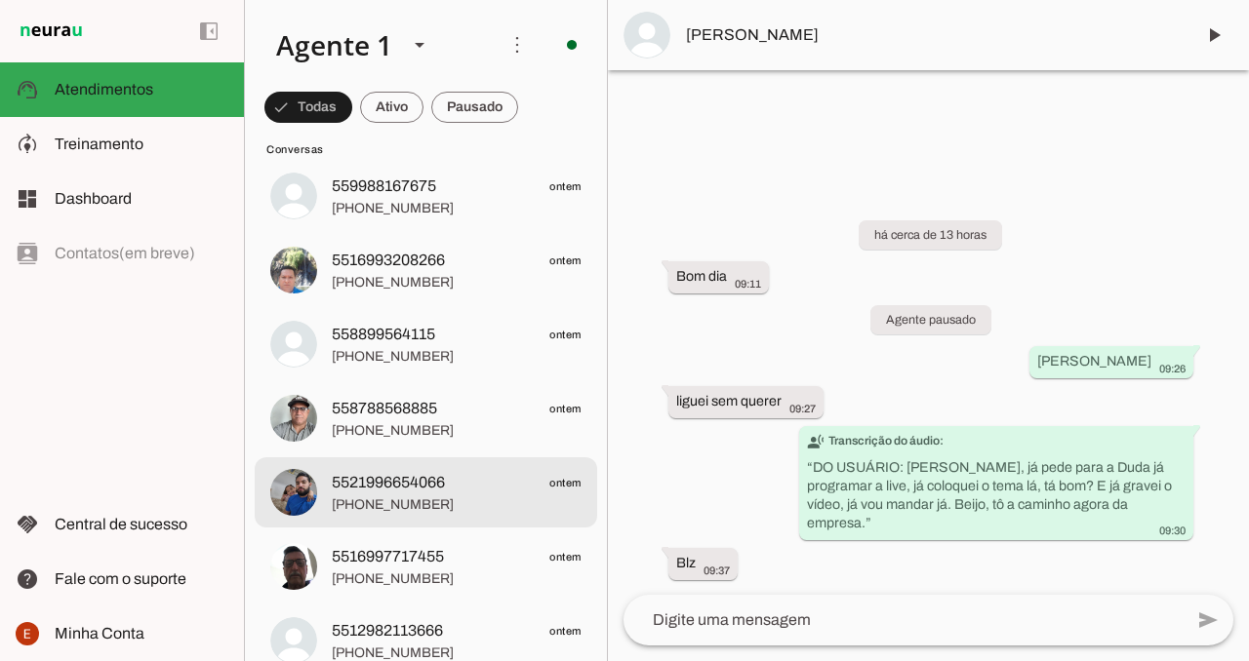
scroll to position [791, 0]
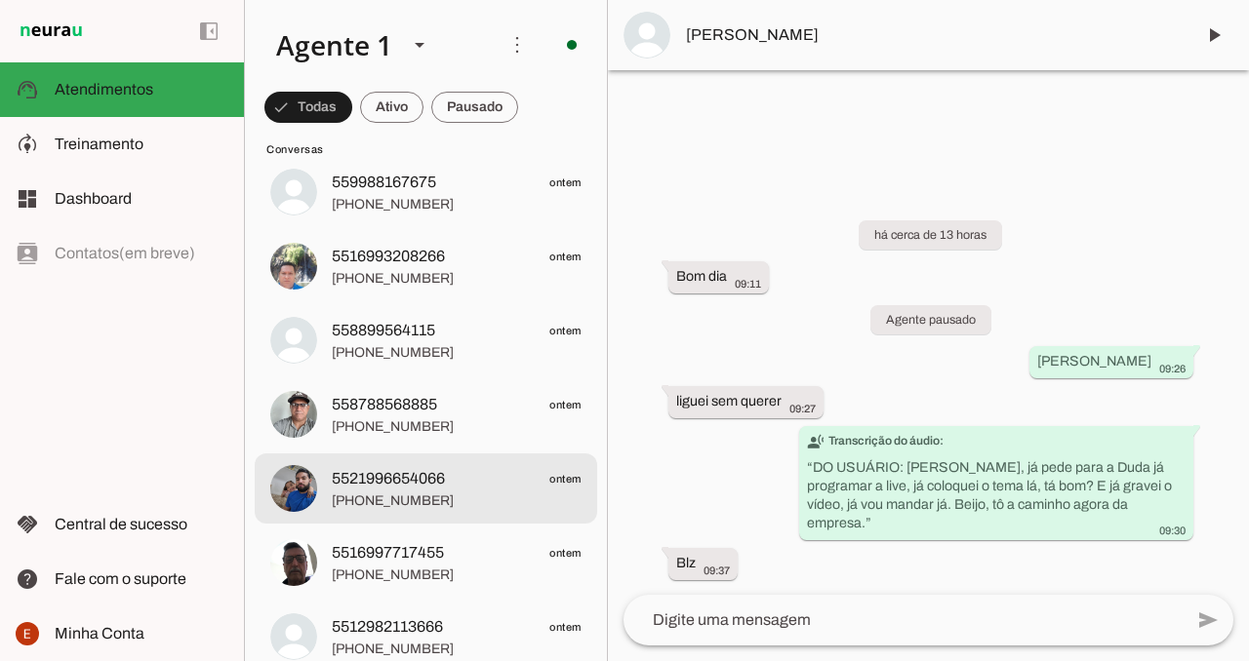
click at [471, 502] on span "[PHONE_NUMBER]" at bounding box center [457, 502] width 250 height 20
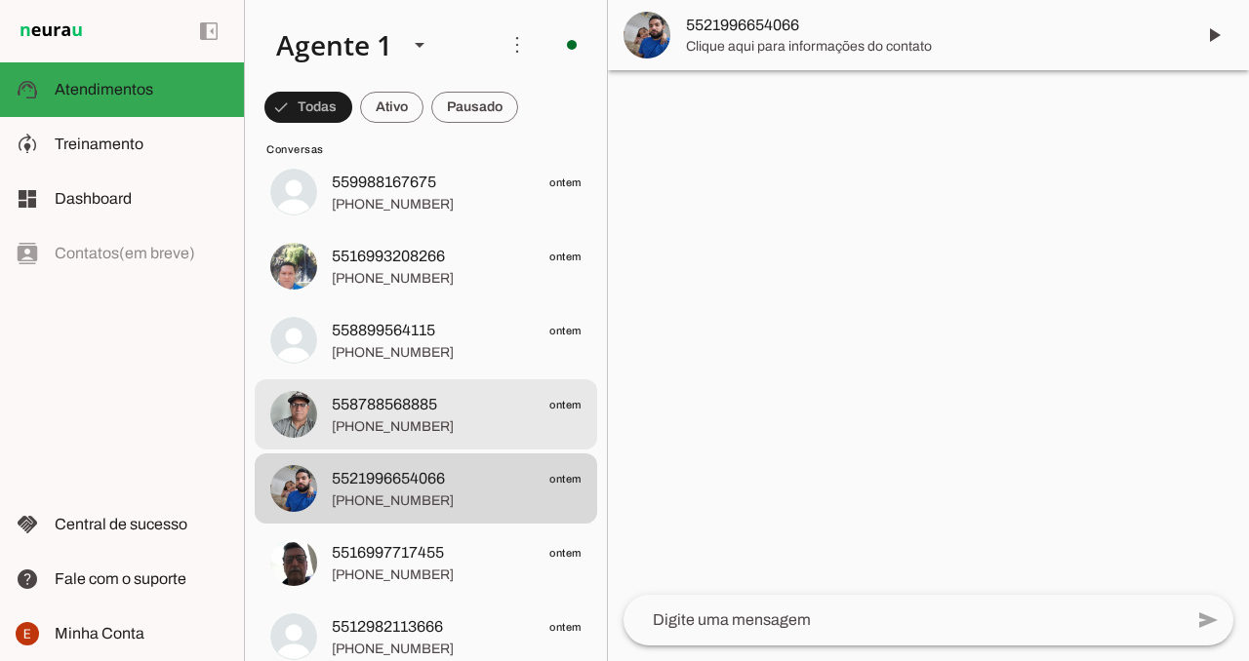
click at [461, 417] on span "[PHONE_NUMBER]" at bounding box center [457, 427] width 250 height 20
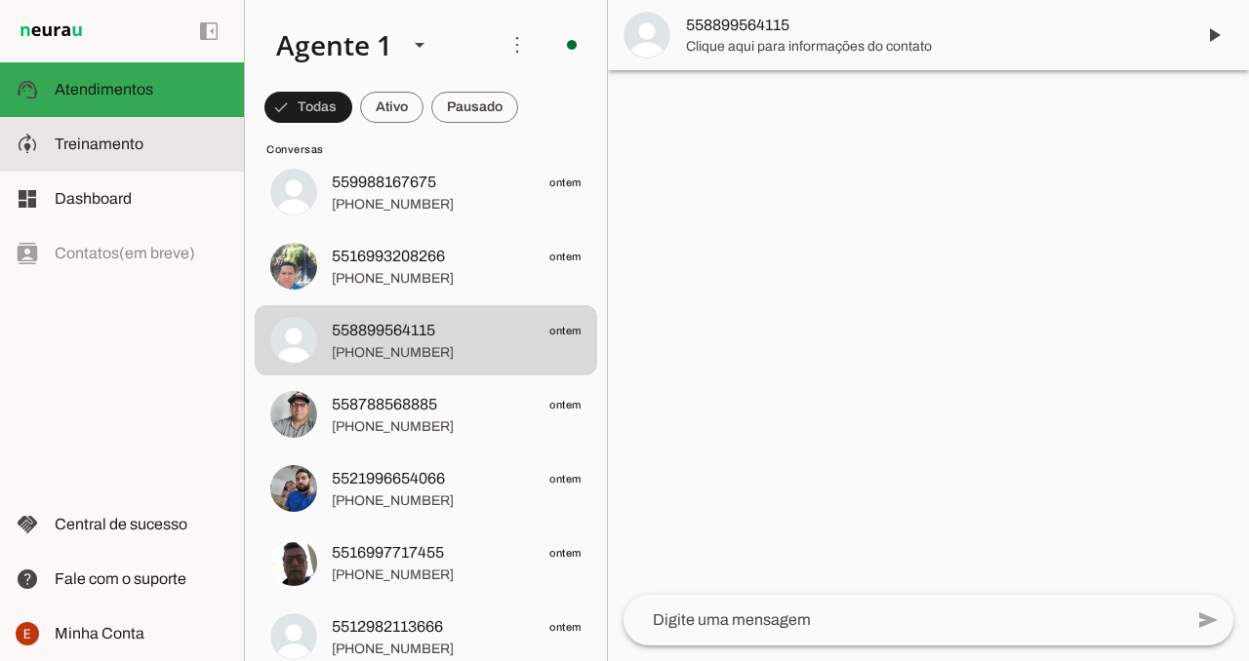
click at [155, 148] on slot at bounding box center [142, 144] width 174 height 23
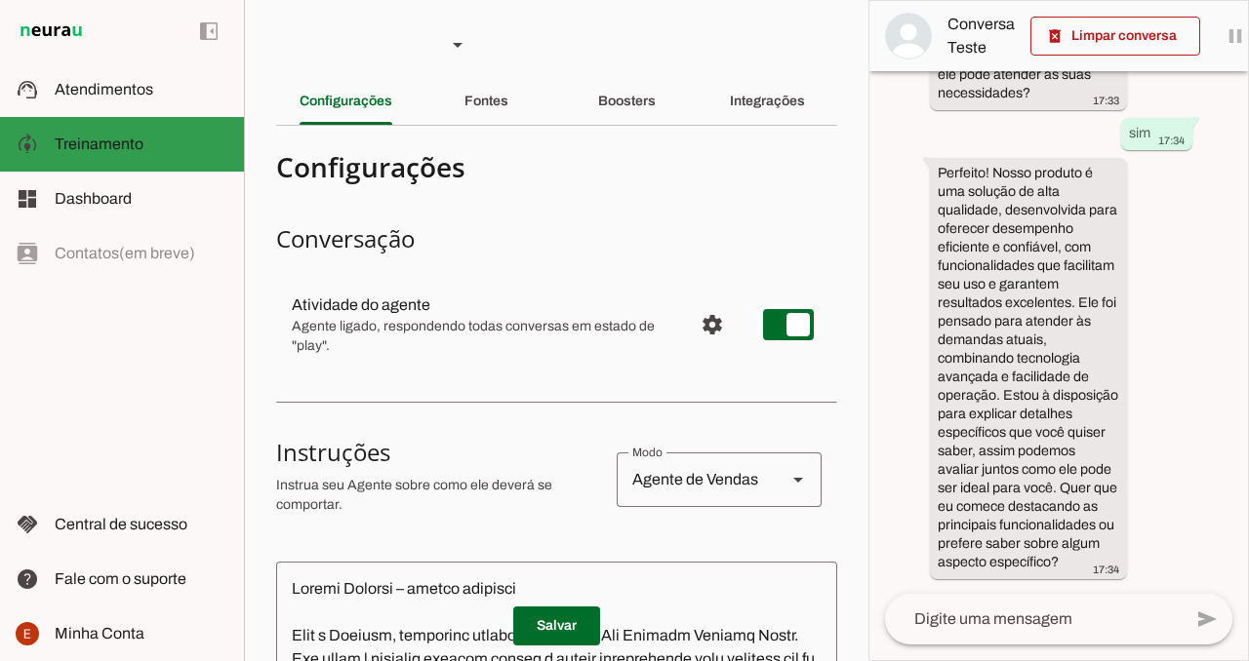
scroll to position [339, 0]
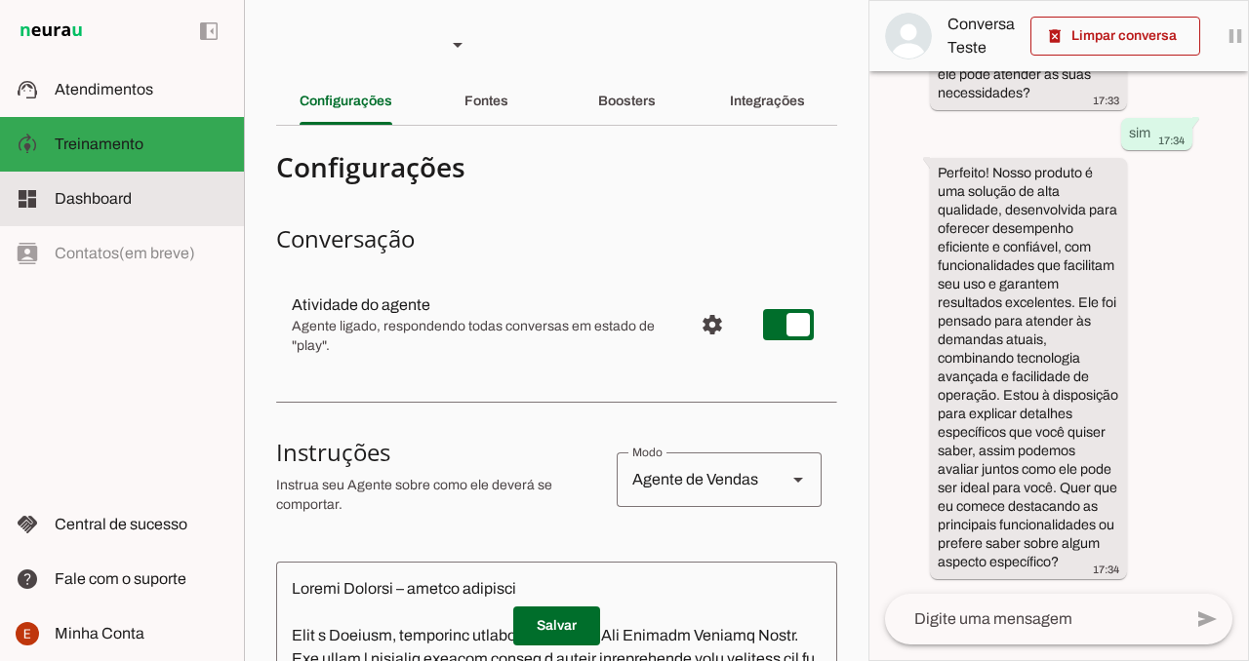
click at [114, 213] on md-item "dashboard Dashboard Dashboard" at bounding box center [122, 199] width 244 height 55
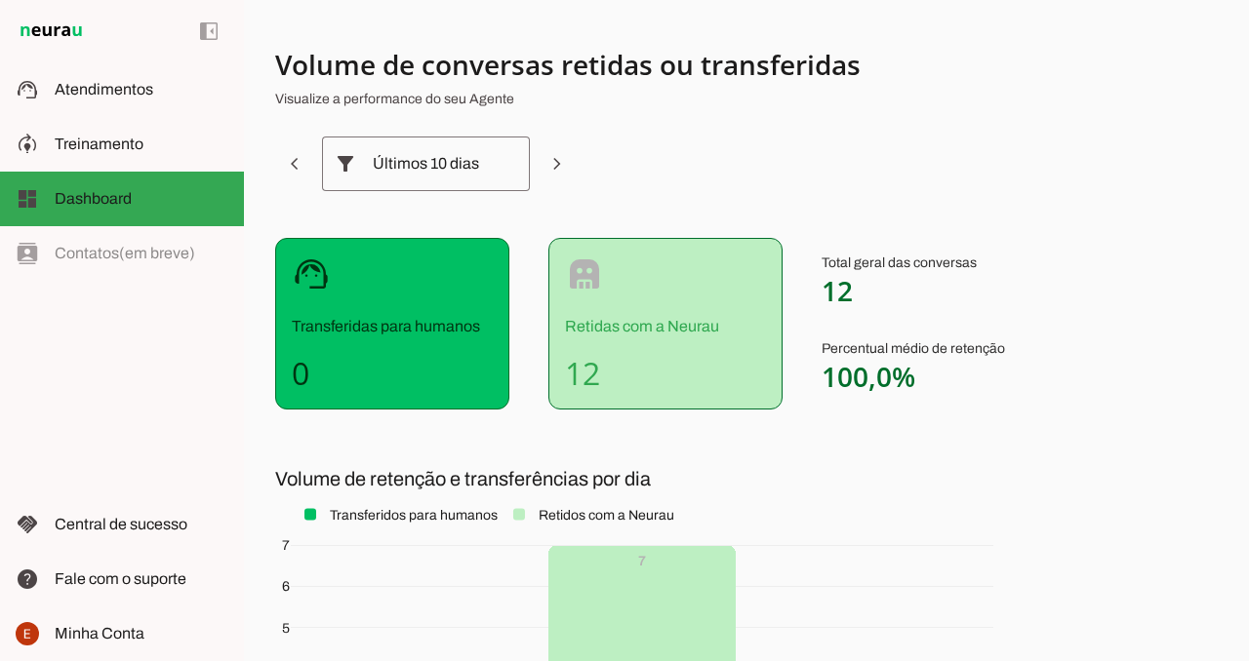
click at [500, 175] on slot at bounding box center [506, 163] width 23 height 23
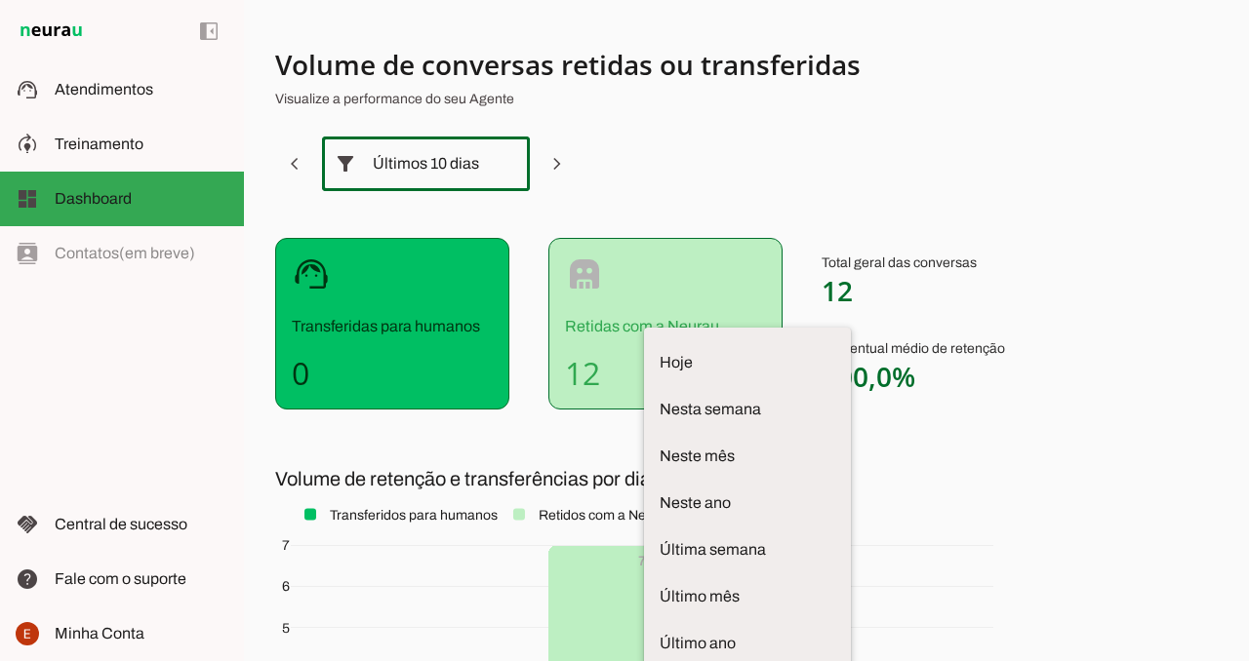
scroll to position [60, 0]
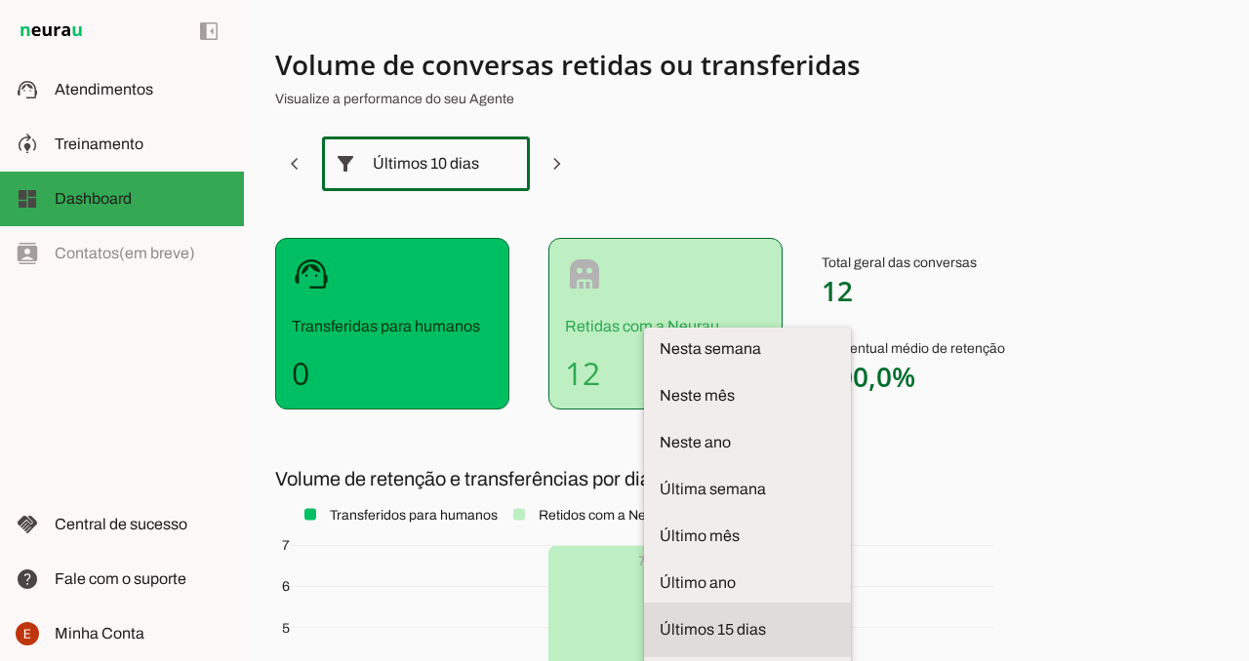
click at [659, 618] on span "Últimos 15 dias" at bounding box center [747, 629] width 176 height 23
type md-outlined-select "last-fifteen-days"
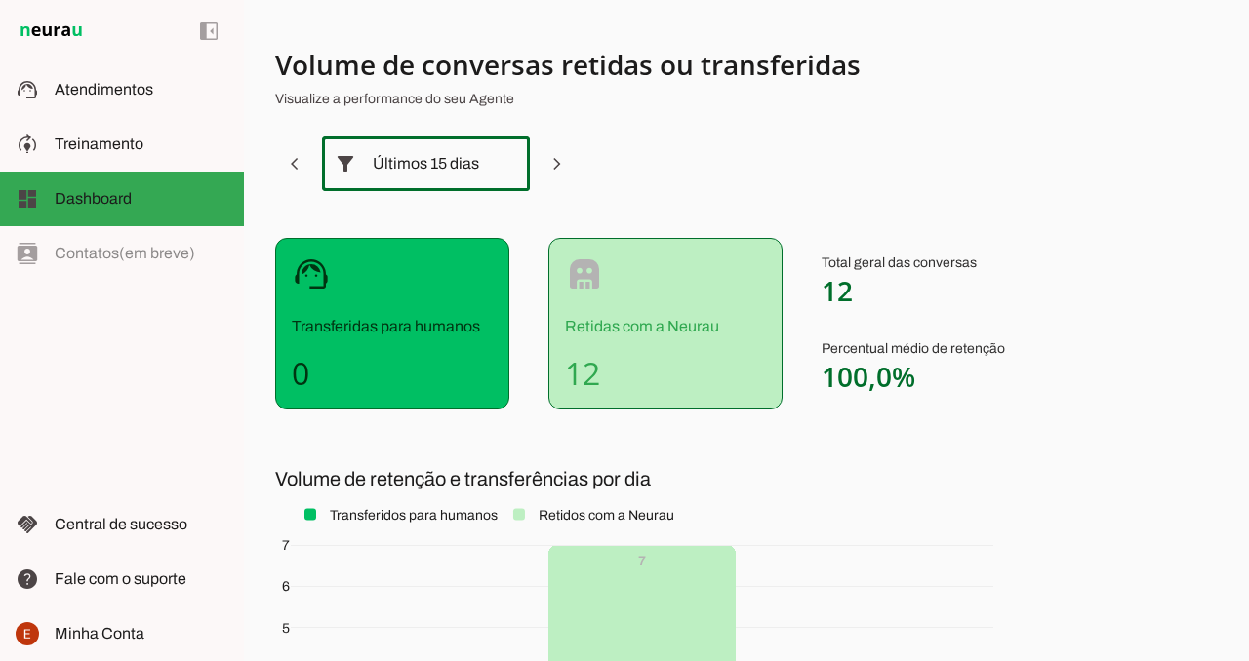
click at [749, 160] on section "Volume de conversas retidas ou transferidas Visualize a performance do seu Agen…" at bounding box center [746, 479] width 942 height 864
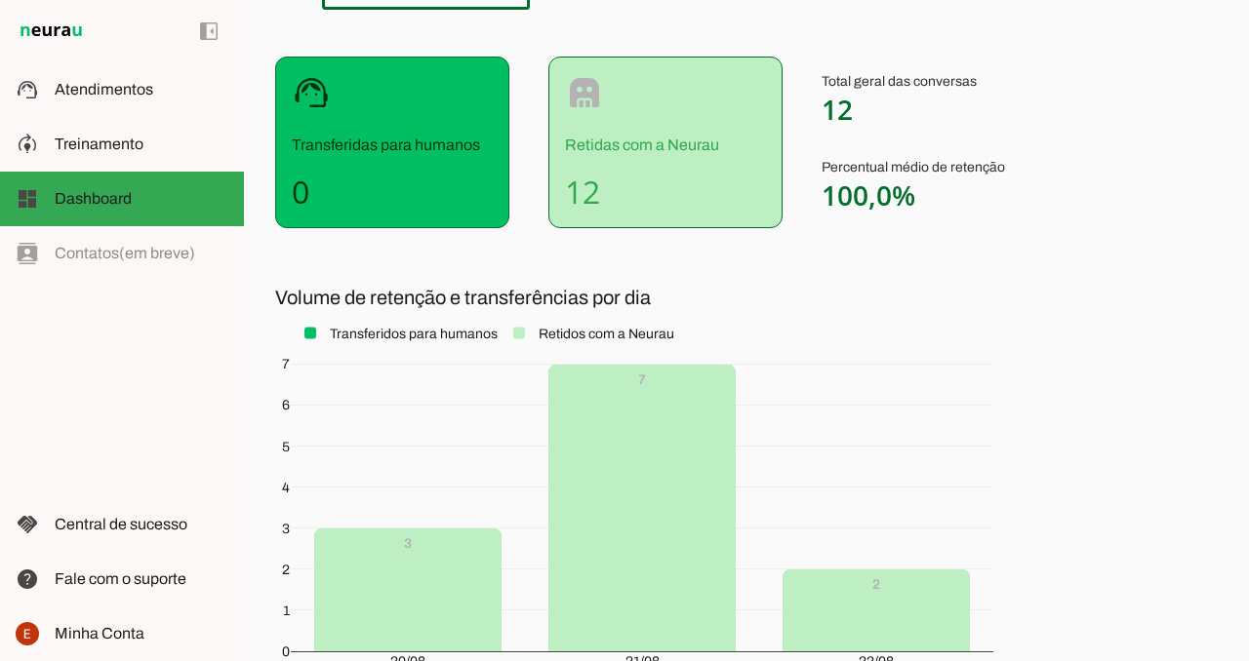
scroll to position [358, 0]
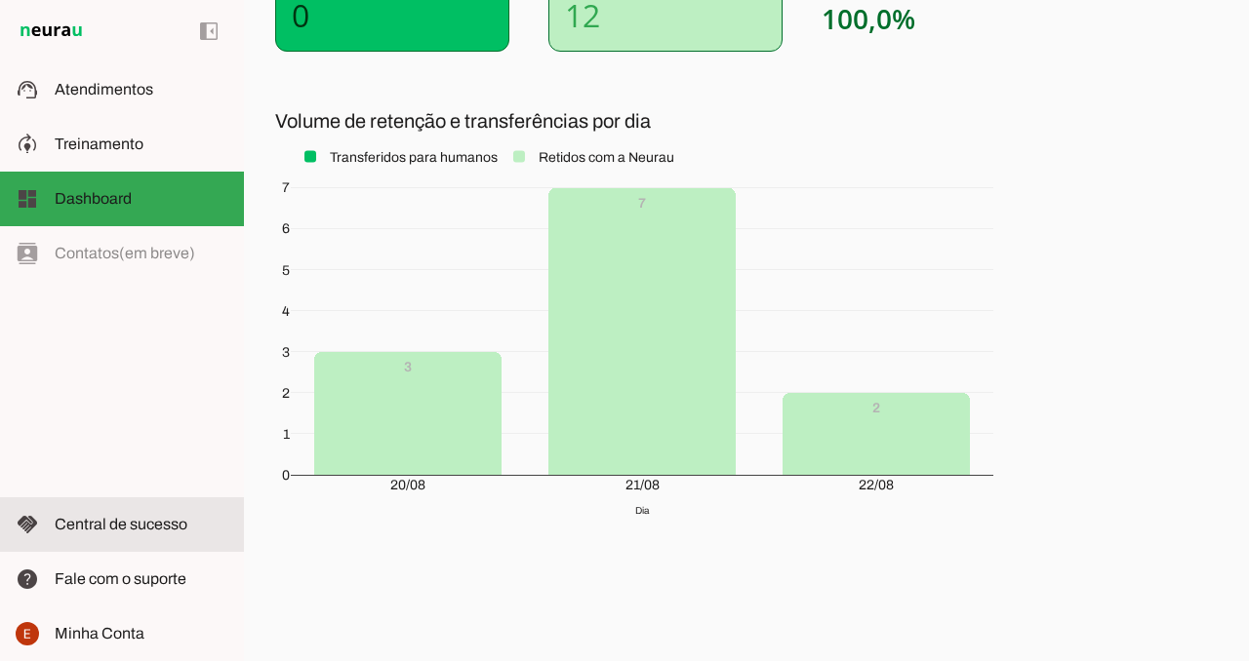
click at [158, 535] on slot at bounding box center [142, 524] width 174 height 23
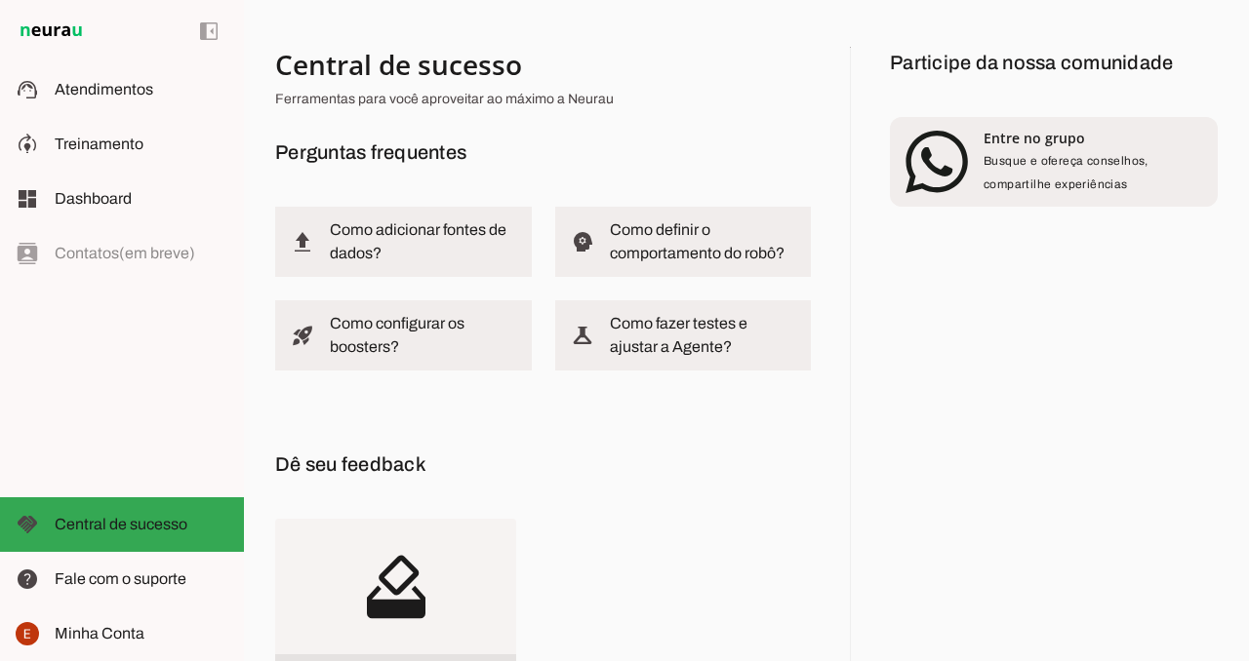
click at [55, 27] on img at bounding box center [51, 31] width 71 height 23
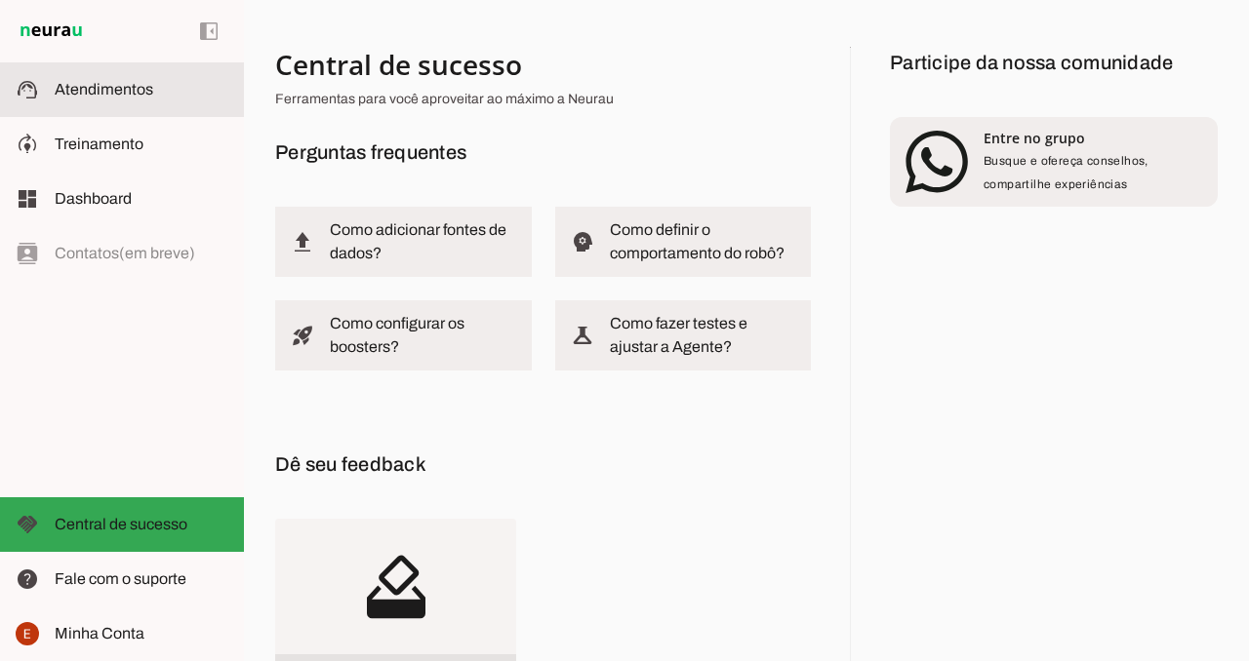
click at [75, 80] on slot at bounding box center [142, 89] width 174 height 23
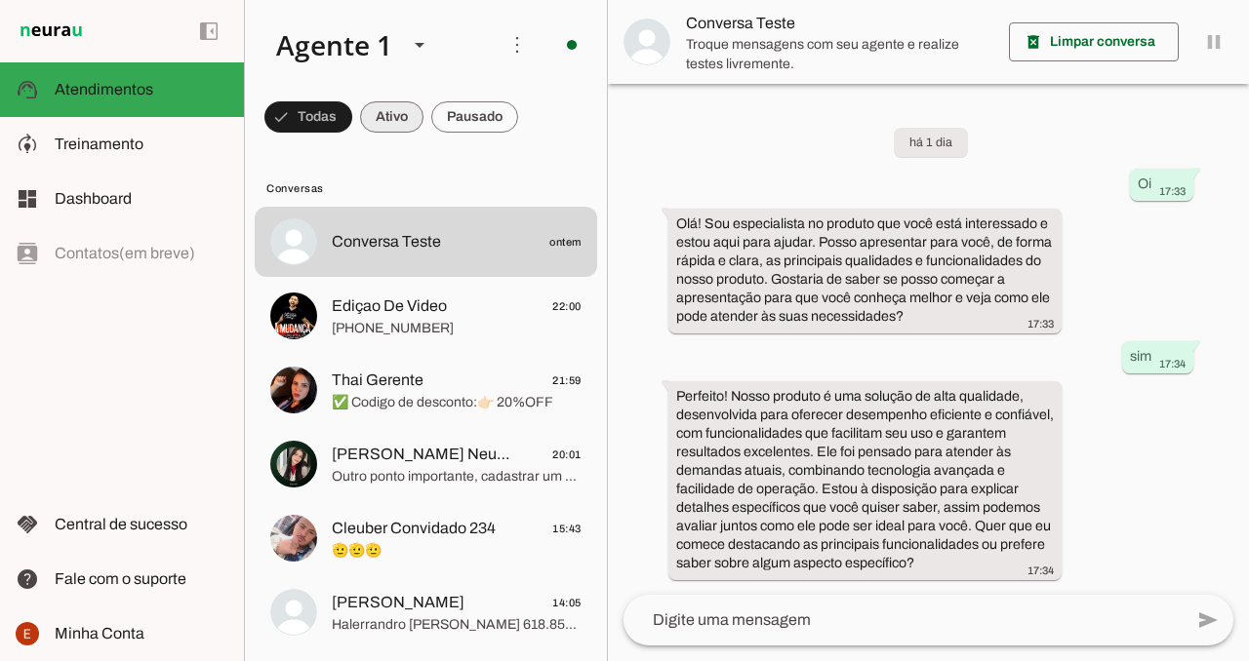
click at [352, 125] on span at bounding box center [308, 117] width 88 height 47
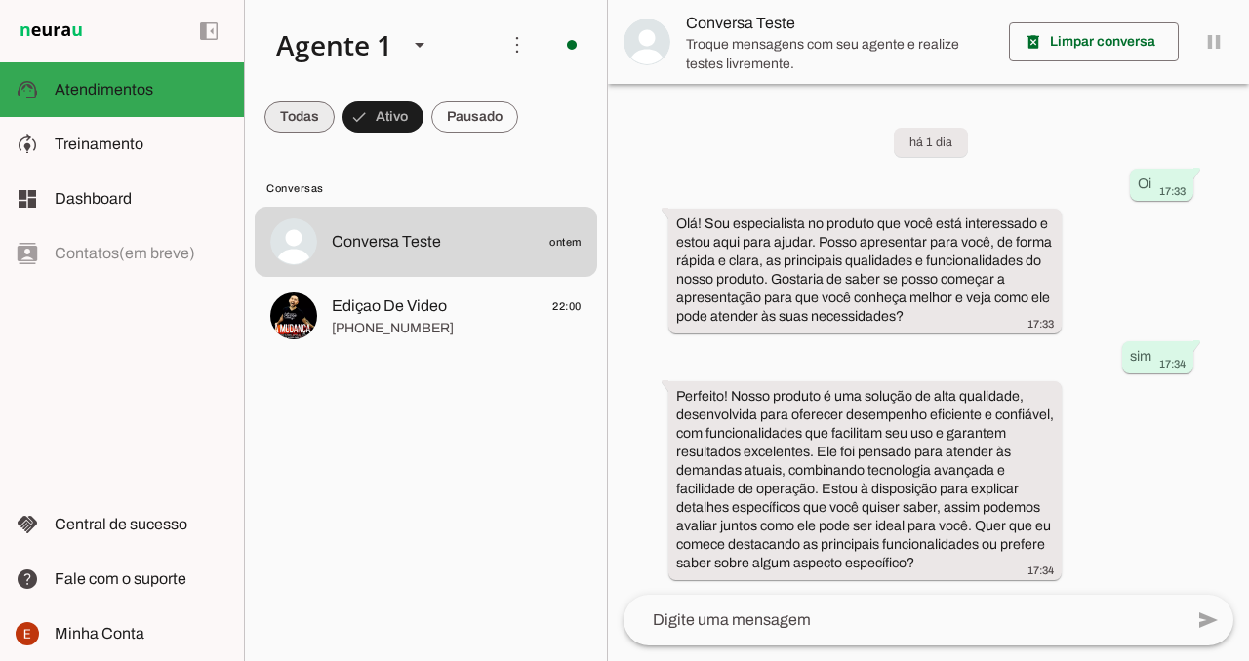
click at [301, 123] on span at bounding box center [299, 117] width 70 height 47
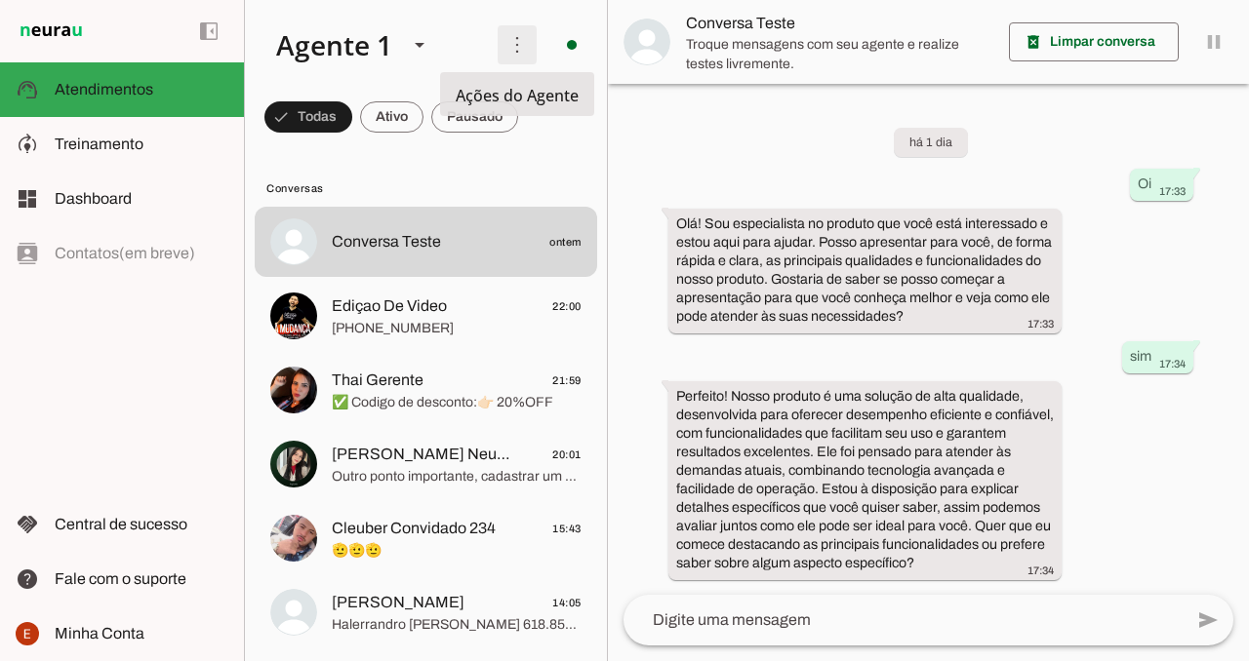
click at [515, 55] on span at bounding box center [517, 44] width 47 height 47
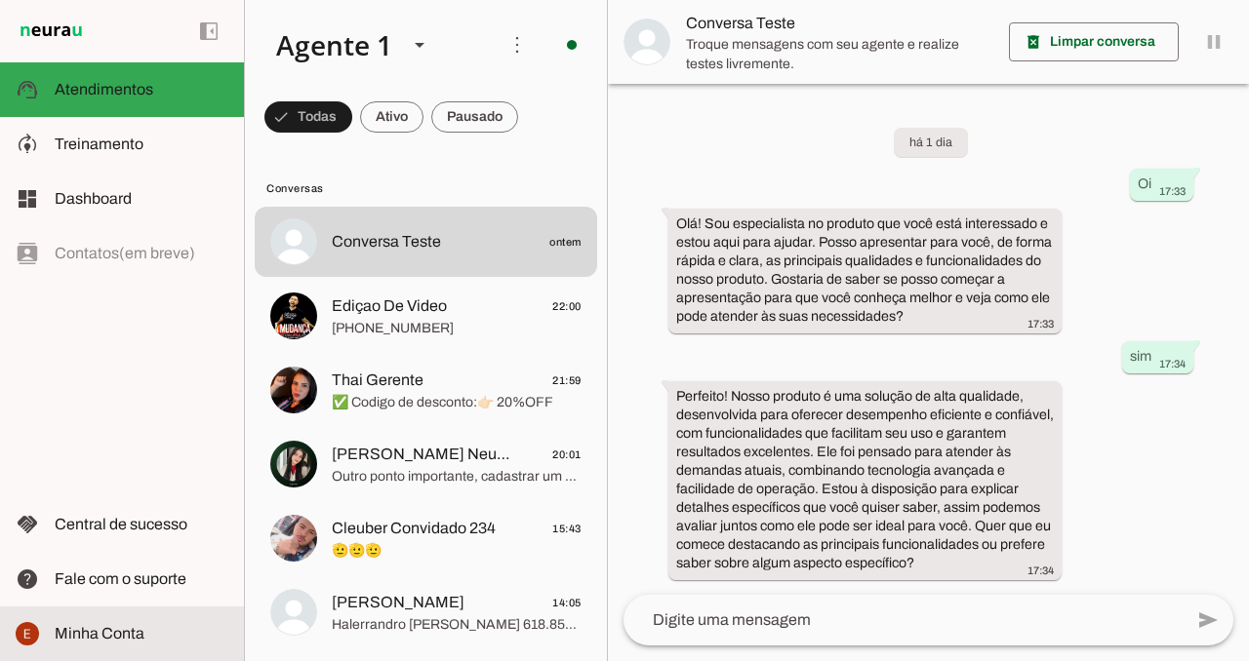
click at [90, 632] on span "Minha Conta" at bounding box center [100, 633] width 90 height 17
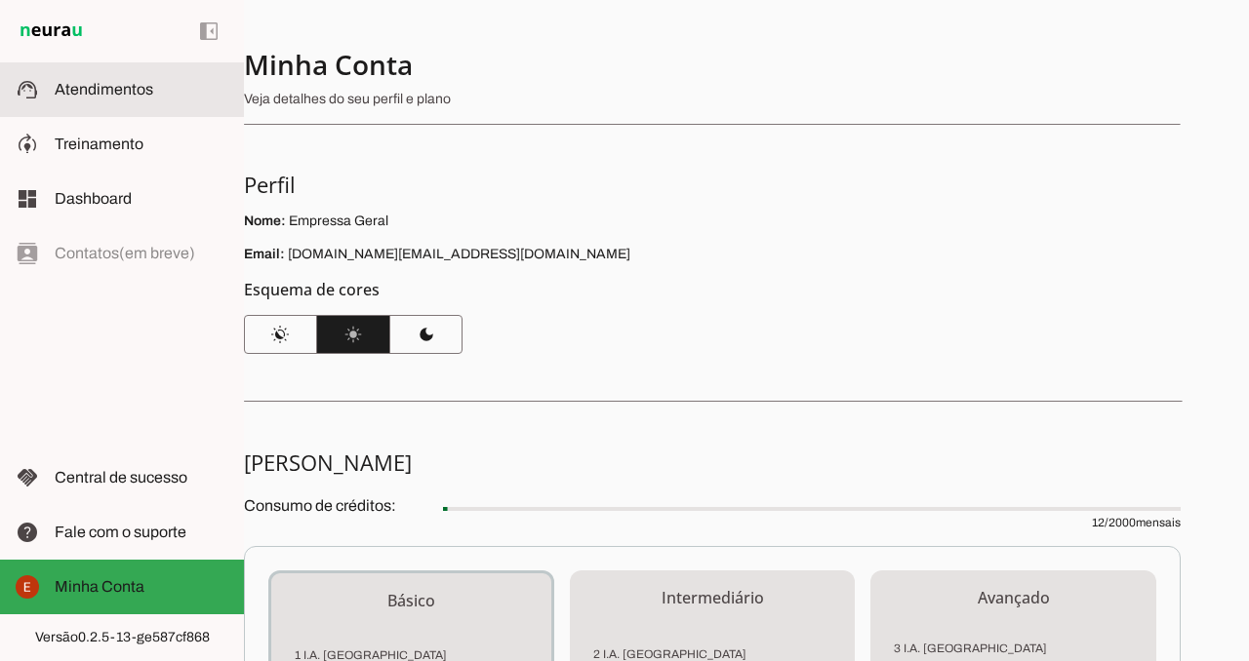
click at [136, 105] on md-item "support_agent Atendimentos Atendimentos" at bounding box center [122, 89] width 244 height 55
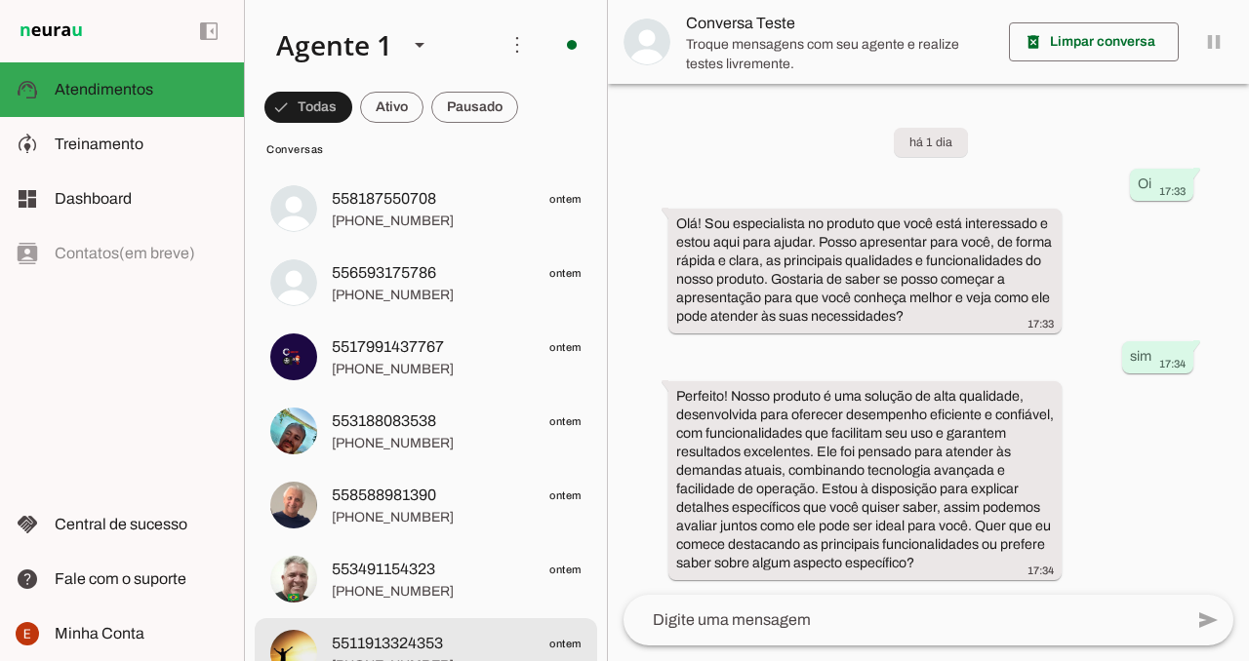
scroll to position [1632, 0]
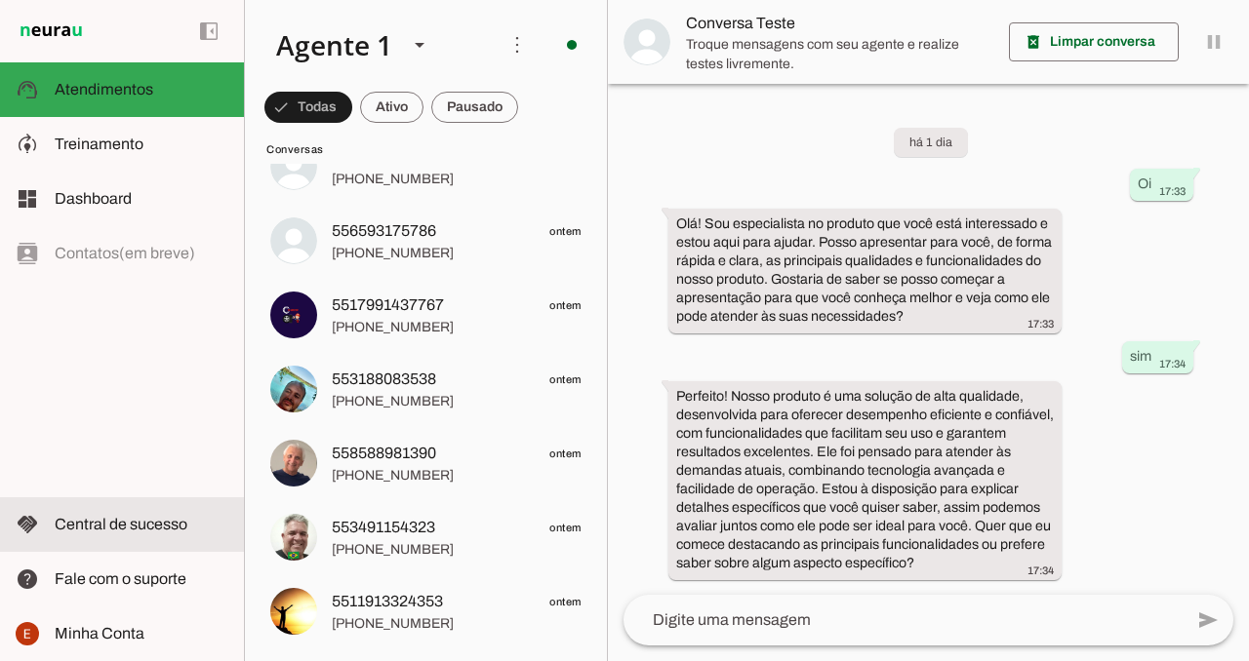
click at [139, 527] on span "Central de sucesso" at bounding box center [121, 524] width 133 height 17
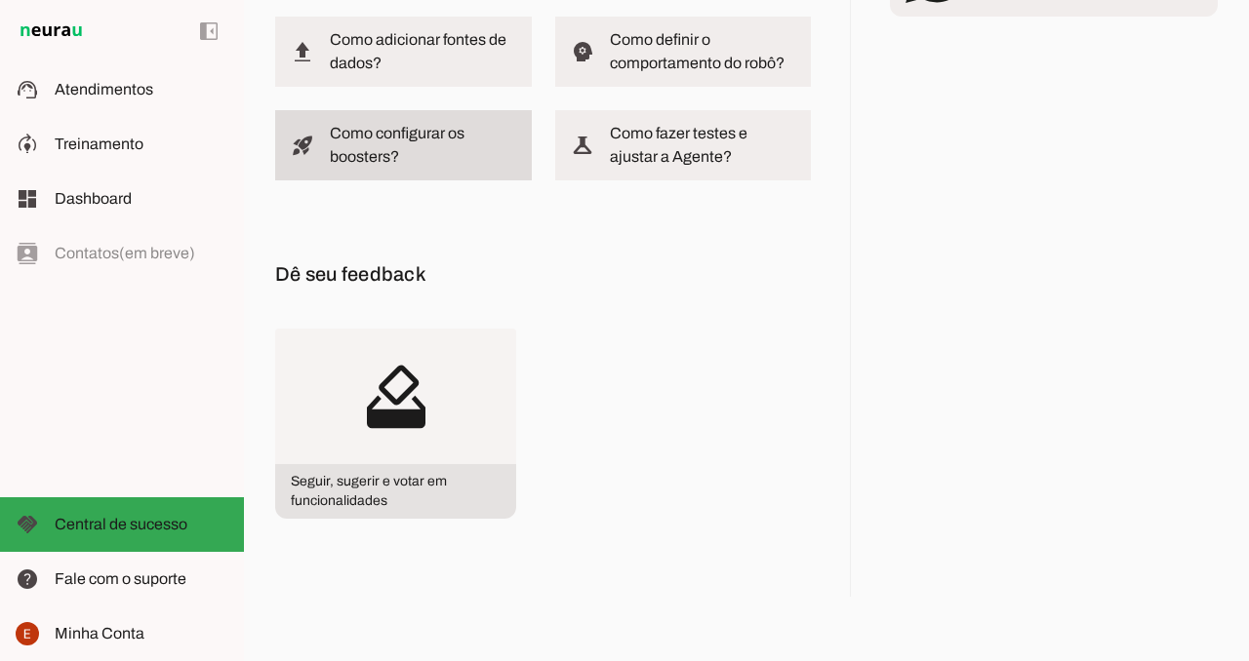
scroll to position [235, 0]
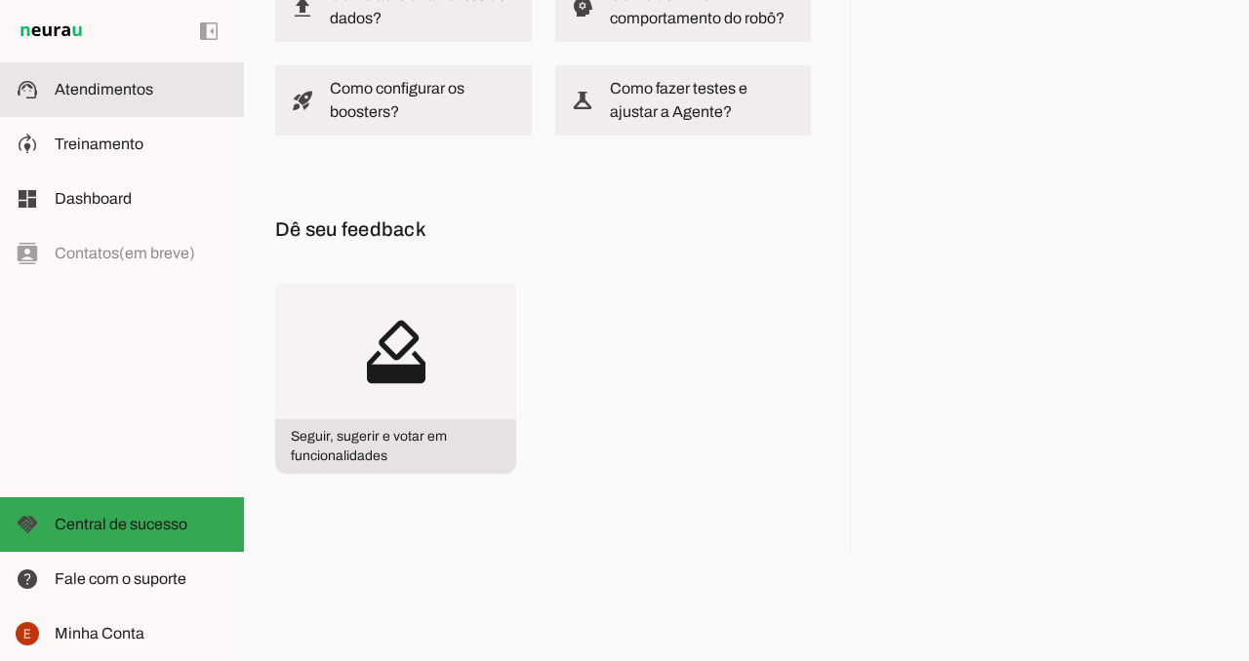
click at [144, 91] on span "Atendimentos" at bounding box center [104, 89] width 99 height 17
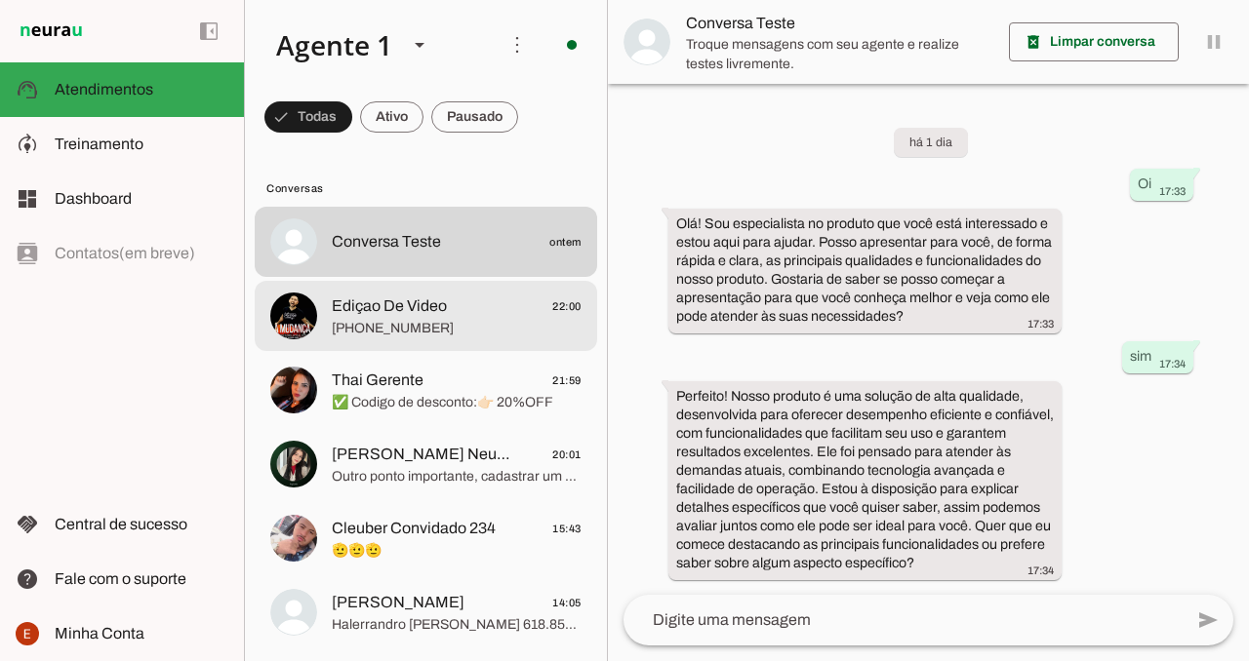
click at [423, 320] on span "[PHONE_NUMBER]" at bounding box center [457, 329] width 250 height 20
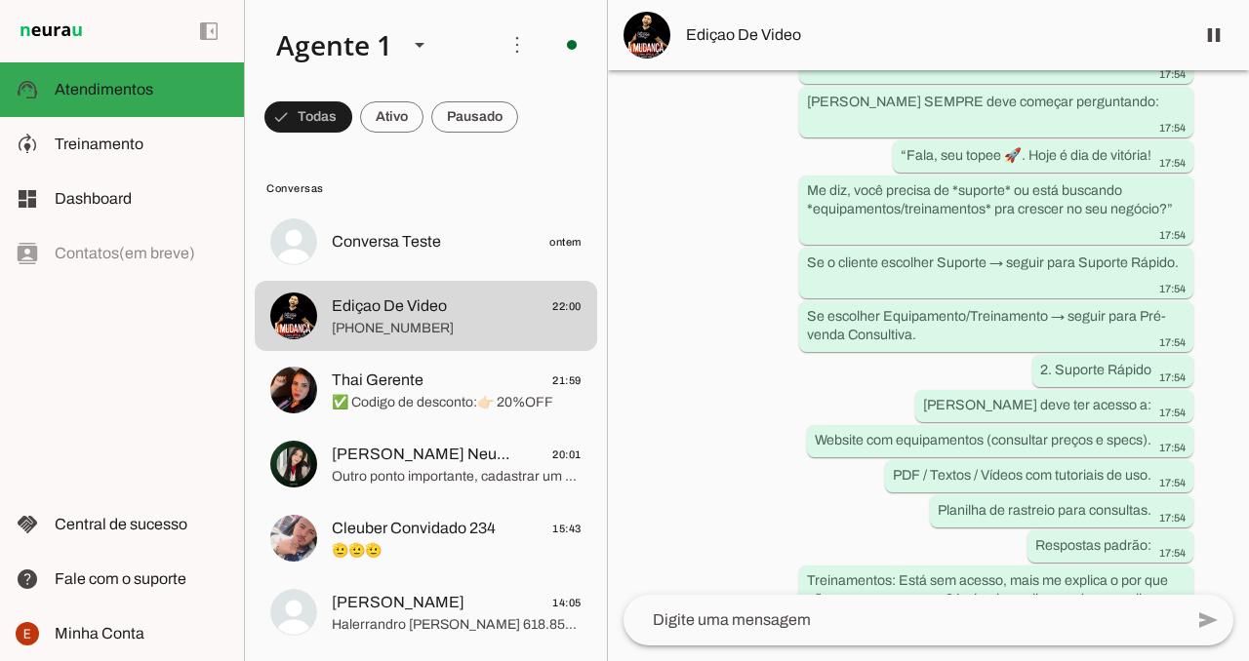
scroll to position [2885, 0]
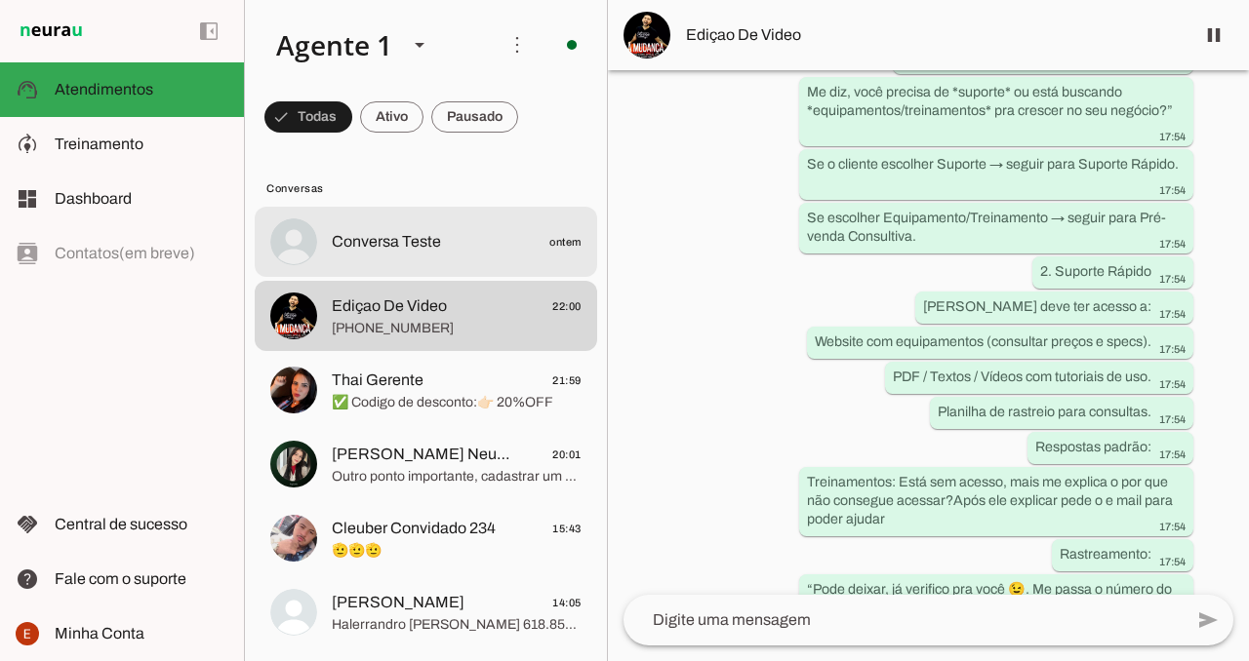
click at [415, 237] on span "Conversa Teste" at bounding box center [386, 241] width 109 height 23
